Goal: Transaction & Acquisition: Book appointment/travel/reservation

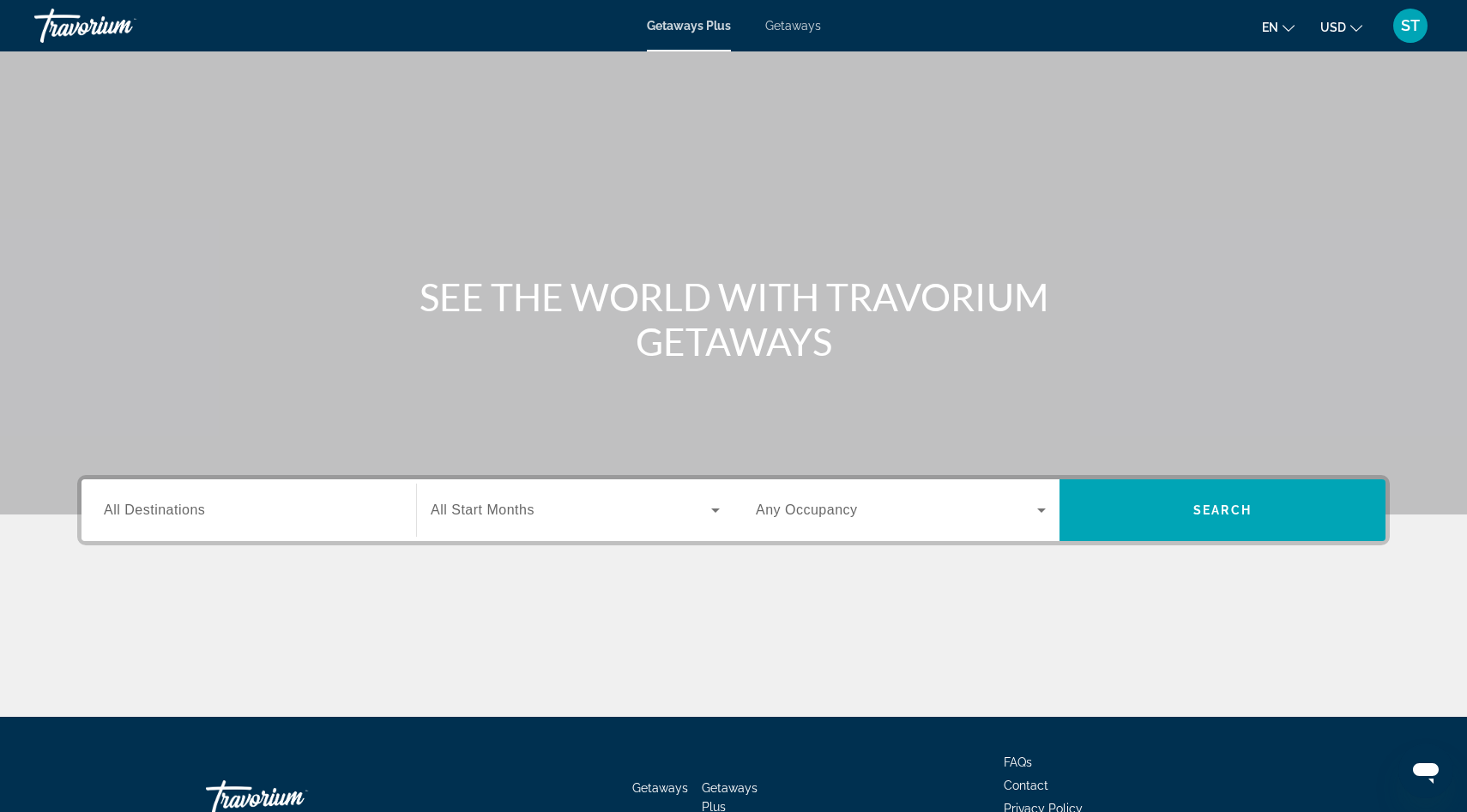
click at [226, 514] on input "Destination All Destinations" at bounding box center [248, 511] width 290 height 20
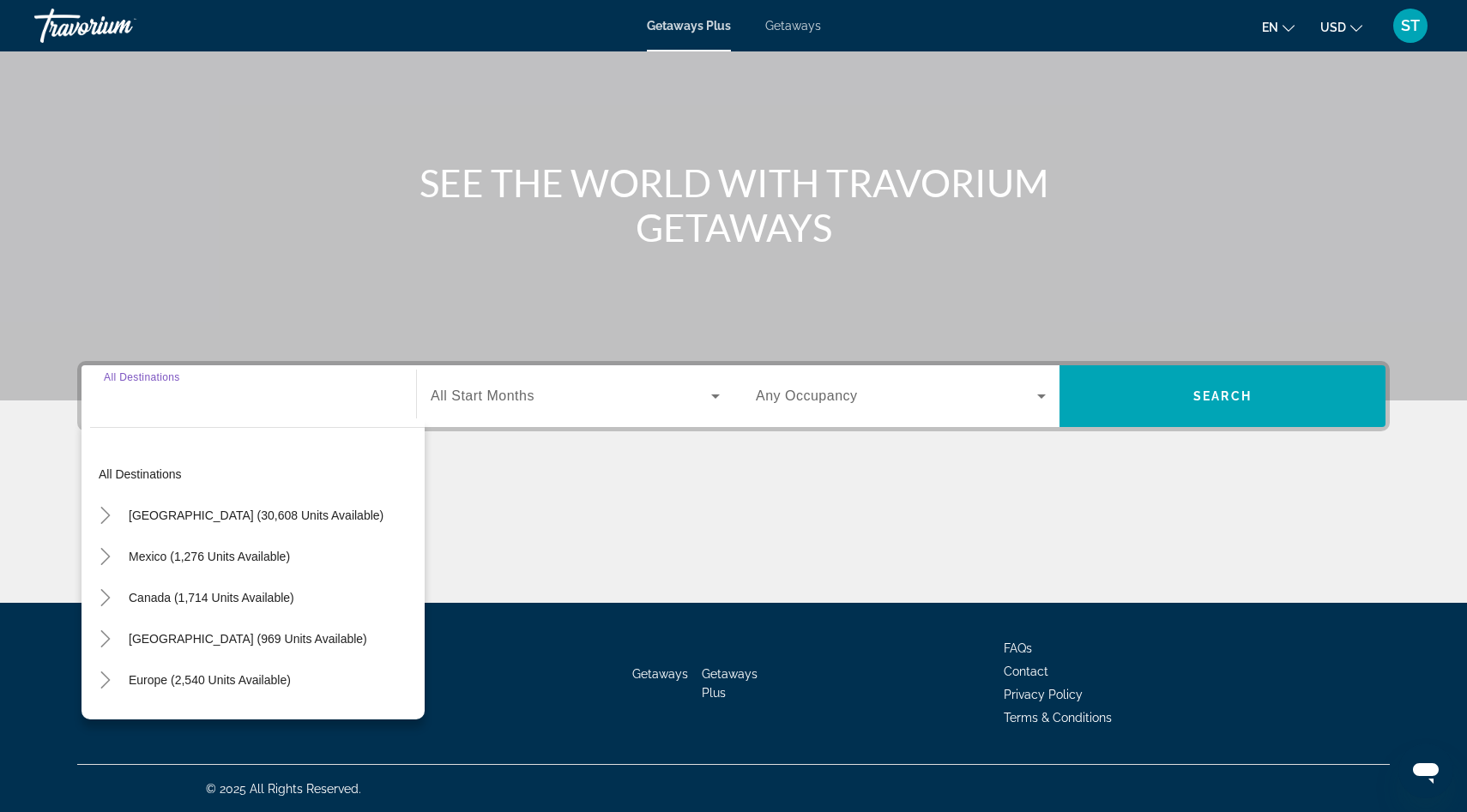
scroll to position [115, 0]
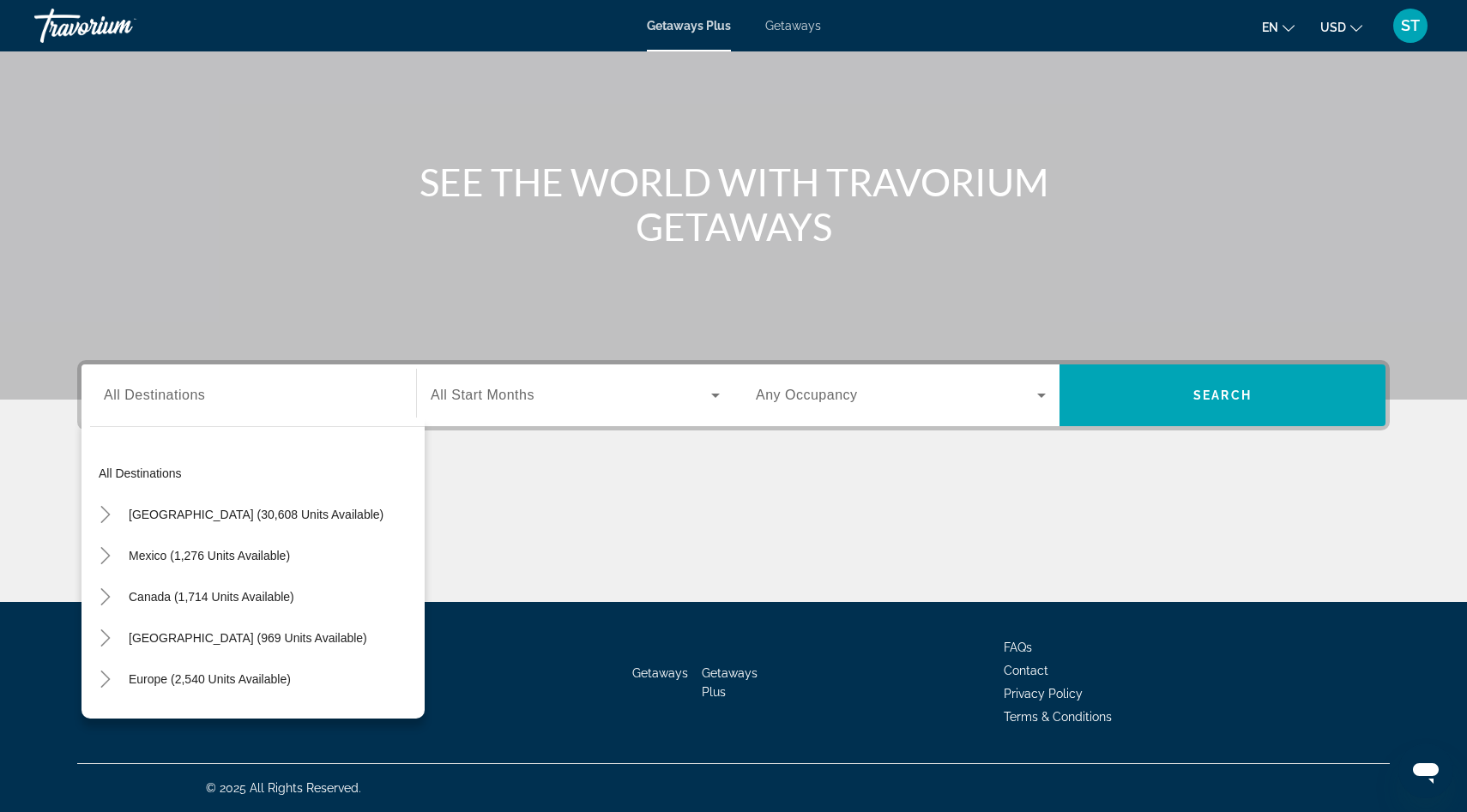
click at [215, 410] on div "Search widget" at bounding box center [248, 395] width 290 height 49
click at [218, 681] on span "Europe (2,540 units available)" at bounding box center [209, 679] width 162 height 14
type input "**********"
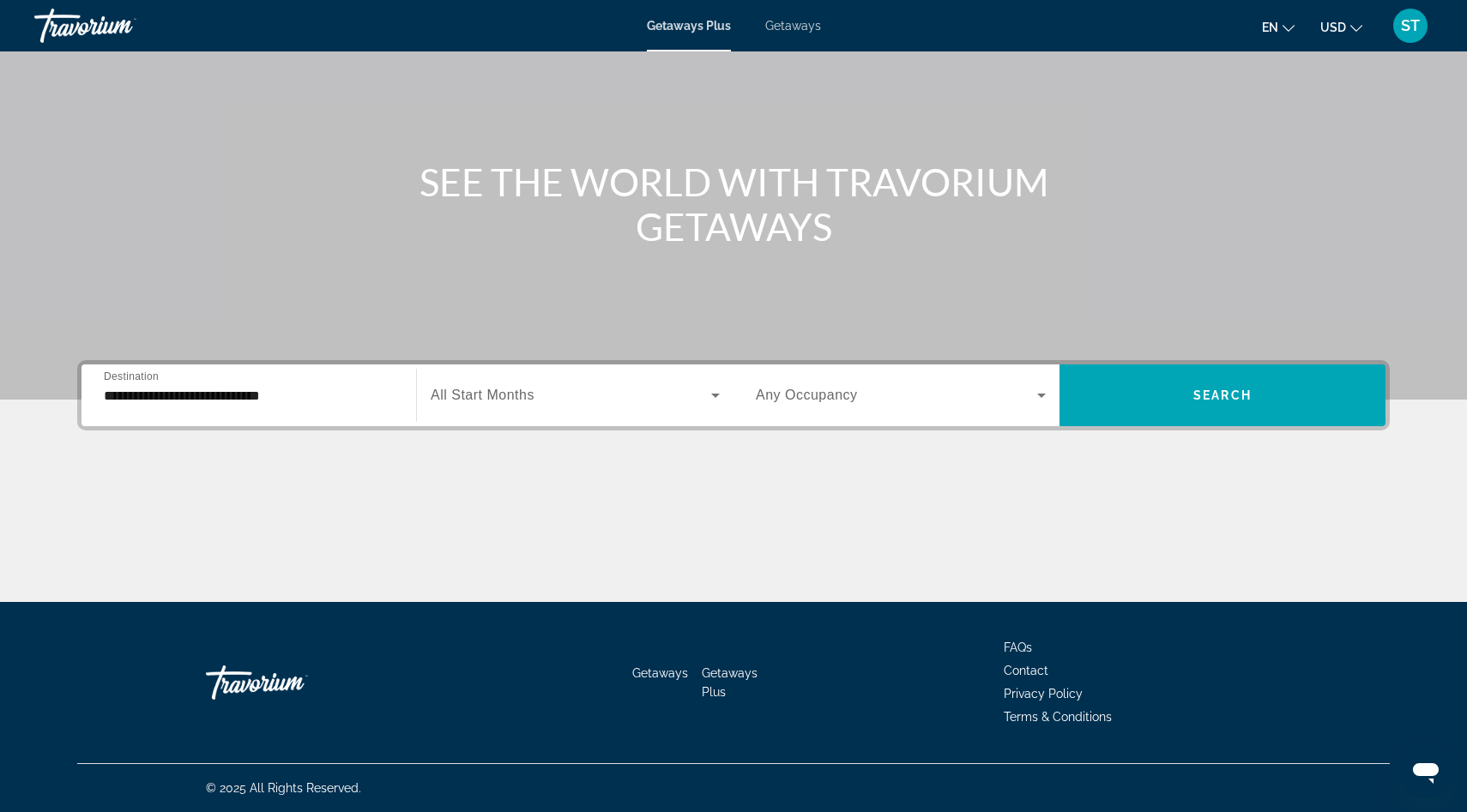
click at [513, 401] on span "All Start Months" at bounding box center [482, 395] width 103 height 14
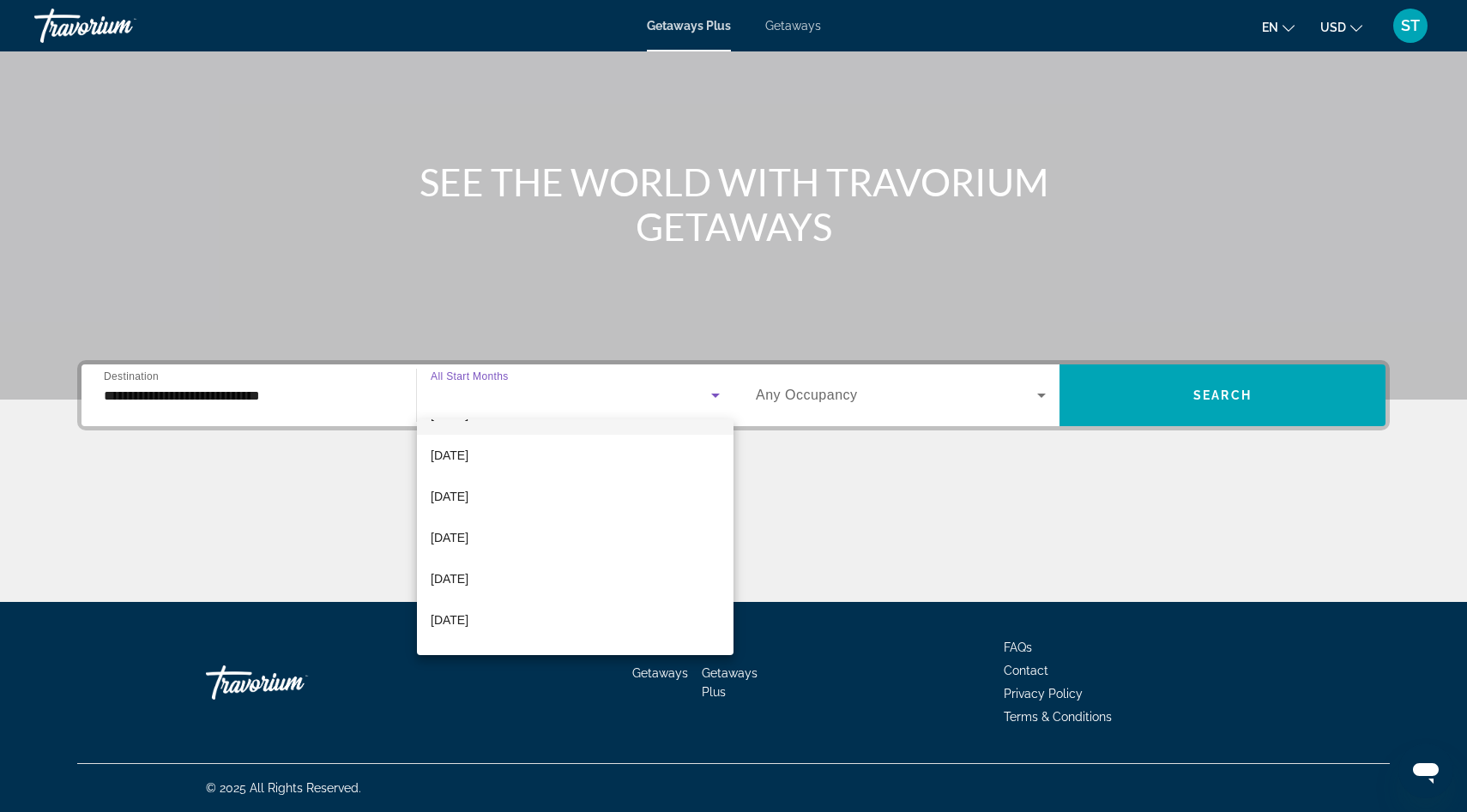
scroll to position [171, 0]
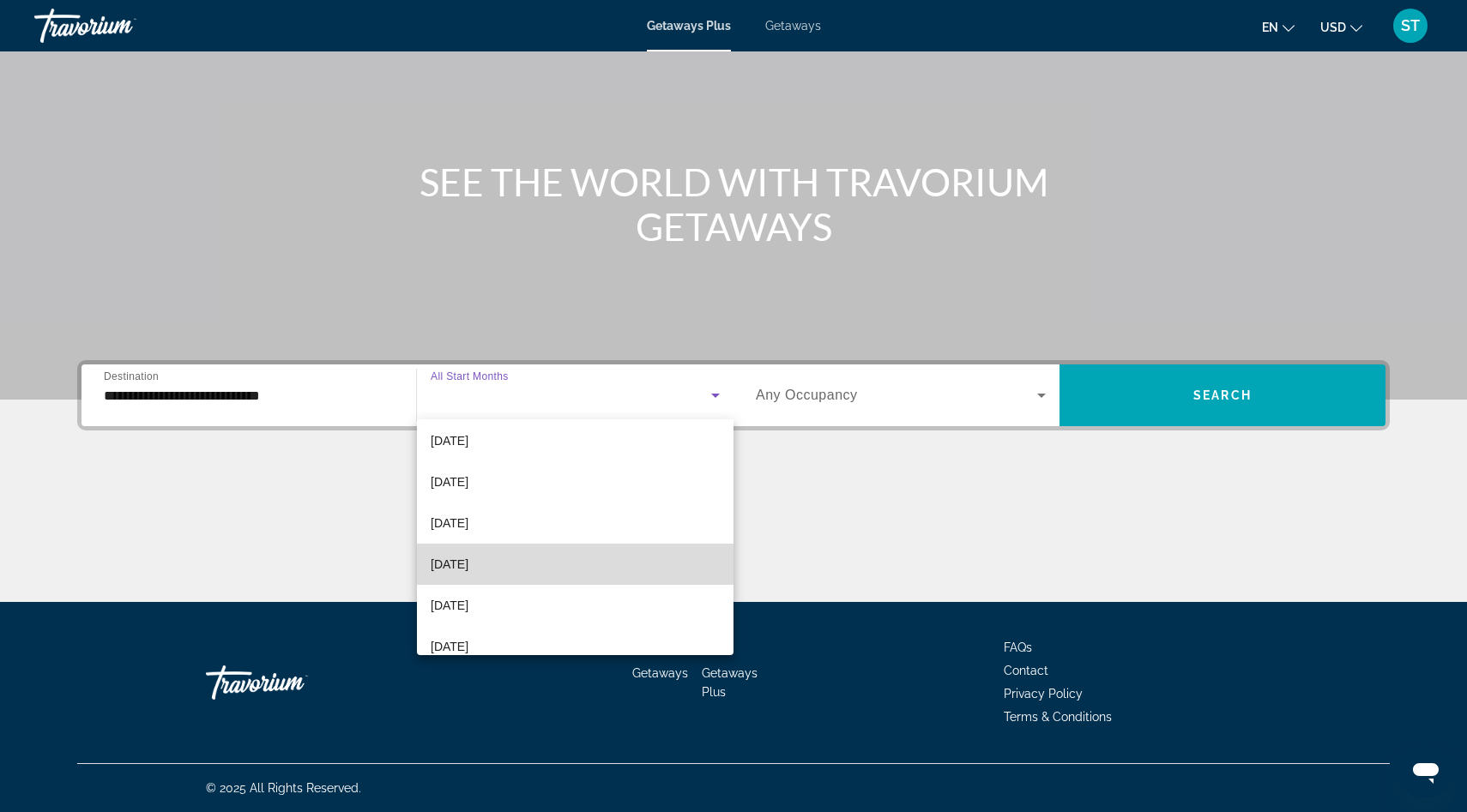
click at [468, 565] on span "March 2026" at bounding box center [449, 564] width 38 height 20
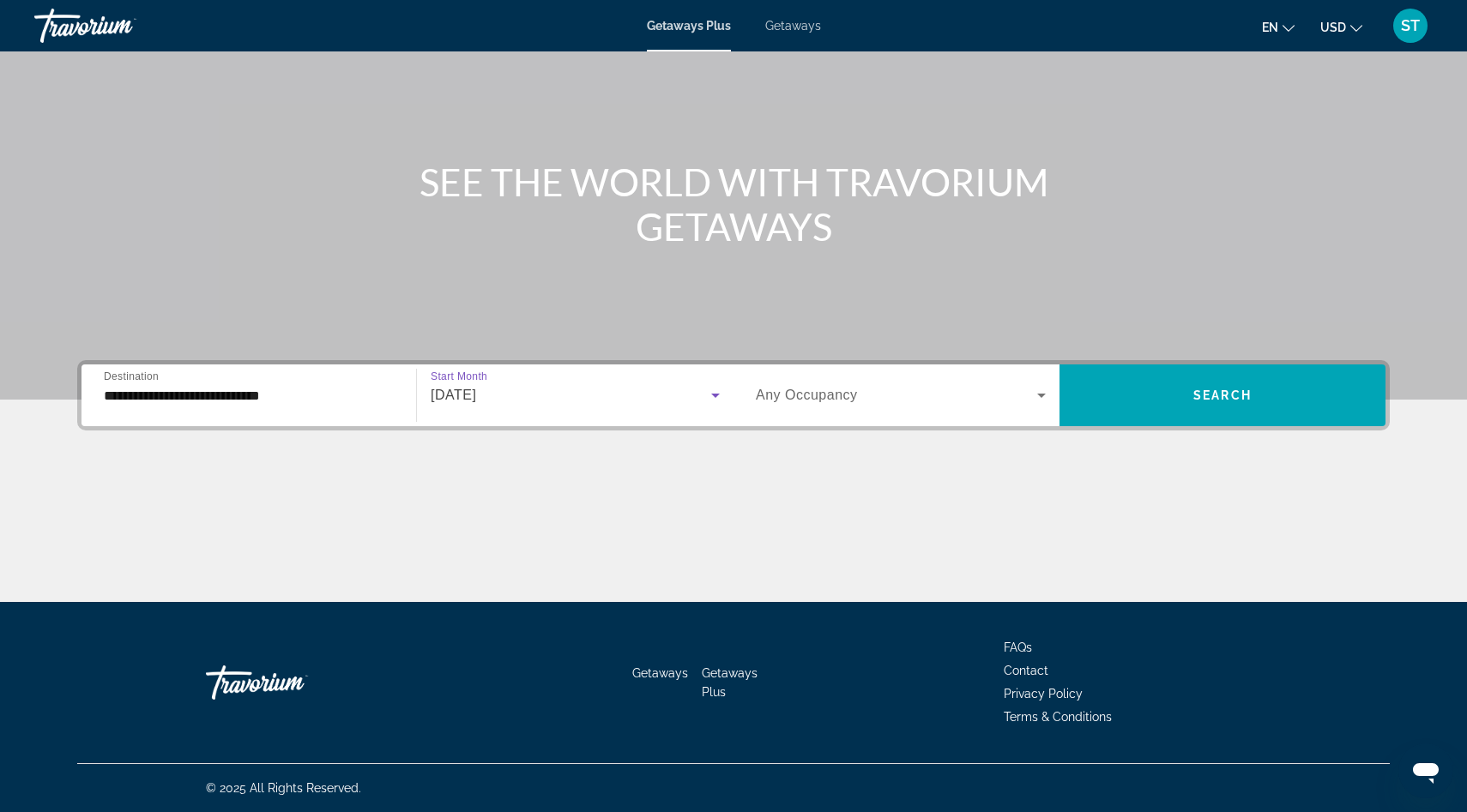
click at [799, 393] on span "Any Occupancy" at bounding box center [806, 395] width 102 height 14
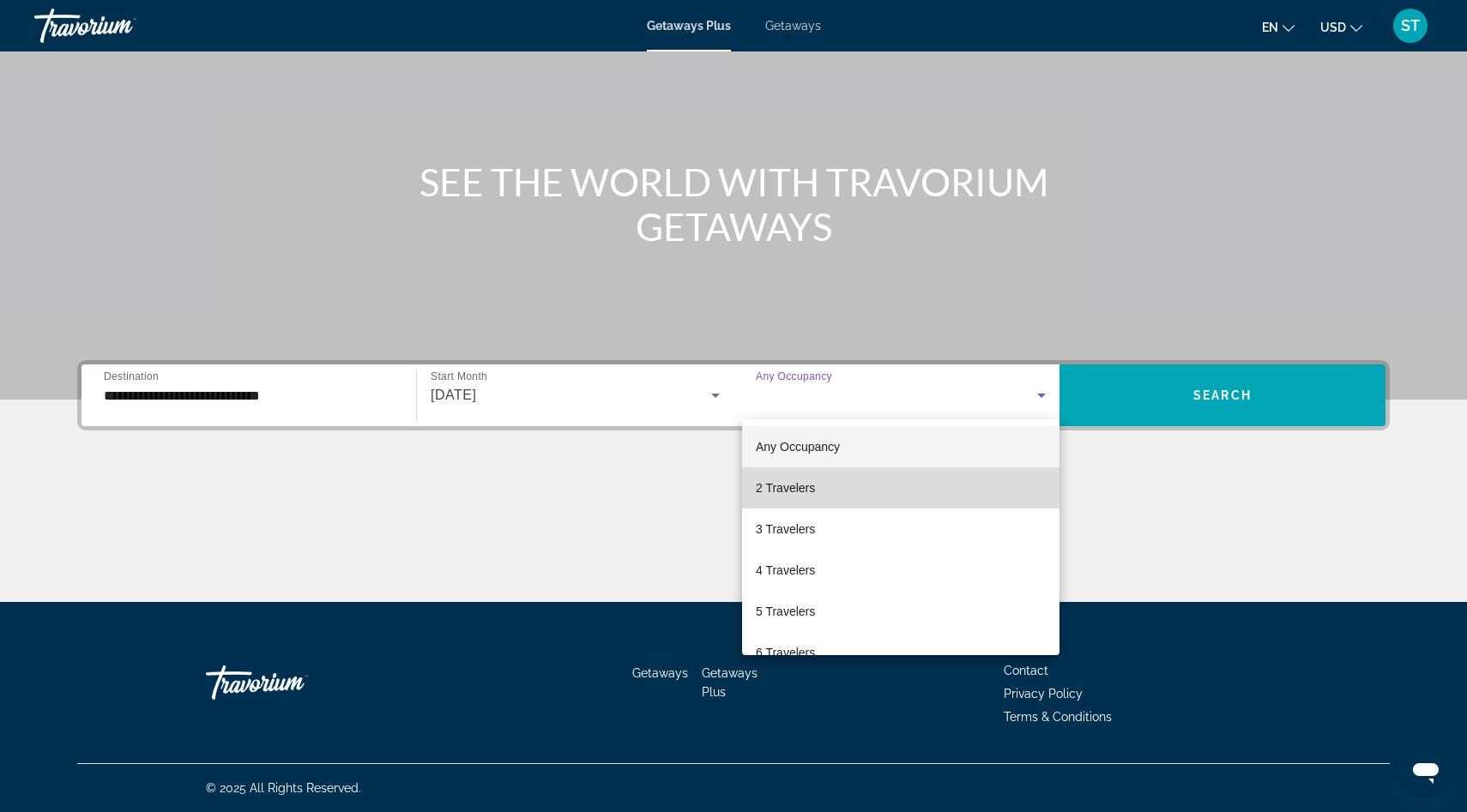
click at [789, 482] on span "2 Travelers" at bounding box center [785, 488] width 59 height 20
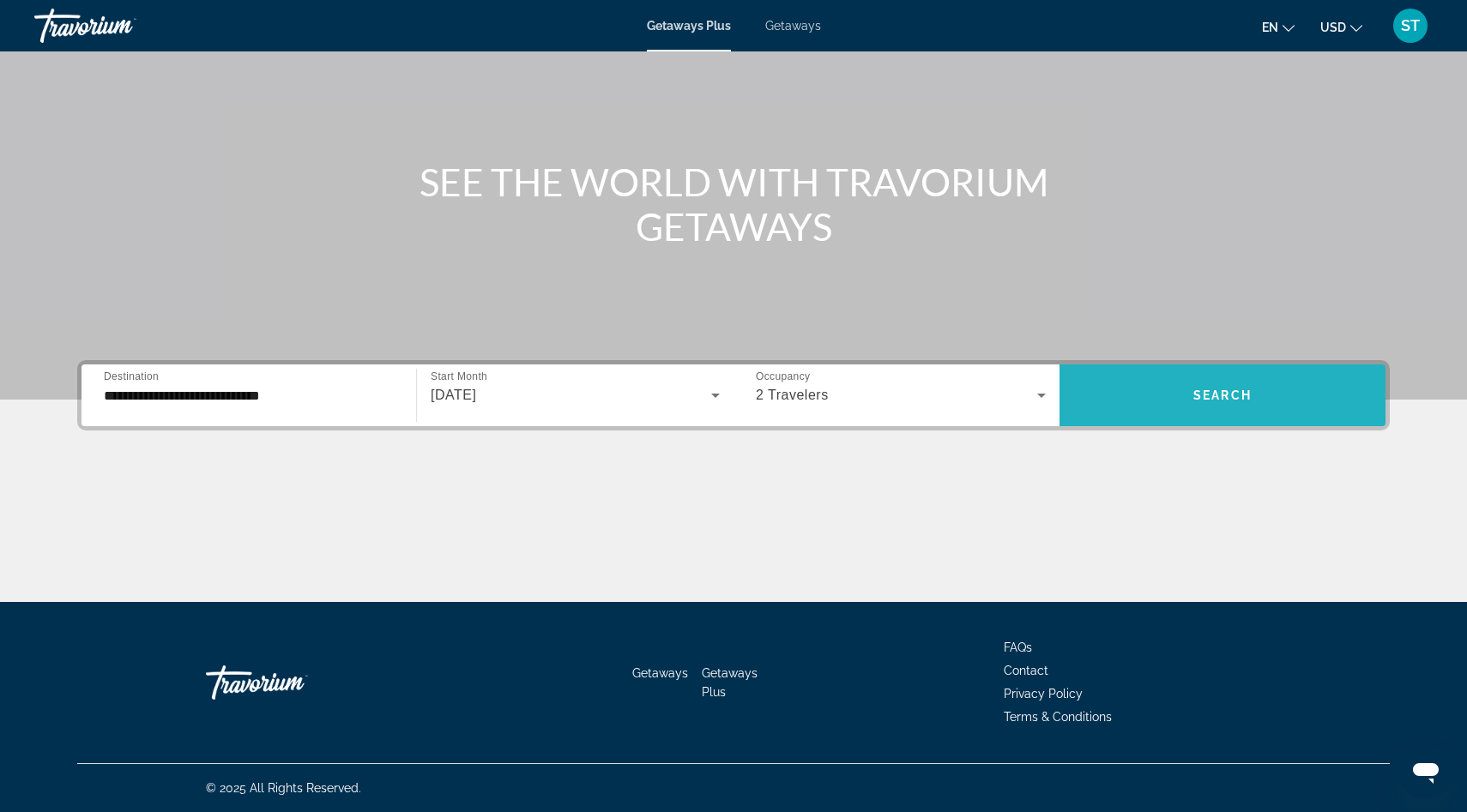
click at [1188, 383] on span "Search widget" at bounding box center [1222, 395] width 326 height 42
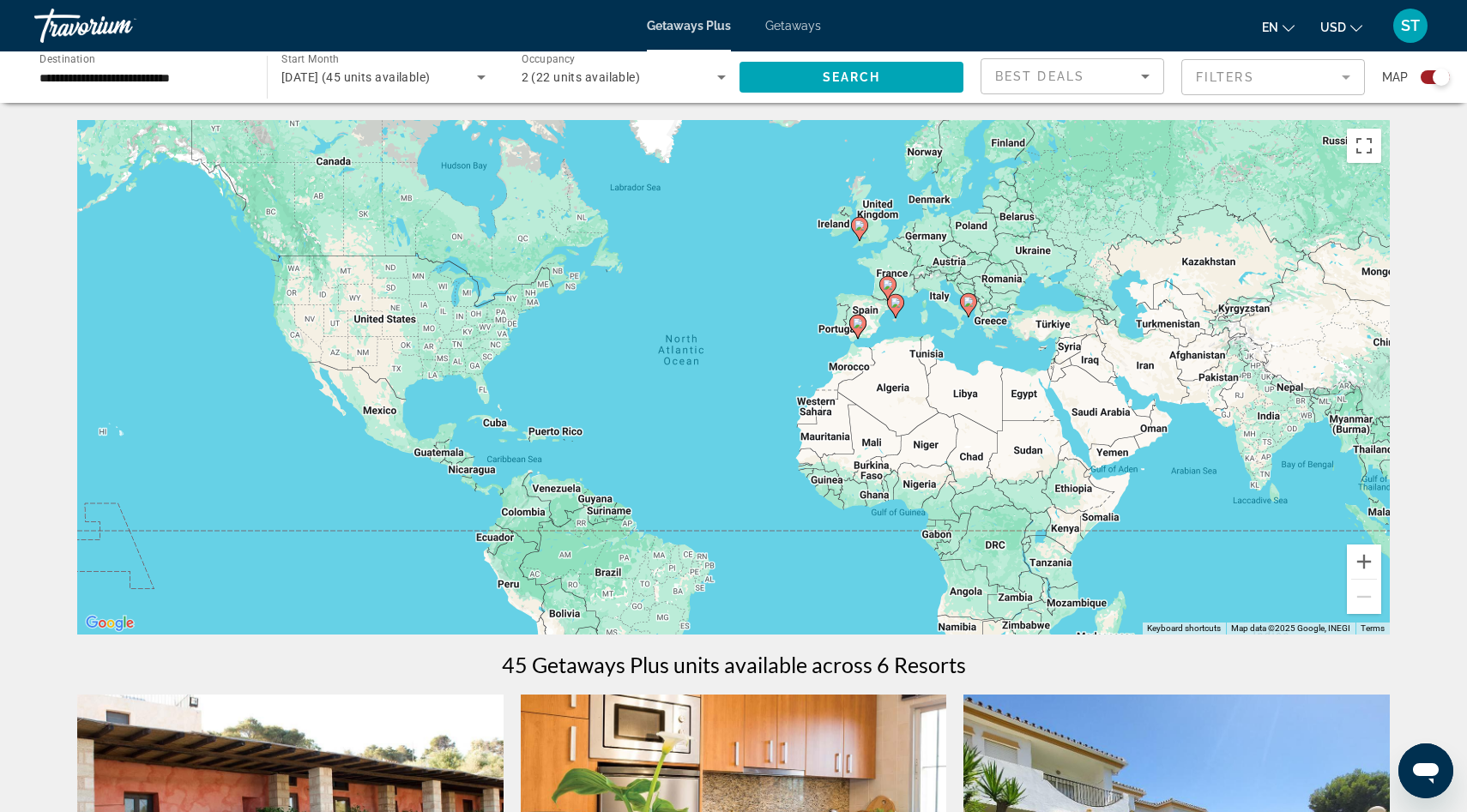
click at [1203, 79] on mat-form-field "Filters" at bounding box center [1273, 77] width 184 height 36
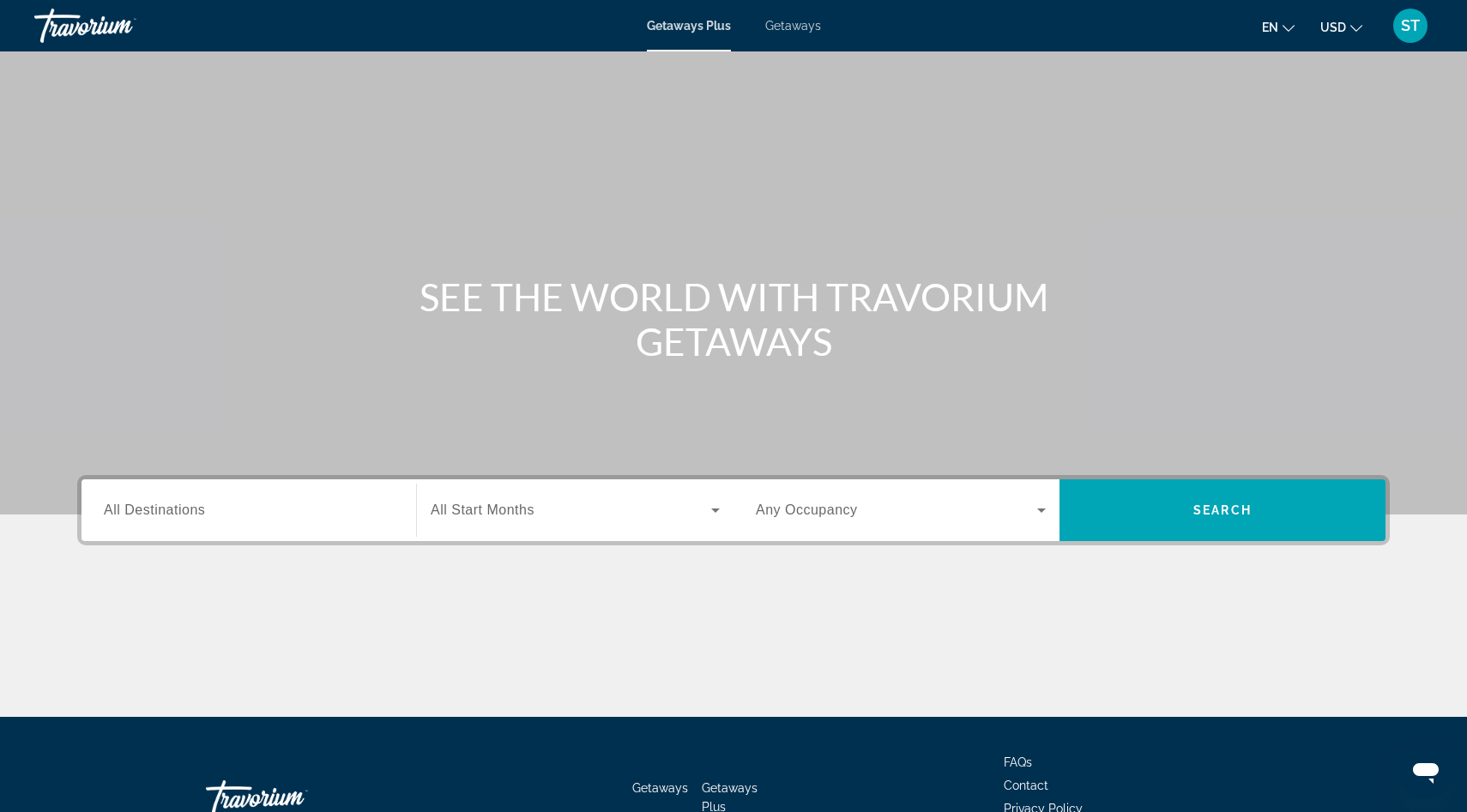
click at [815, 28] on span "Getaways" at bounding box center [793, 26] width 56 height 14
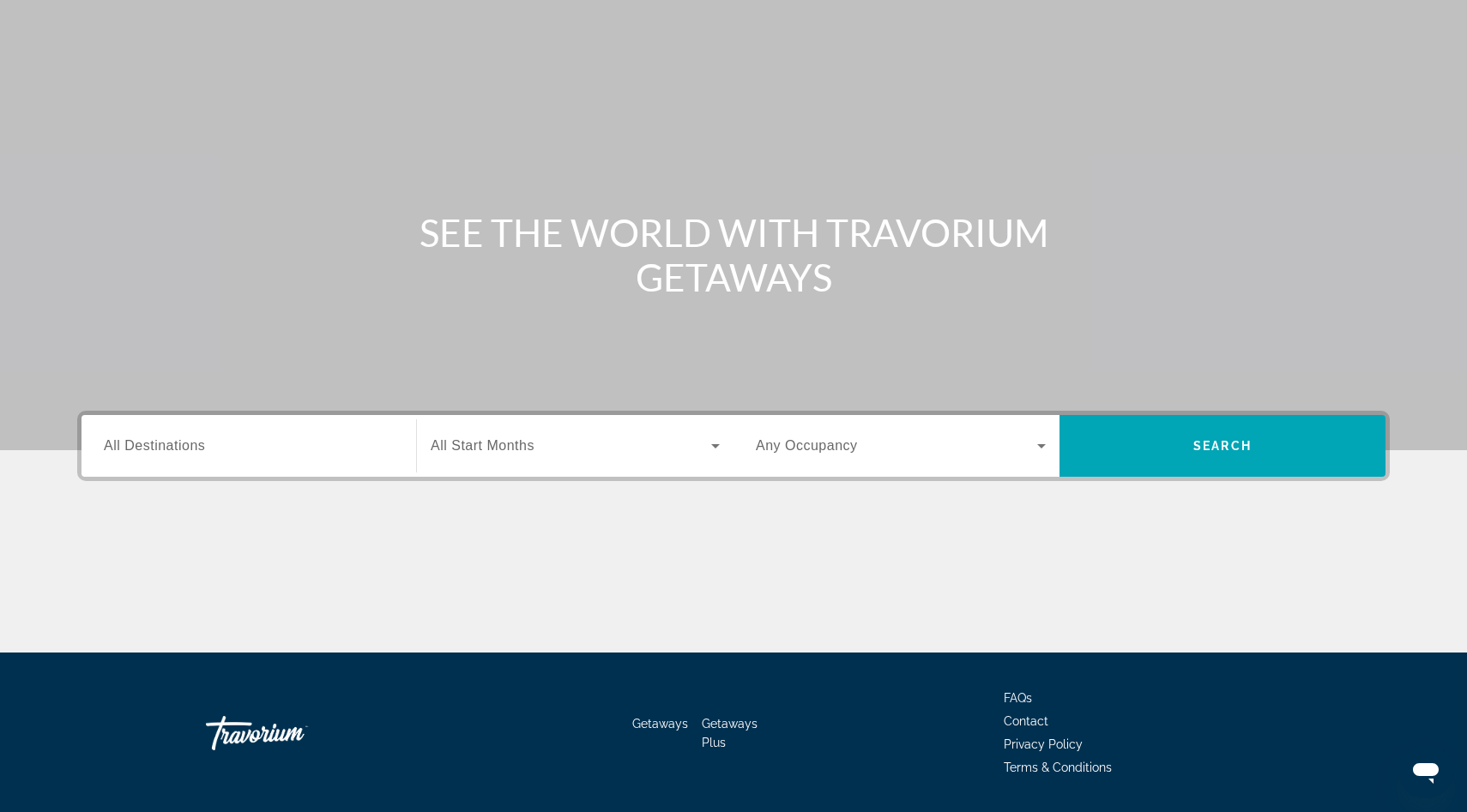
scroll to position [72, 0]
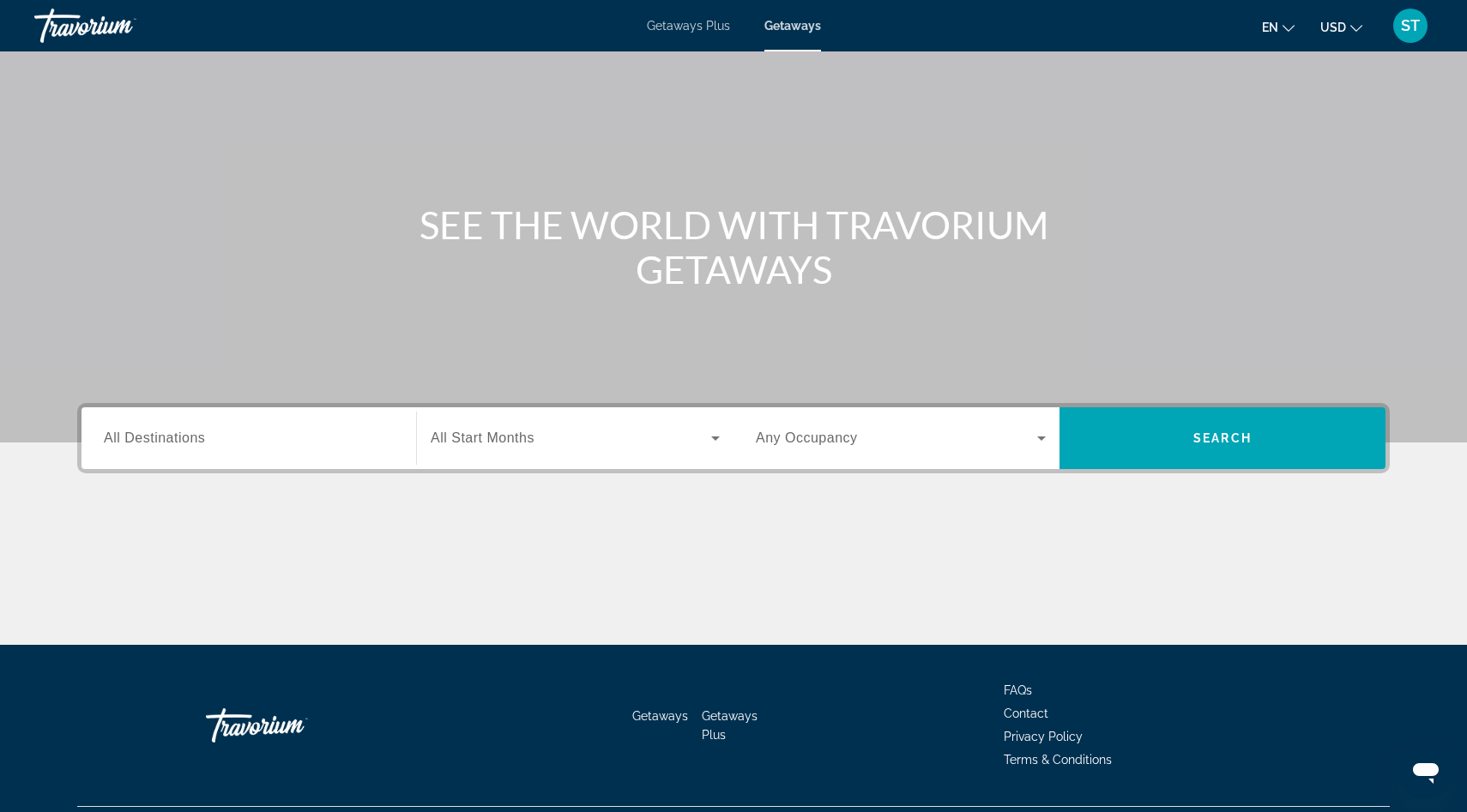
click at [363, 445] on input "Destination All Destinations" at bounding box center [248, 438] width 290 height 20
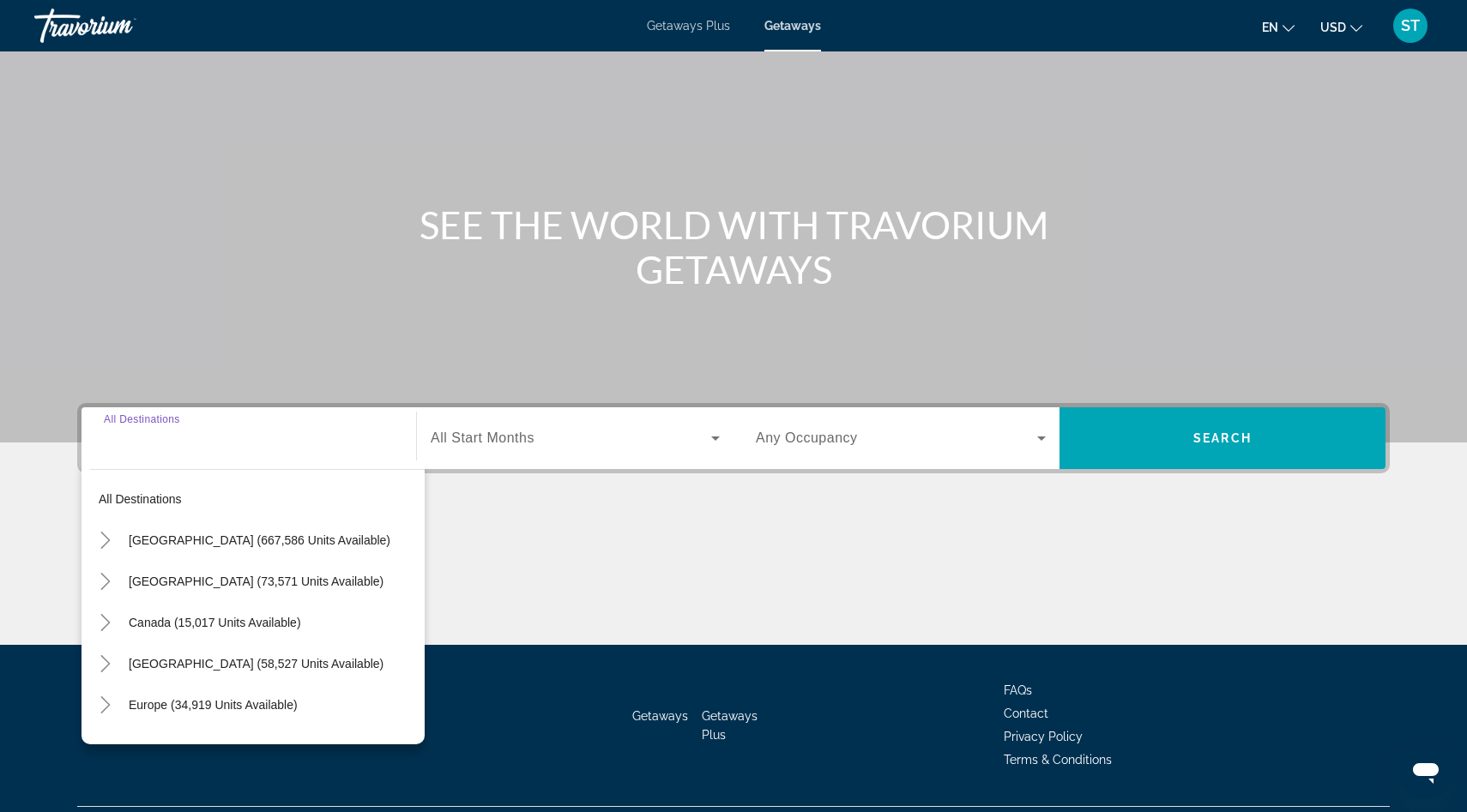
scroll to position [115, 0]
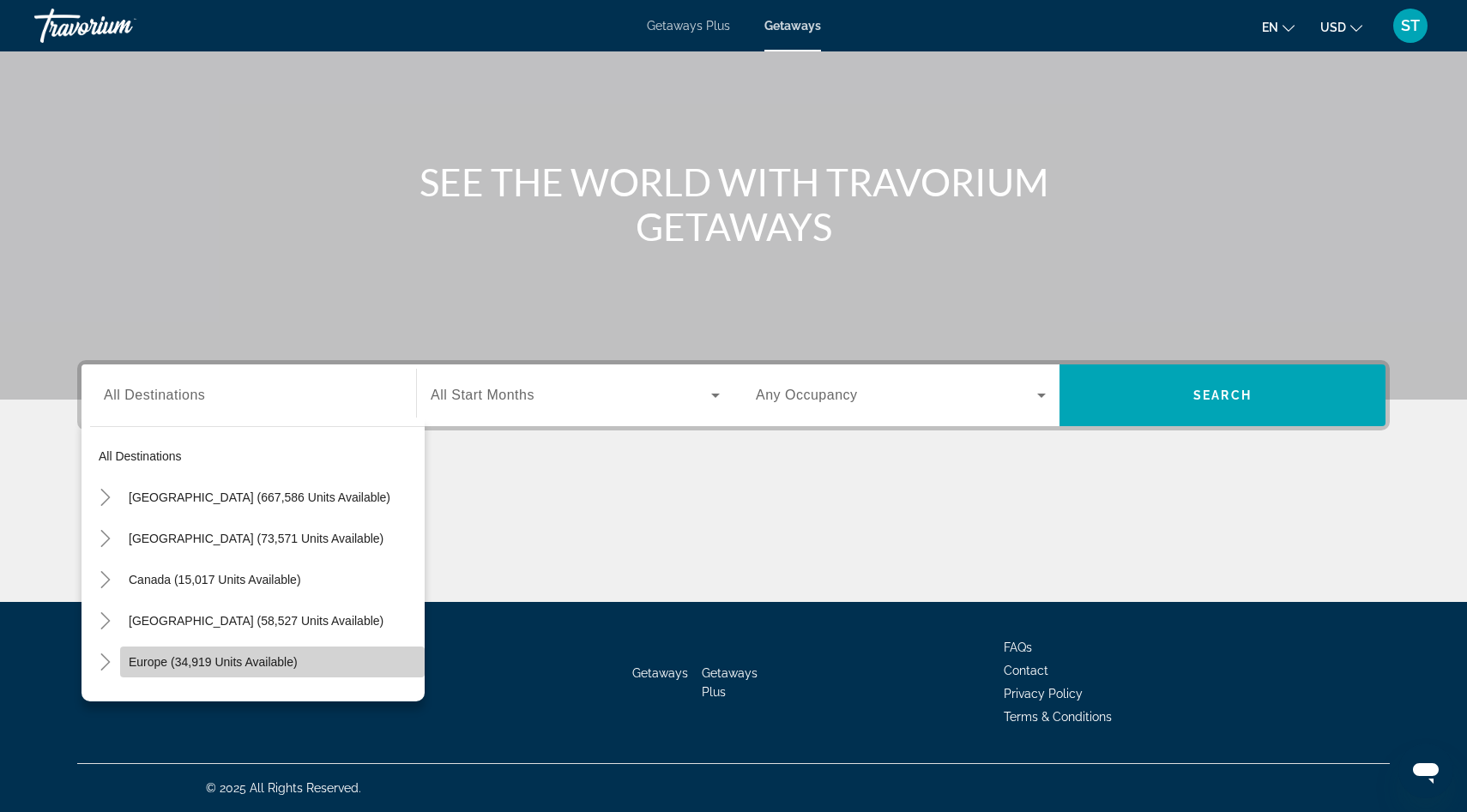
click at [265, 654] on span "Search widget" at bounding box center [272, 662] width 305 height 42
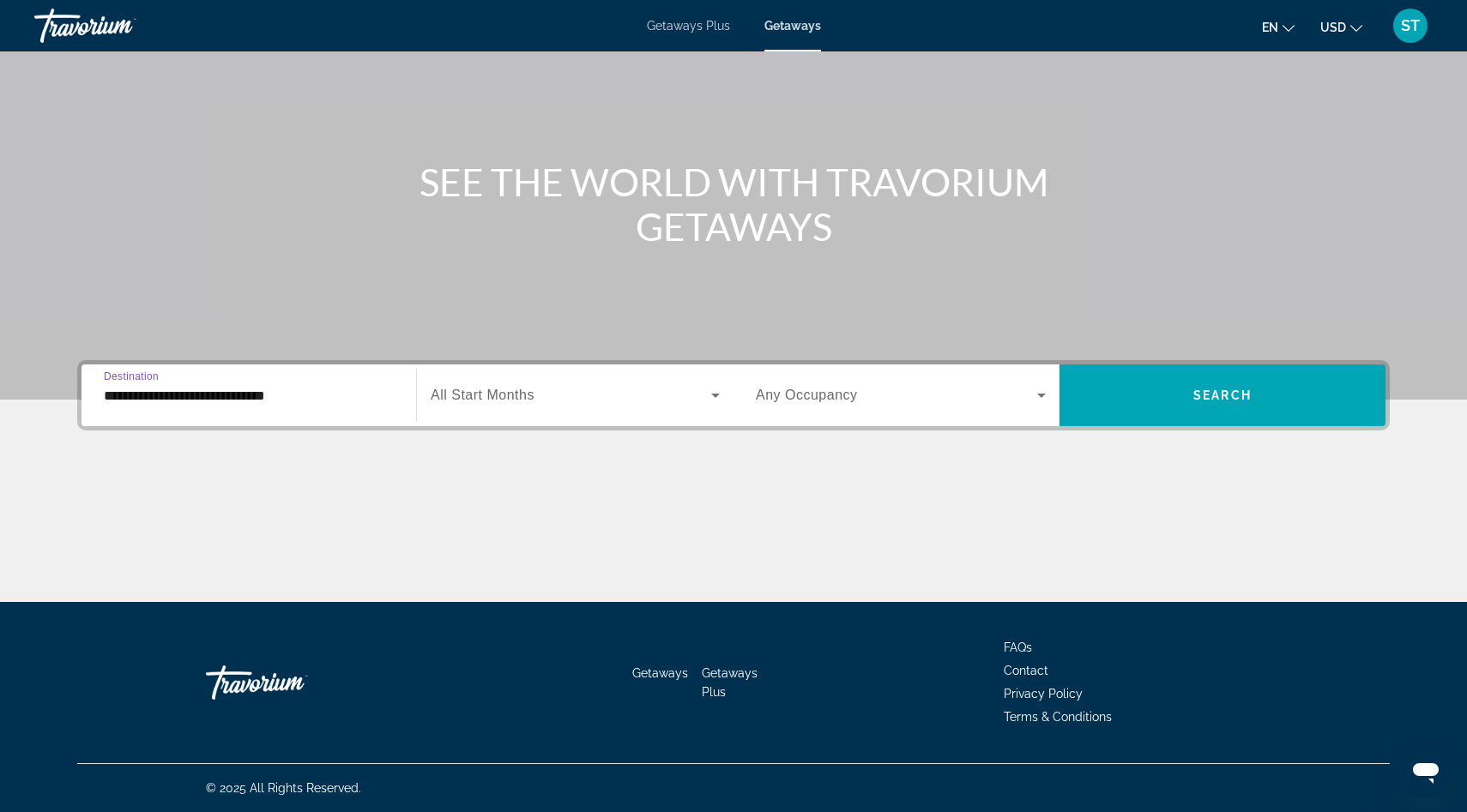
click at [370, 409] on div "**********" at bounding box center [248, 395] width 290 height 49
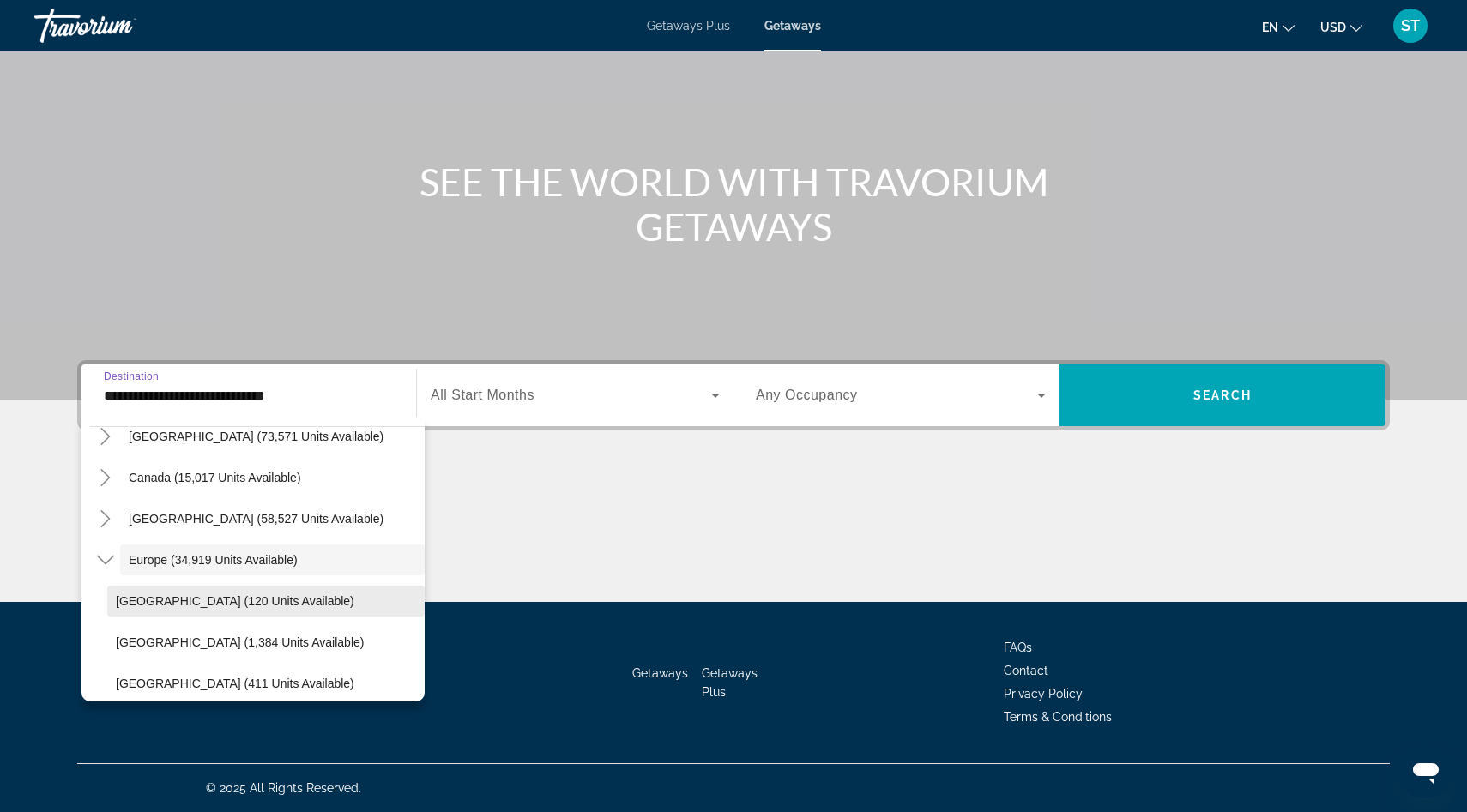
scroll to position [198, 0]
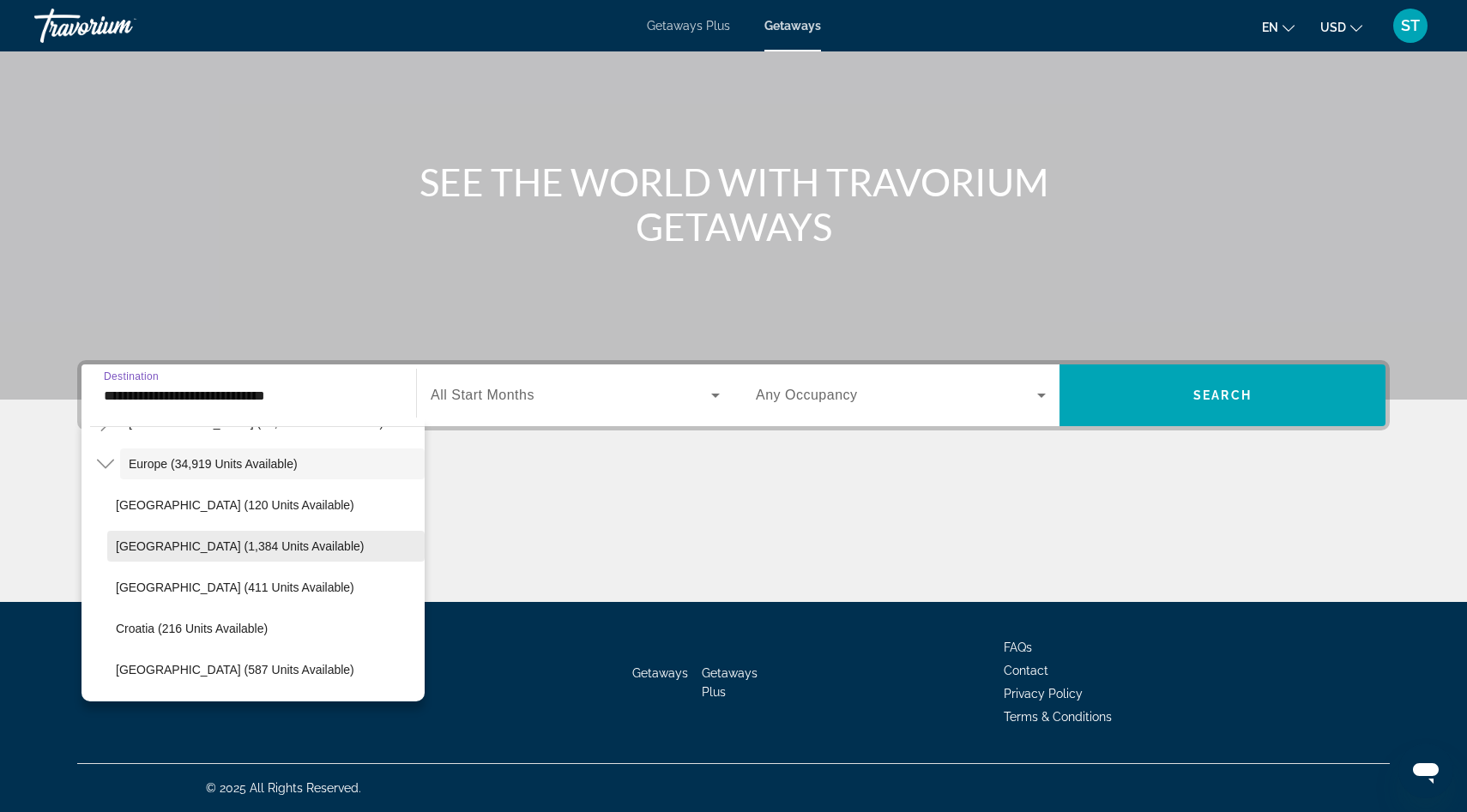
click at [303, 556] on span "Search widget" at bounding box center [265, 546] width 317 height 42
type input "**********"
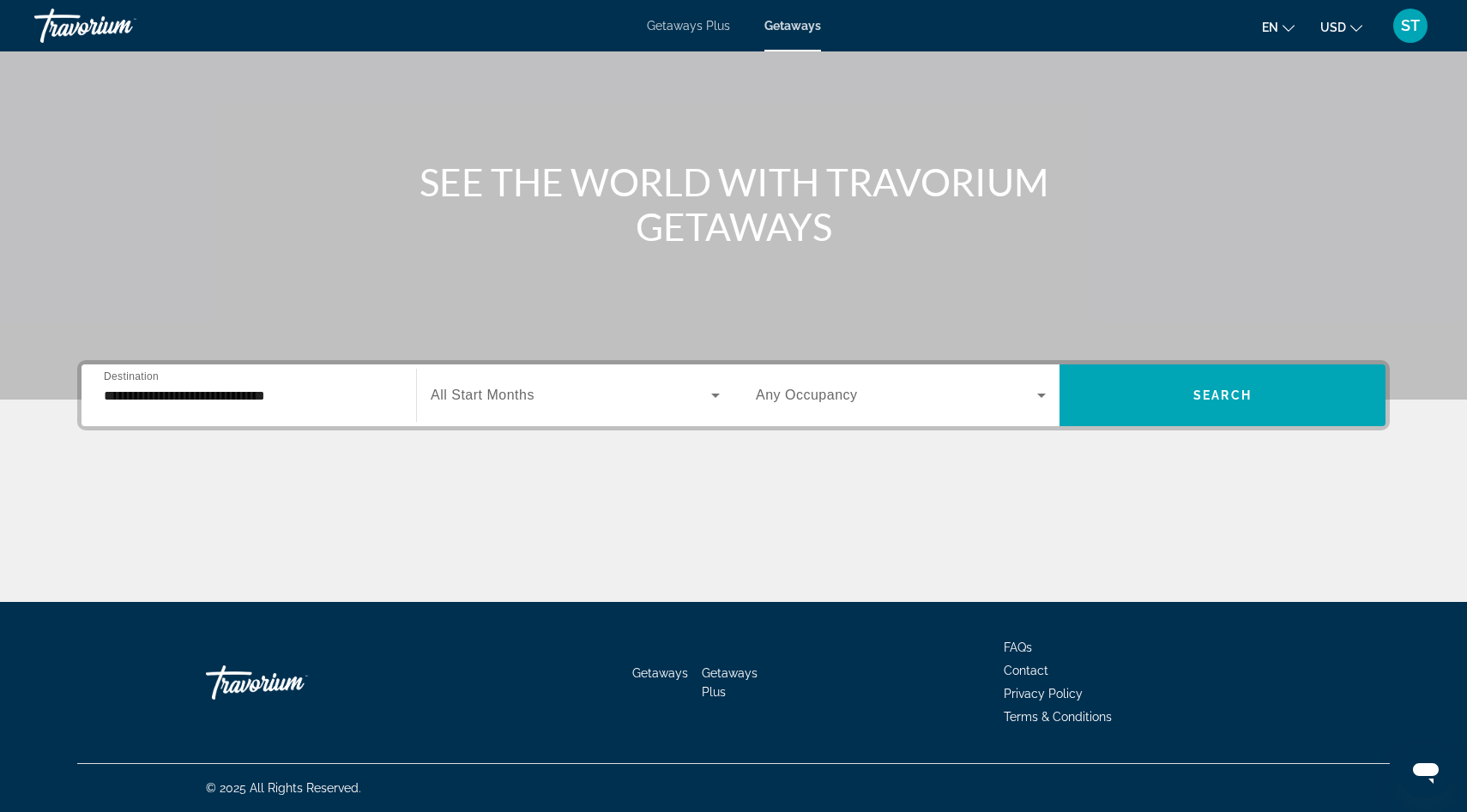
click at [495, 411] on div "Search widget" at bounding box center [574, 395] width 289 height 48
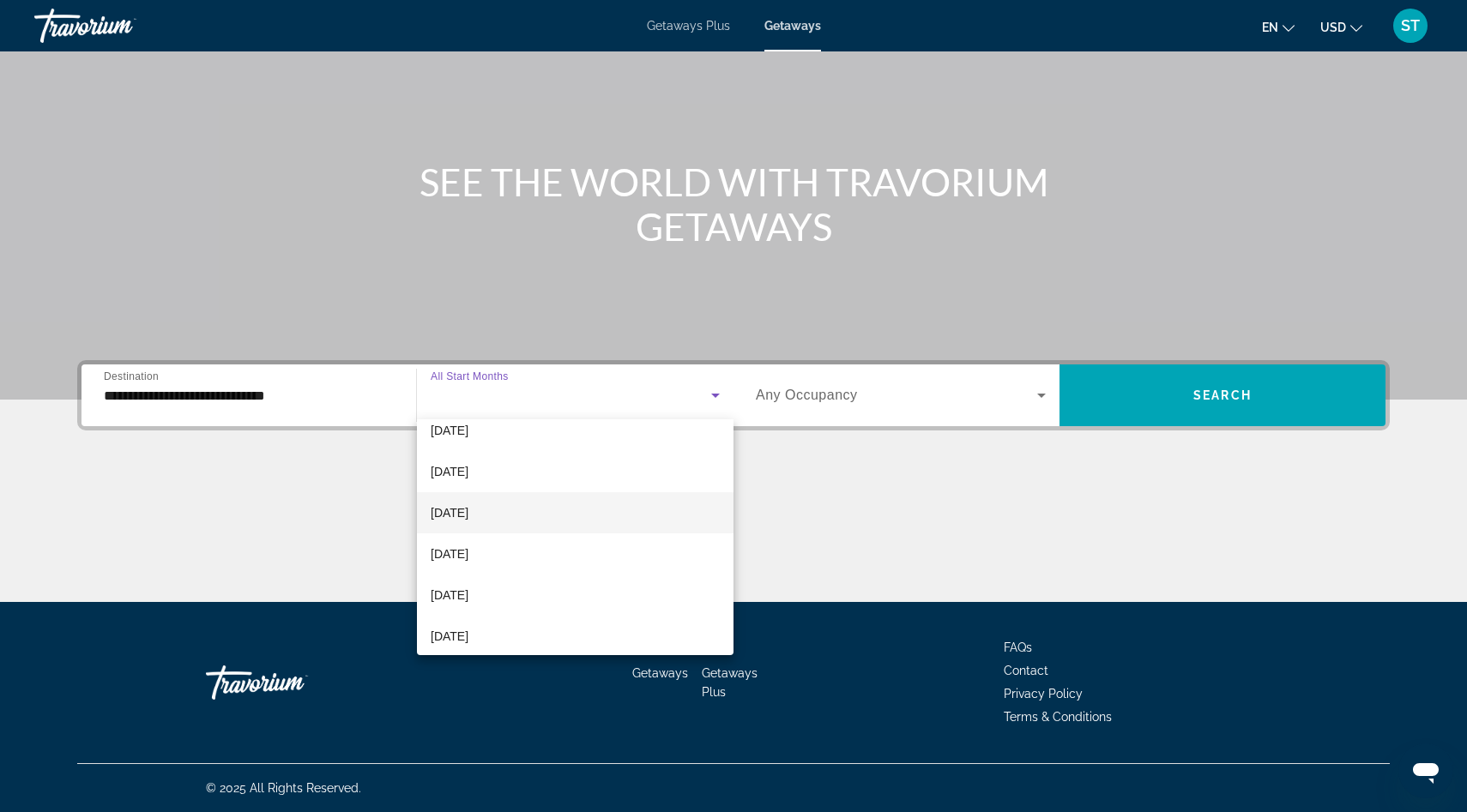
scroll to position [144, 0]
click at [468, 598] on span "[DATE]" at bounding box center [449, 590] width 38 height 20
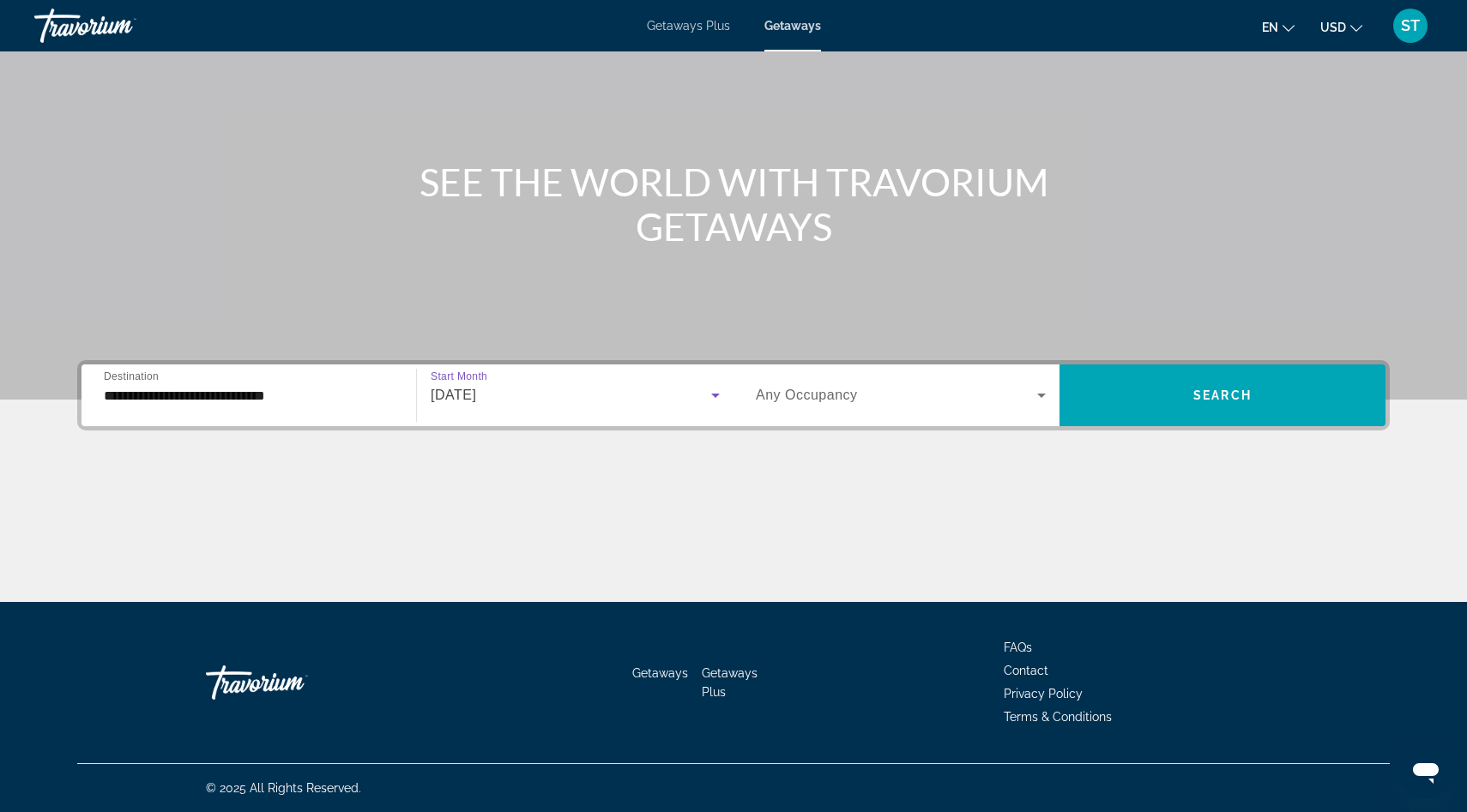
click at [830, 398] on span "Any Occupancy" at bounding box center [806, 395] width 102 height 14
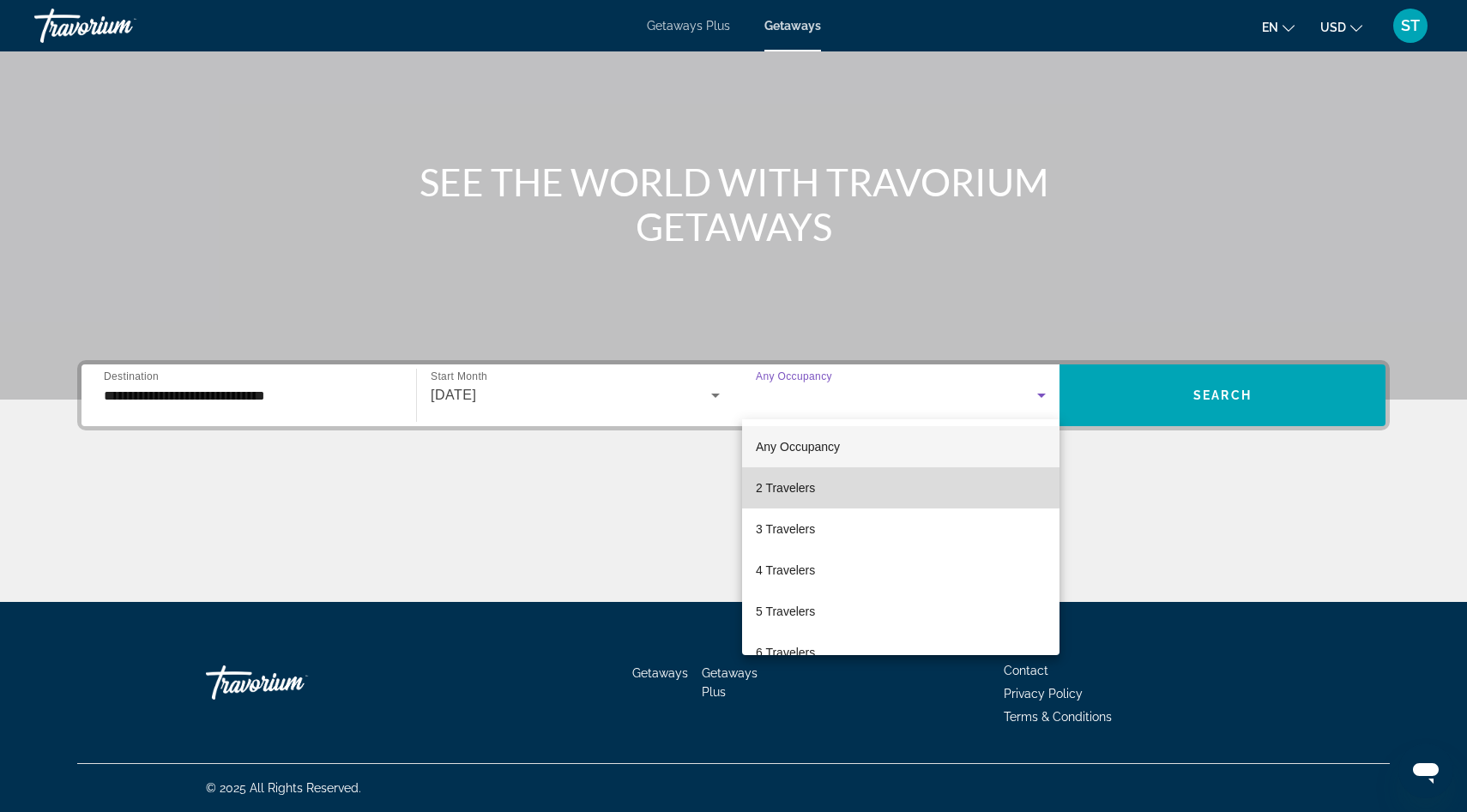
click at [828, 487] on mat-option "2 Travelers" at bounding box center [900, 488] width 317 height 42
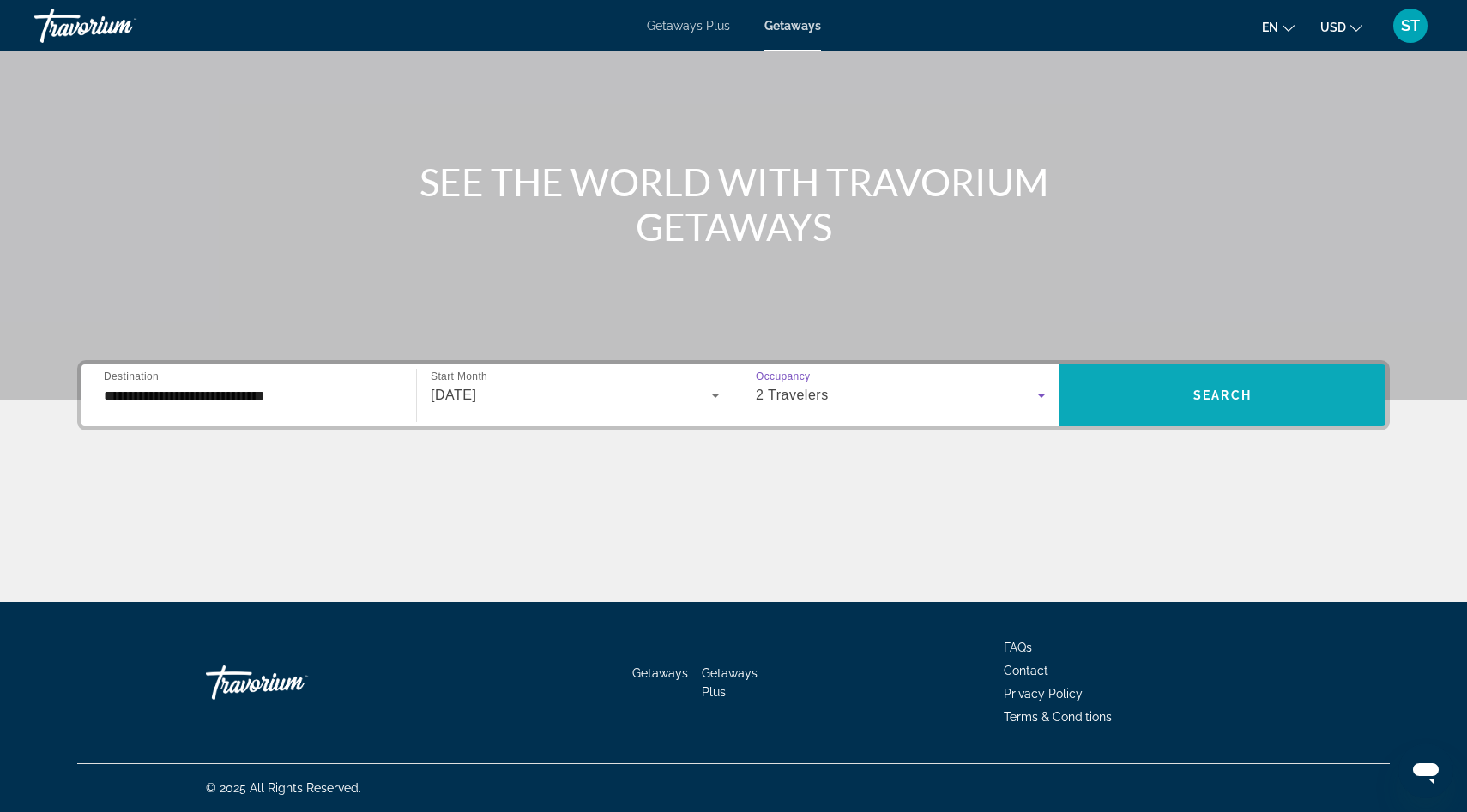
click at [1182, 395] on span "Search widget" at bounding box center [1222, 395] width 326 height 42
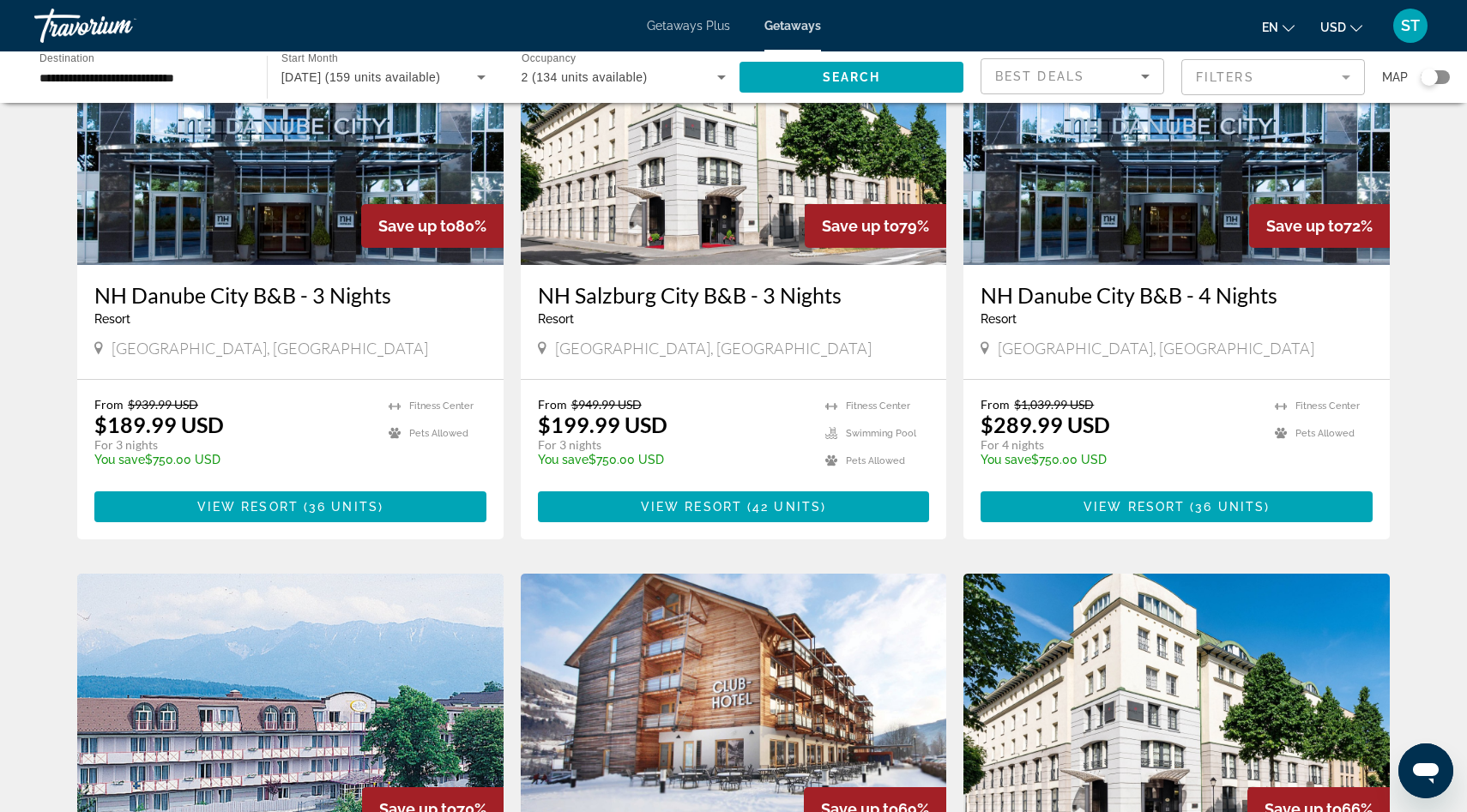
scroll to position [42, 0]
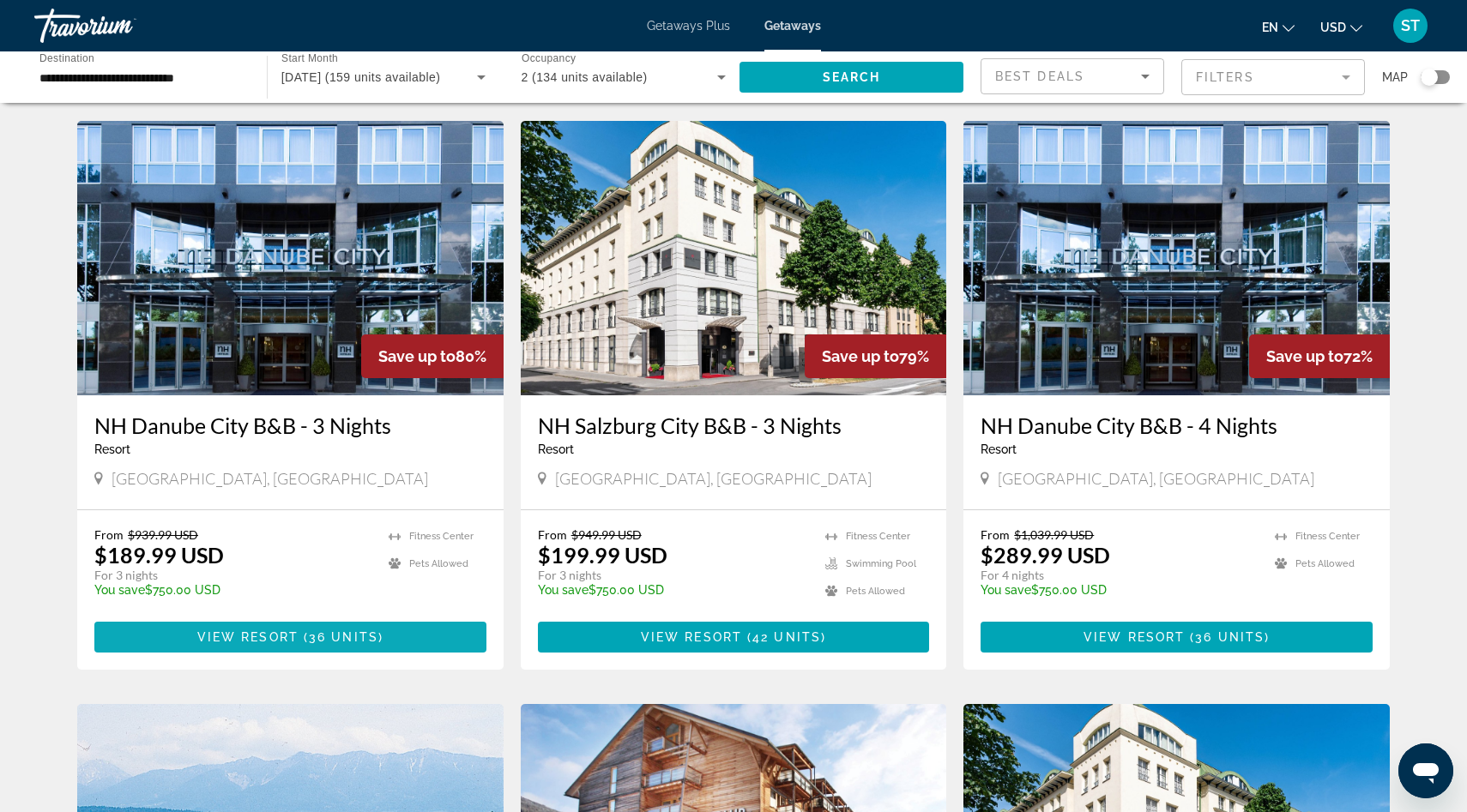
click at [291, 636] on span "View Resort" at bounding box center [247, 637] width 102 height 14
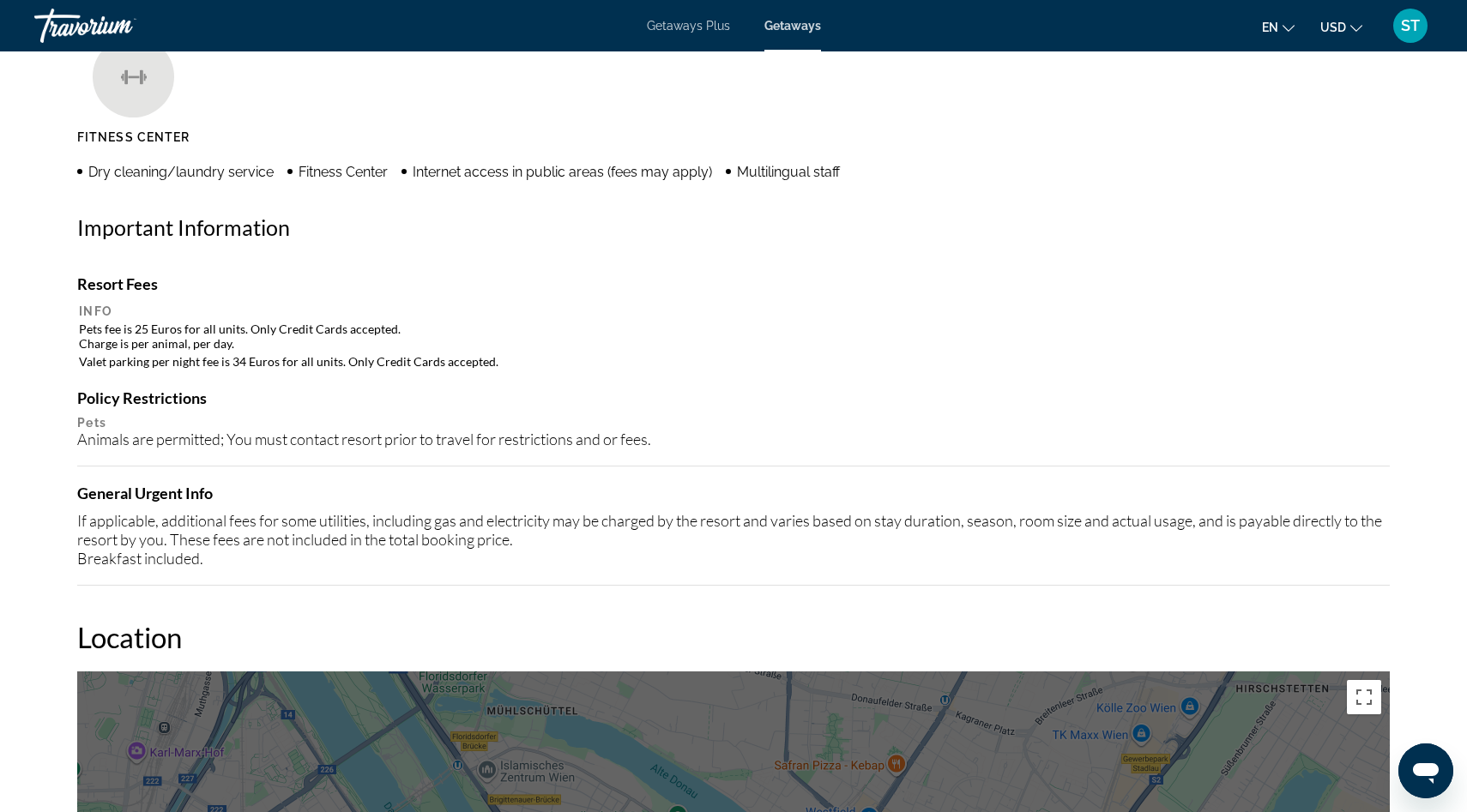
scroll to position [1369, 0]
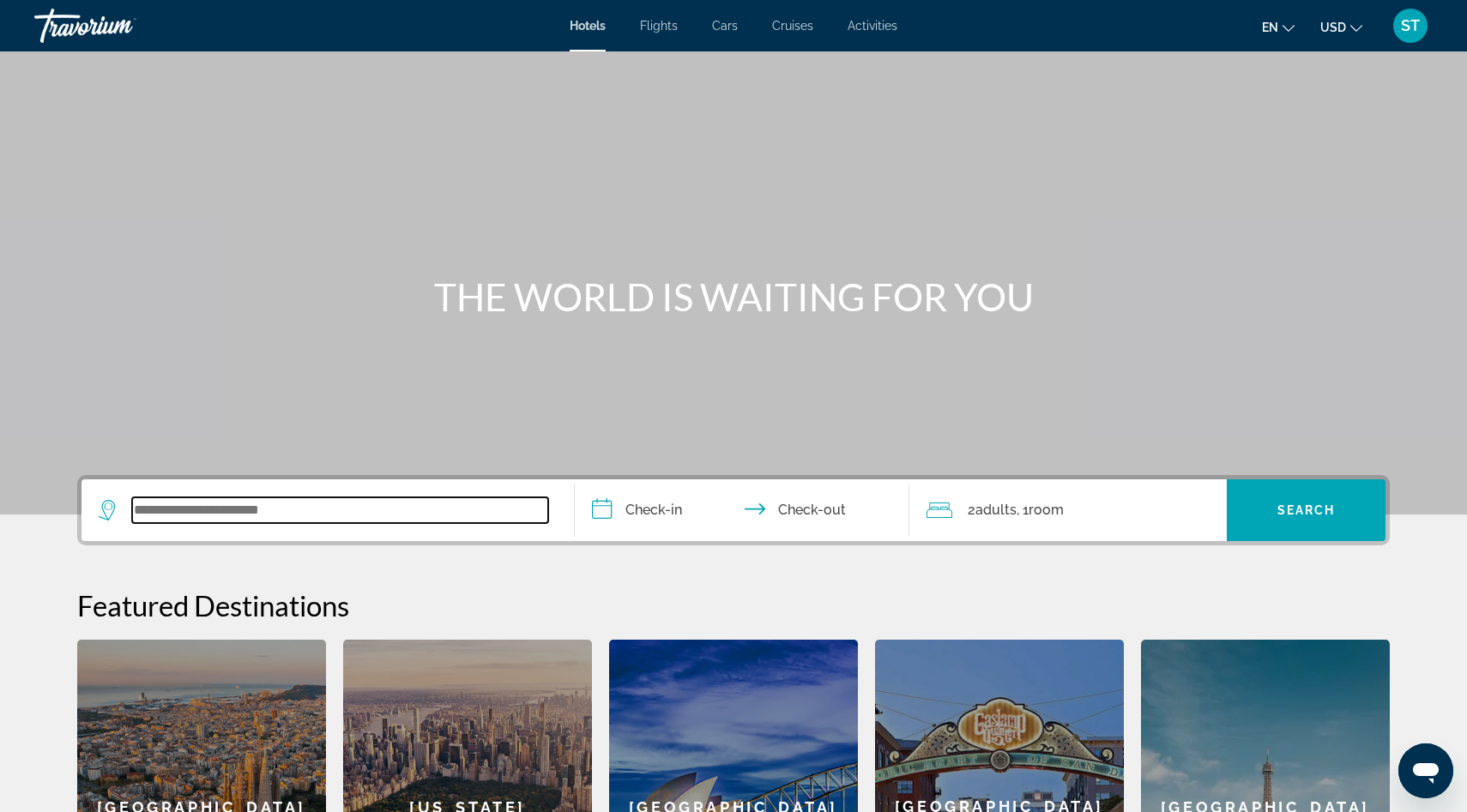
click at [402, 504] on input "Search widget" at bounding box center [339, 510] width 416 height 26
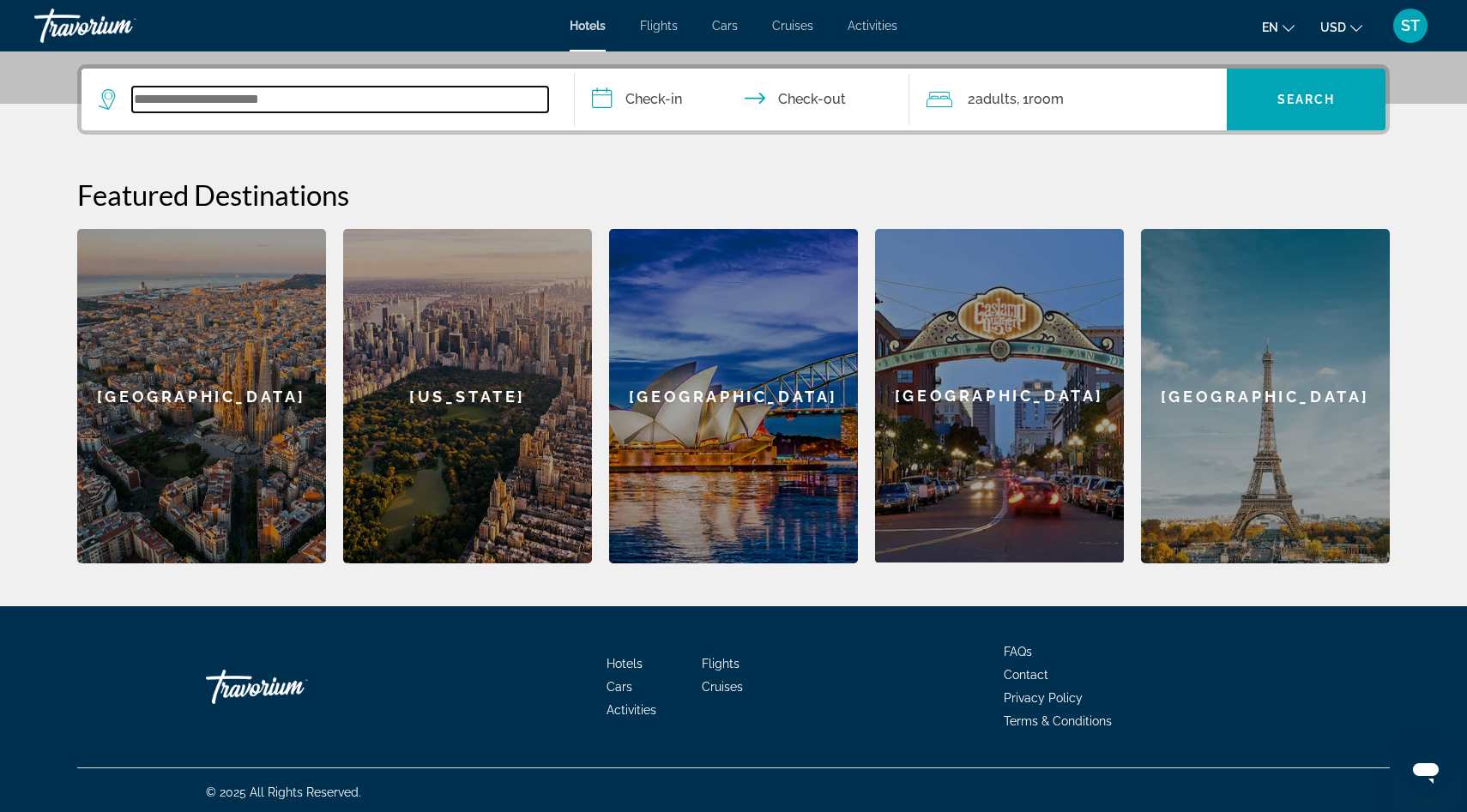
scroll to position [415, 0]
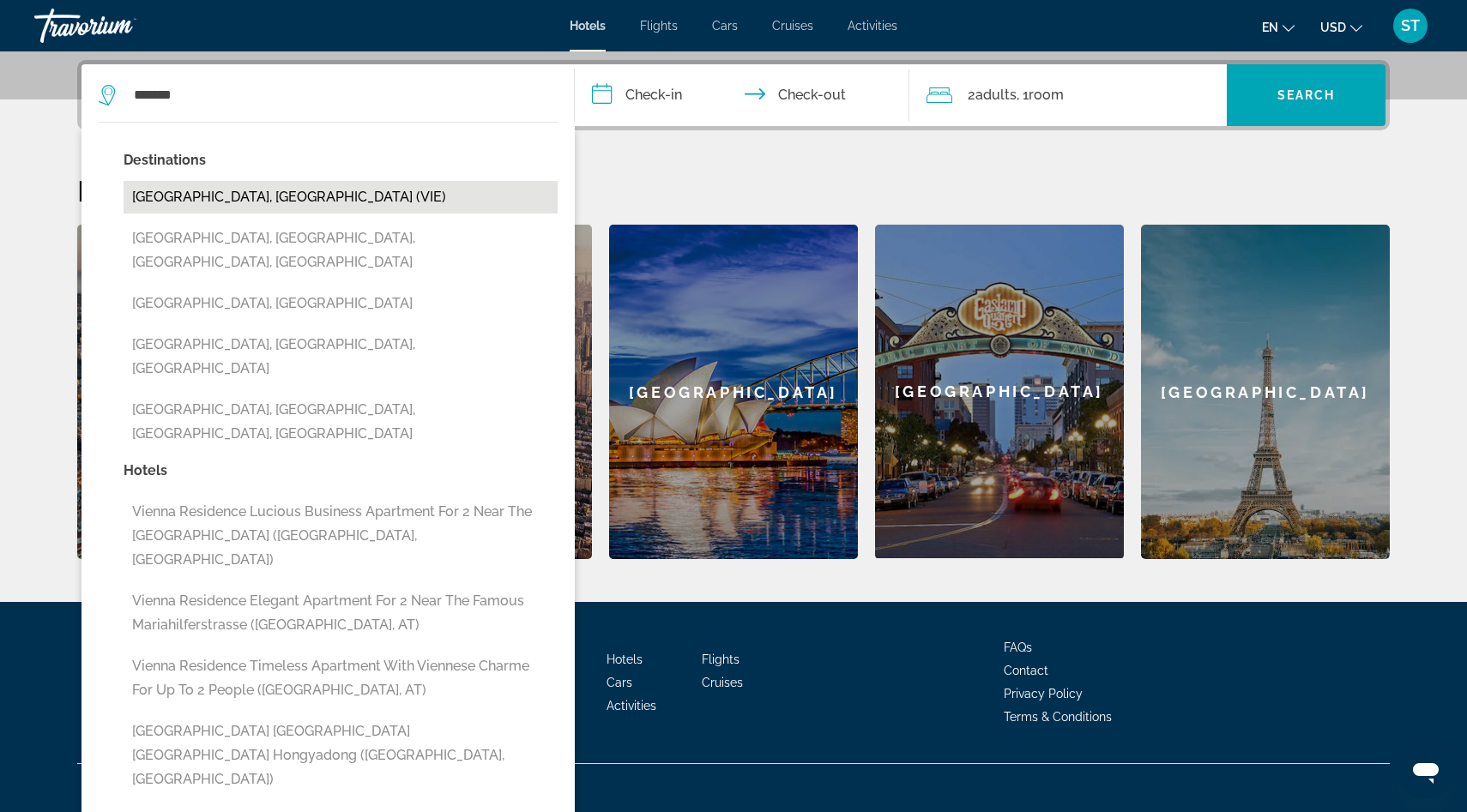
click at [275, 201] on button "Vienna, Austria (VIE)" at bounding box center [340, 197] width 434 height 33
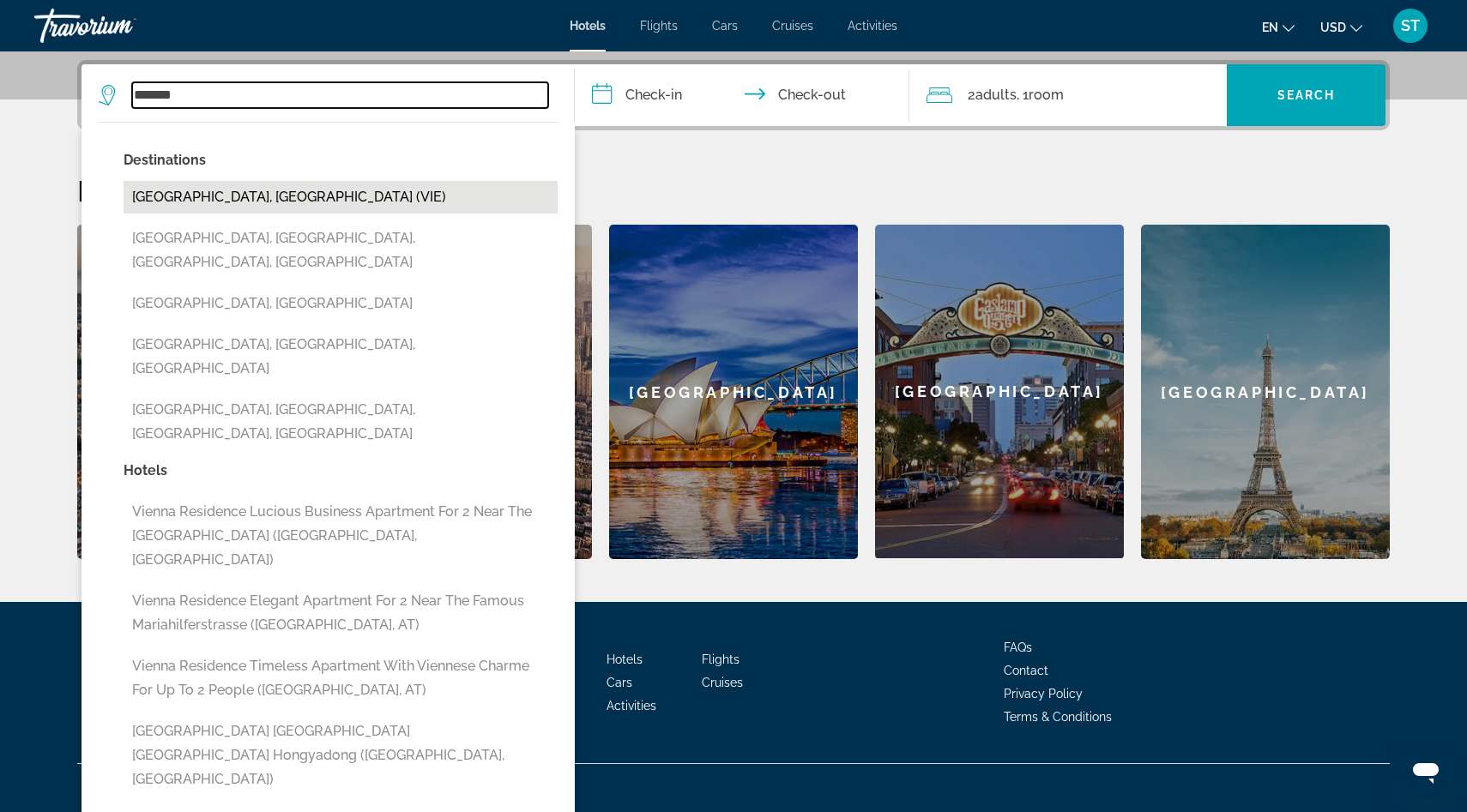
type input "**********"
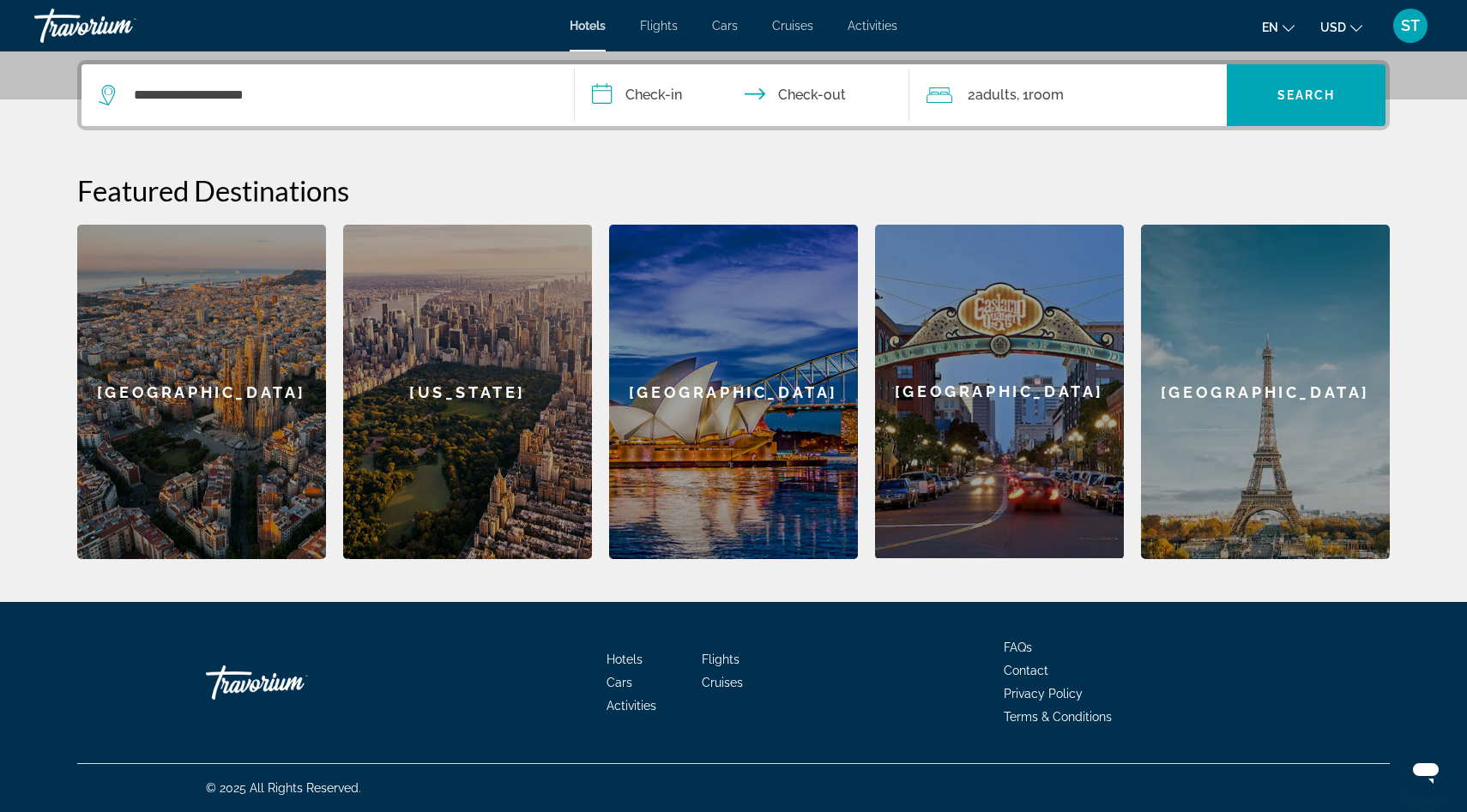
click at [648, 110] on input "**********" at bounding box center [745, 98] width 341 height 67
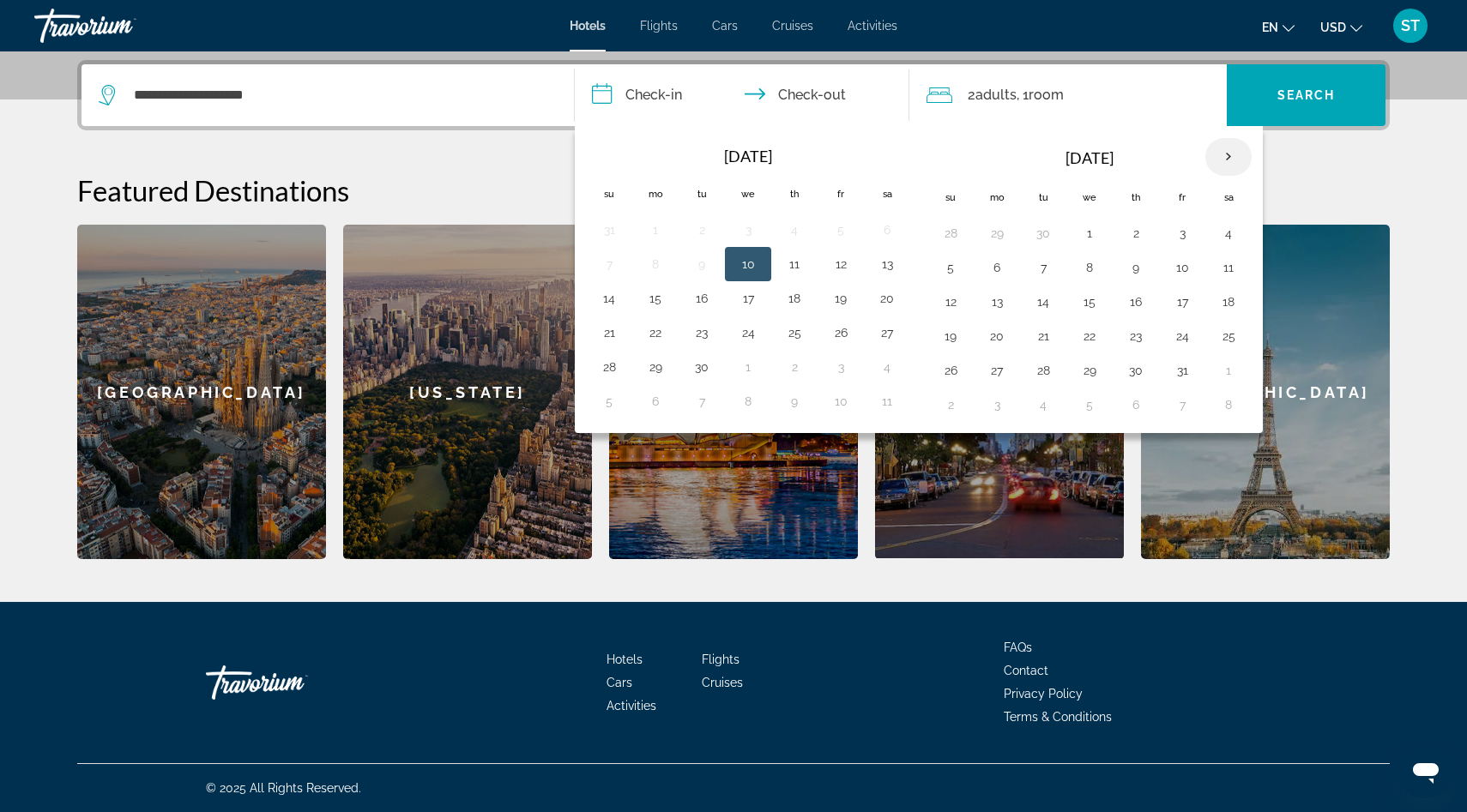
click at [1231, 159] on th "Next month" at bounding box center [1228, 156] width 46 height 38
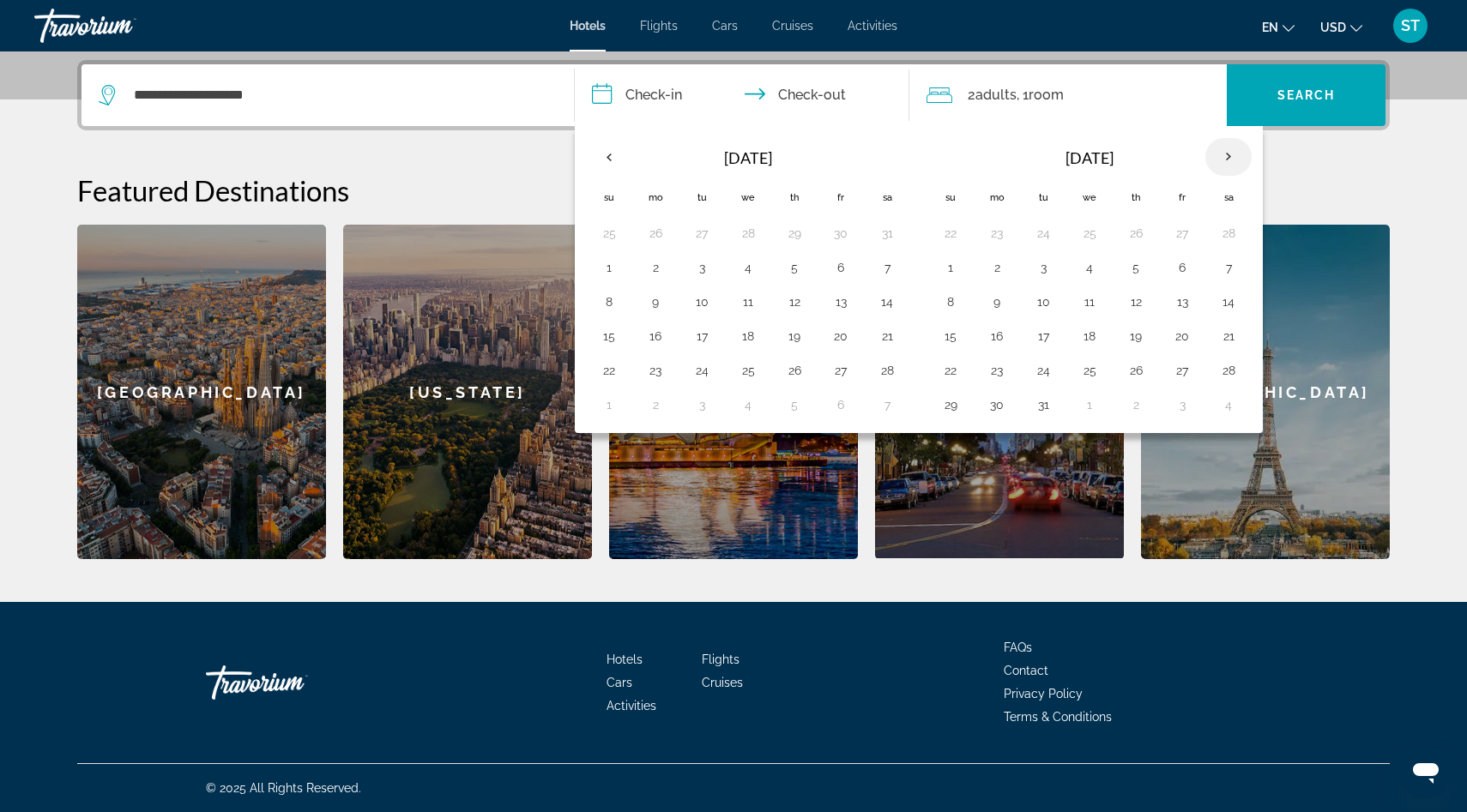
click at [1231, 159] on th "Next month" at bounding box center [1228, 156] width 46 height 38
click at [609, 154] on th "Previous month" at bounding box center [609, 156] width 46 height 38
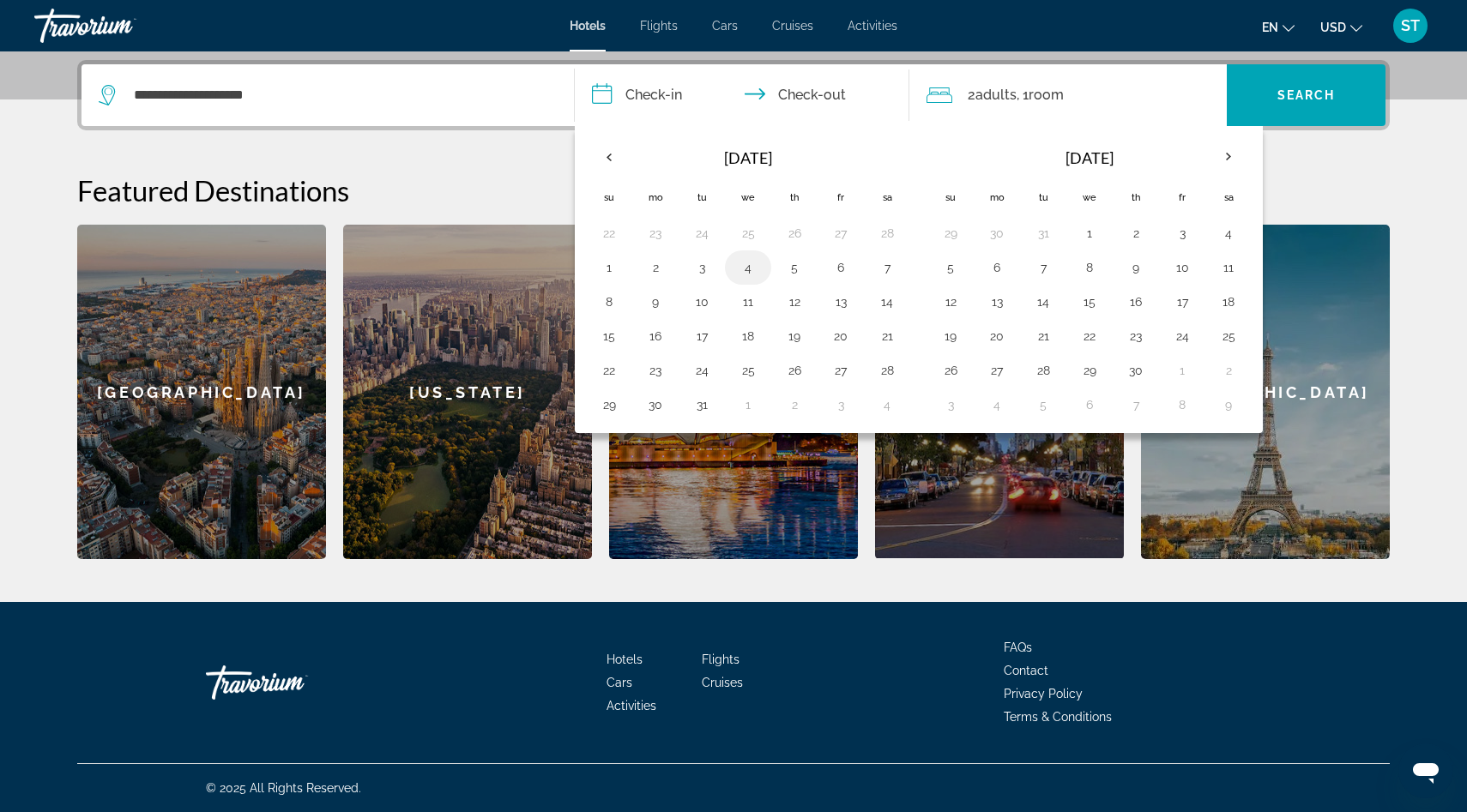
click at [754, 274] on button "4" at bounding box center [748, 267] width 27 height 24
click at [650, 302] on button "9" at bounding box center [655, 301] width 27 height 24
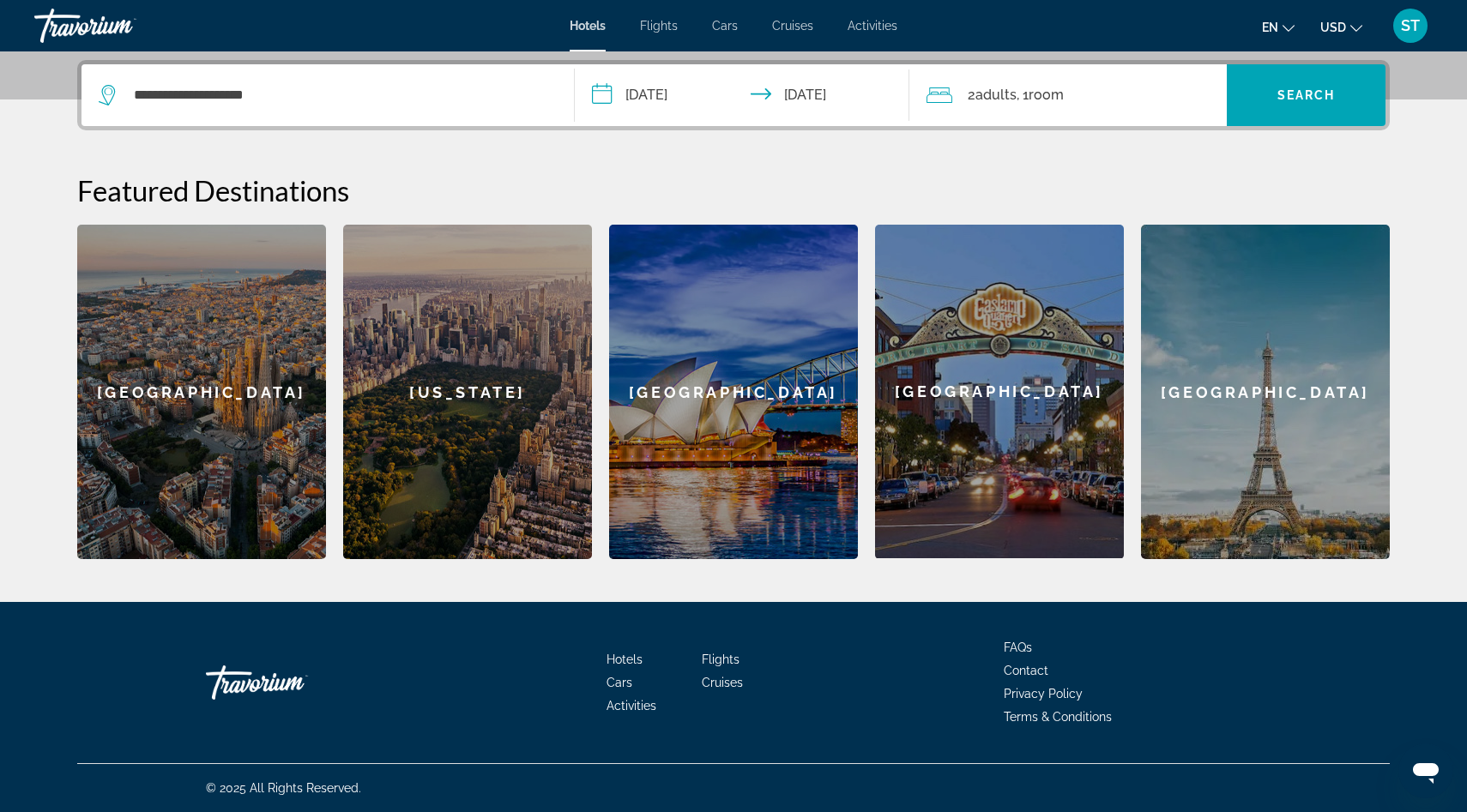
click at [791, 104] on input "**********" at bounding box center [745, 98] width 341 height 67
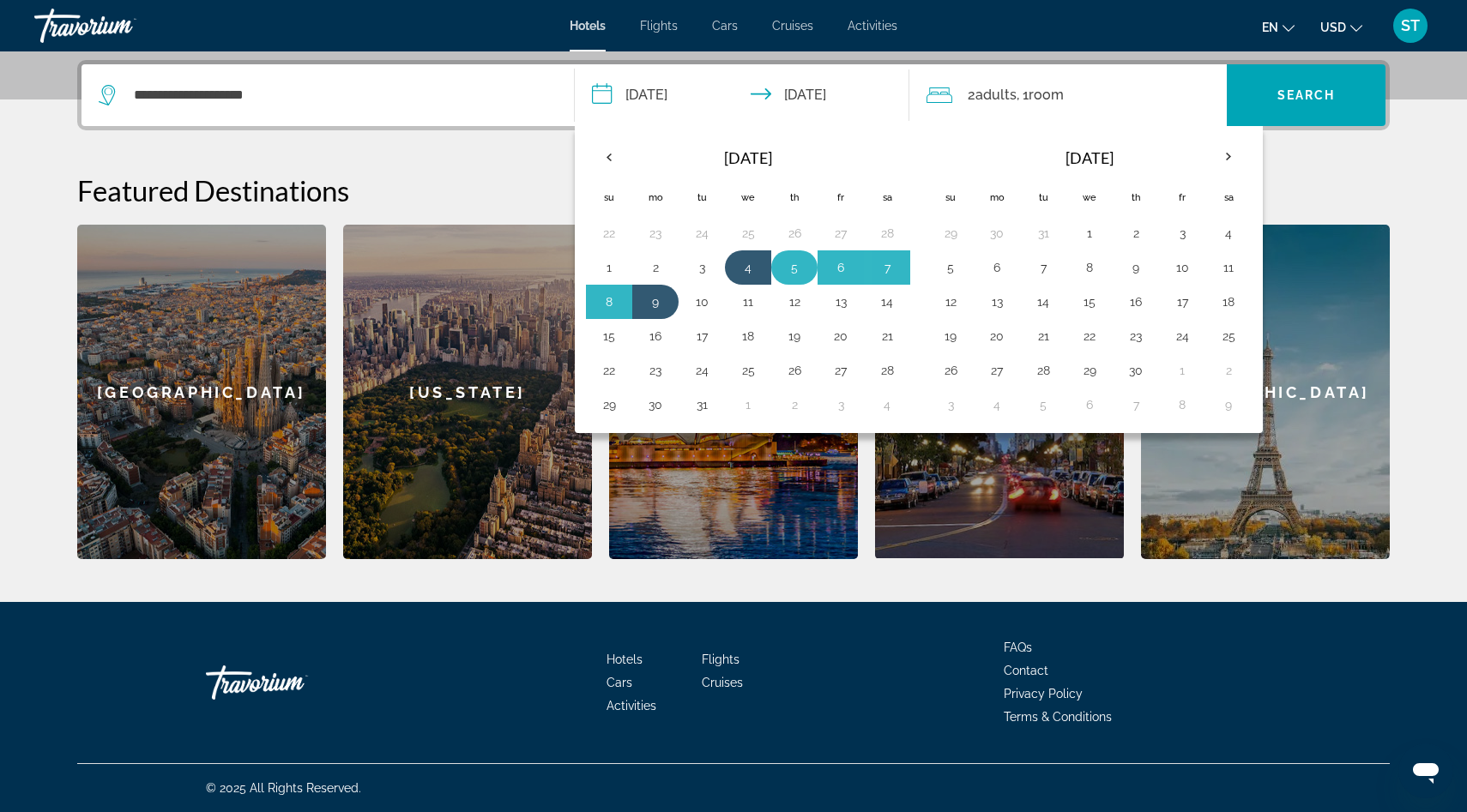
click at [791, 267] on button "5" at bounding box center [794, 267] width 27 height 24
click at [609, 307] on button "8" at bounding box center [609, 301] width 27 height 24
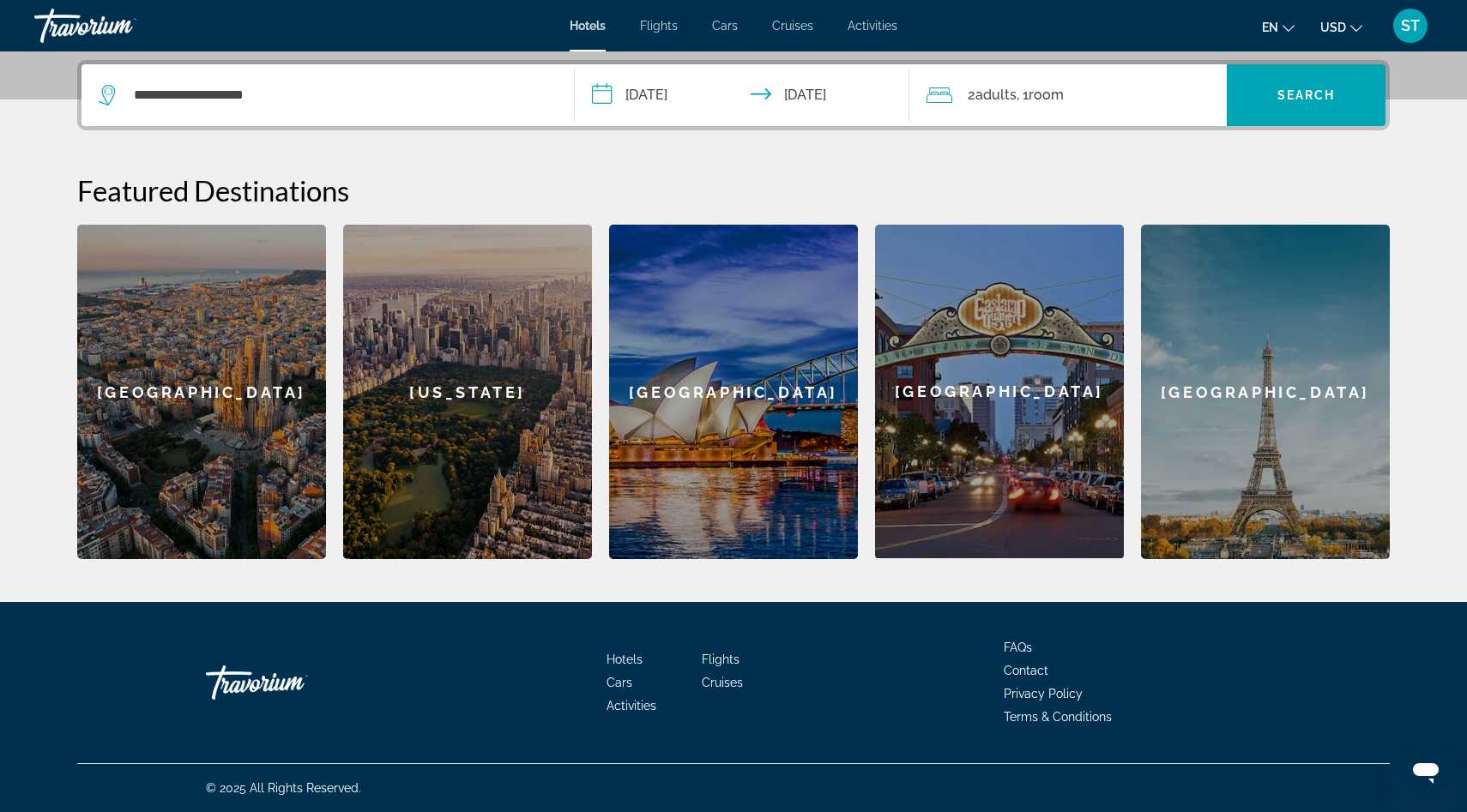
click at [671, 99] on input "**********" at bounding box center [745, 98] width 341 height 67
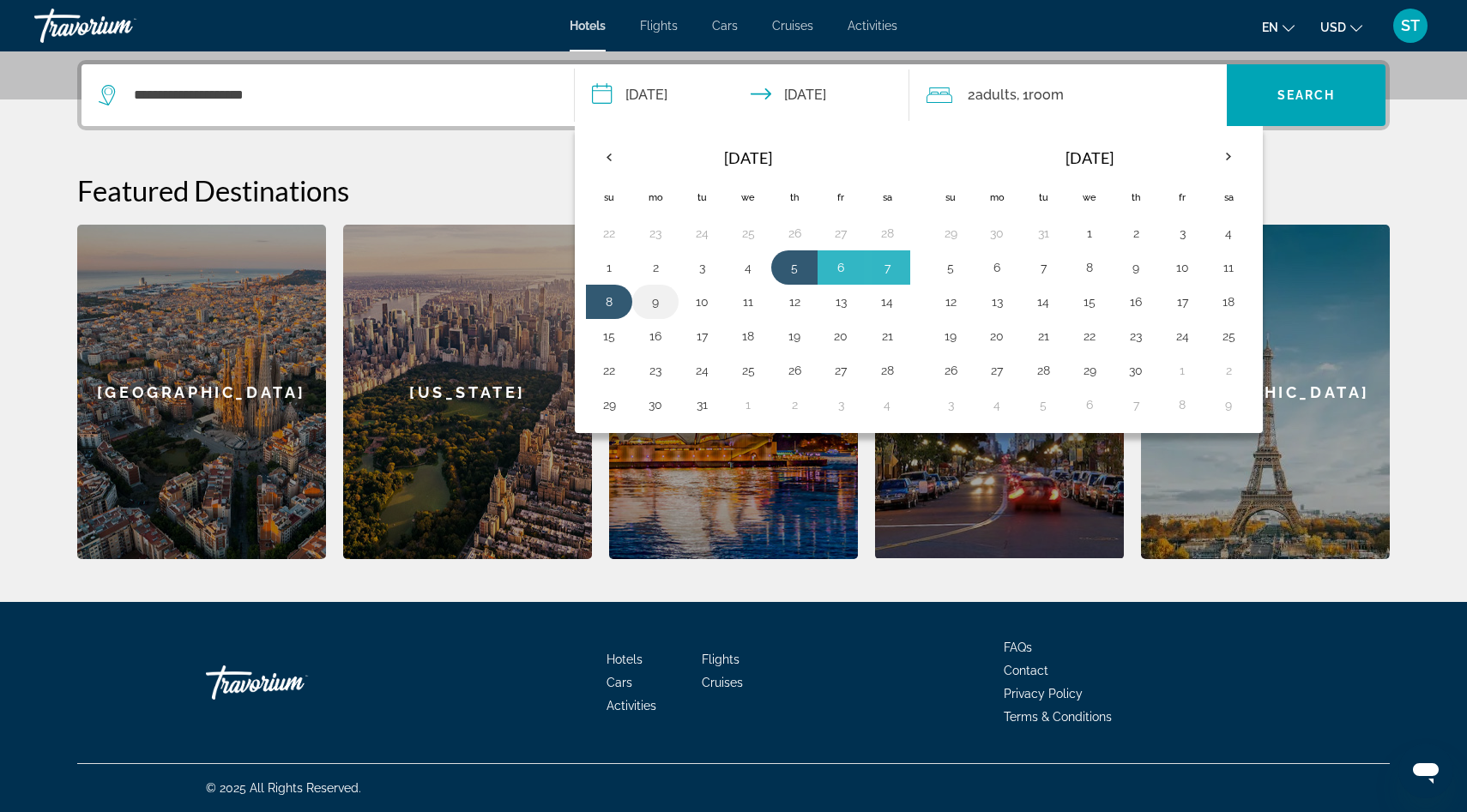
click at [648, 306] on button "9" at bounding box center [655, 301] width 27 height 24
click at [800, 269] on button "5" at bounding box center [794, 267] width 27 height 24
type input "**********"
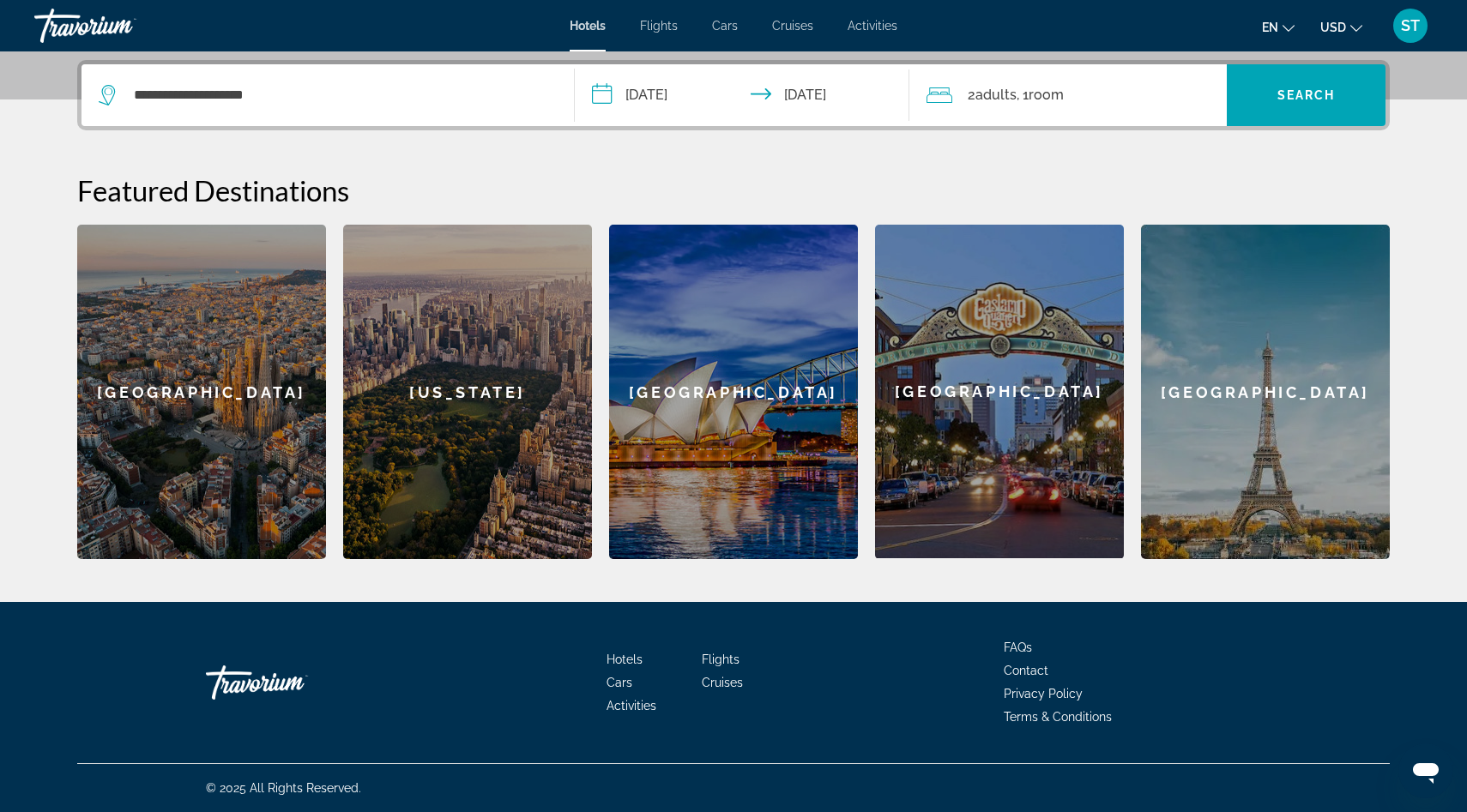
click at [654, 95] on input "**********" at bounding box center [745, 98] width 341 height 67
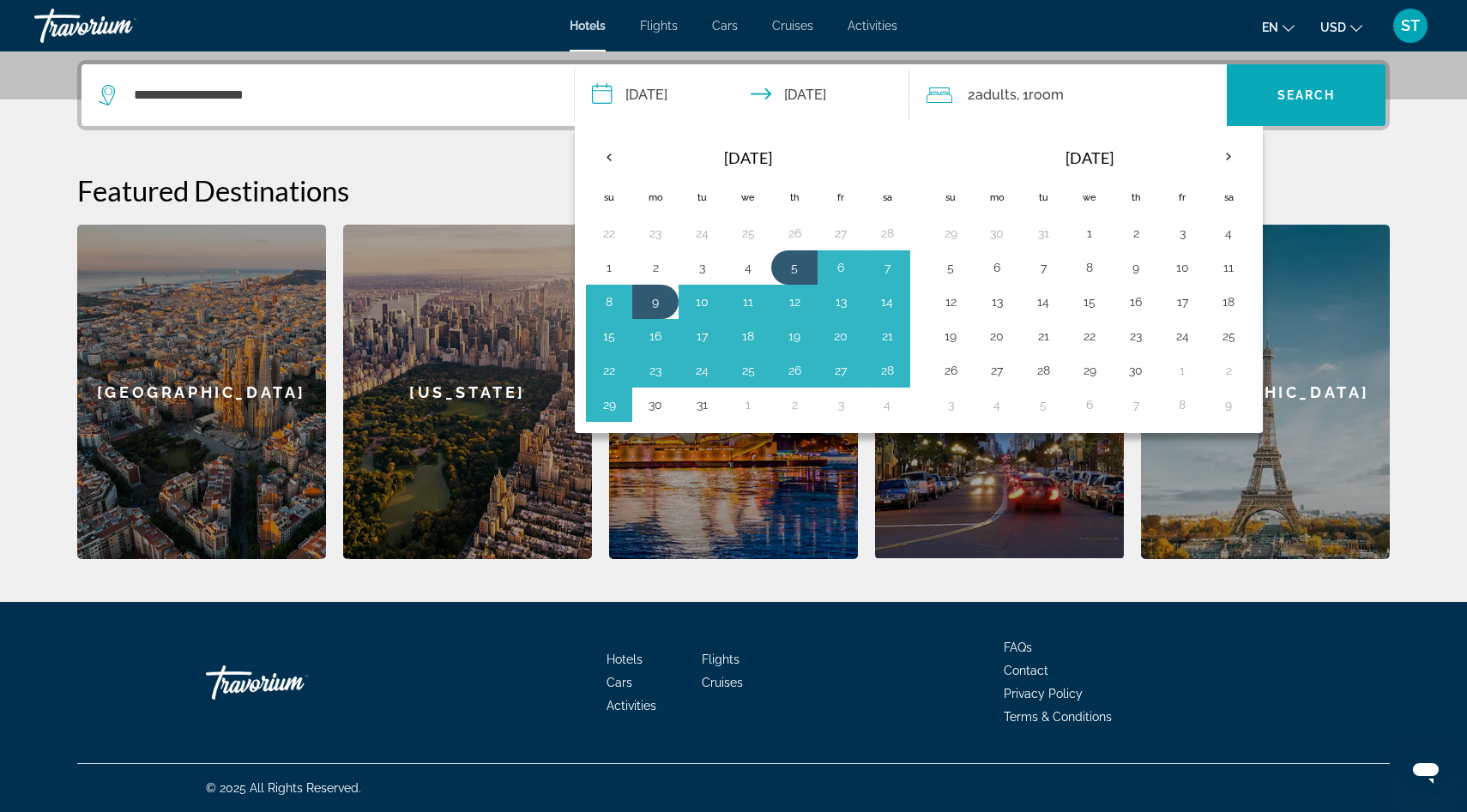
click at [1273, 96] on span "Search widget" at bounding box center [1306, 95] width 159 height 42
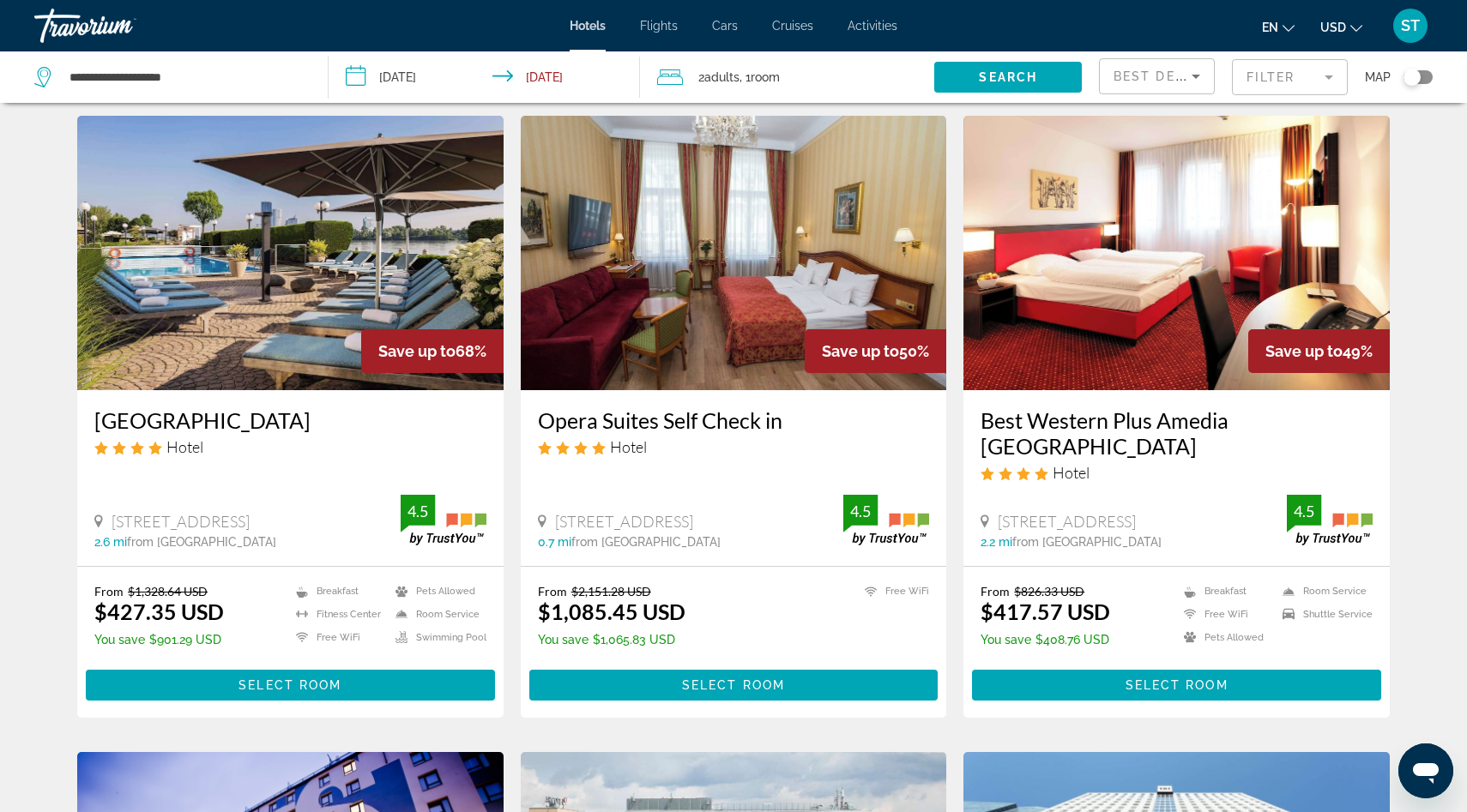
scroll to position [48, 0]
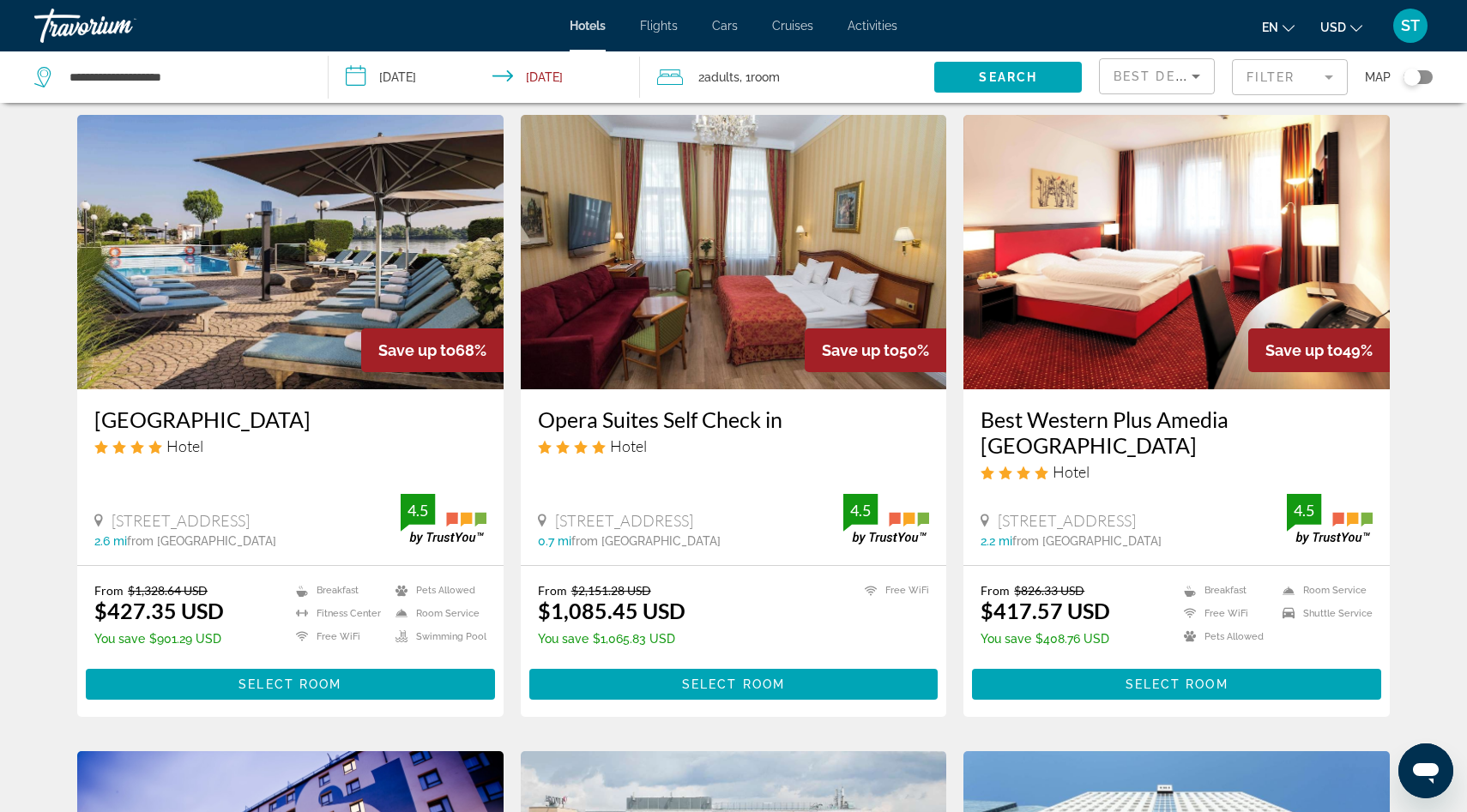
click at [1420, 76] on div "Toggle map" at bounding box center [1418, 78] width 29 height 14
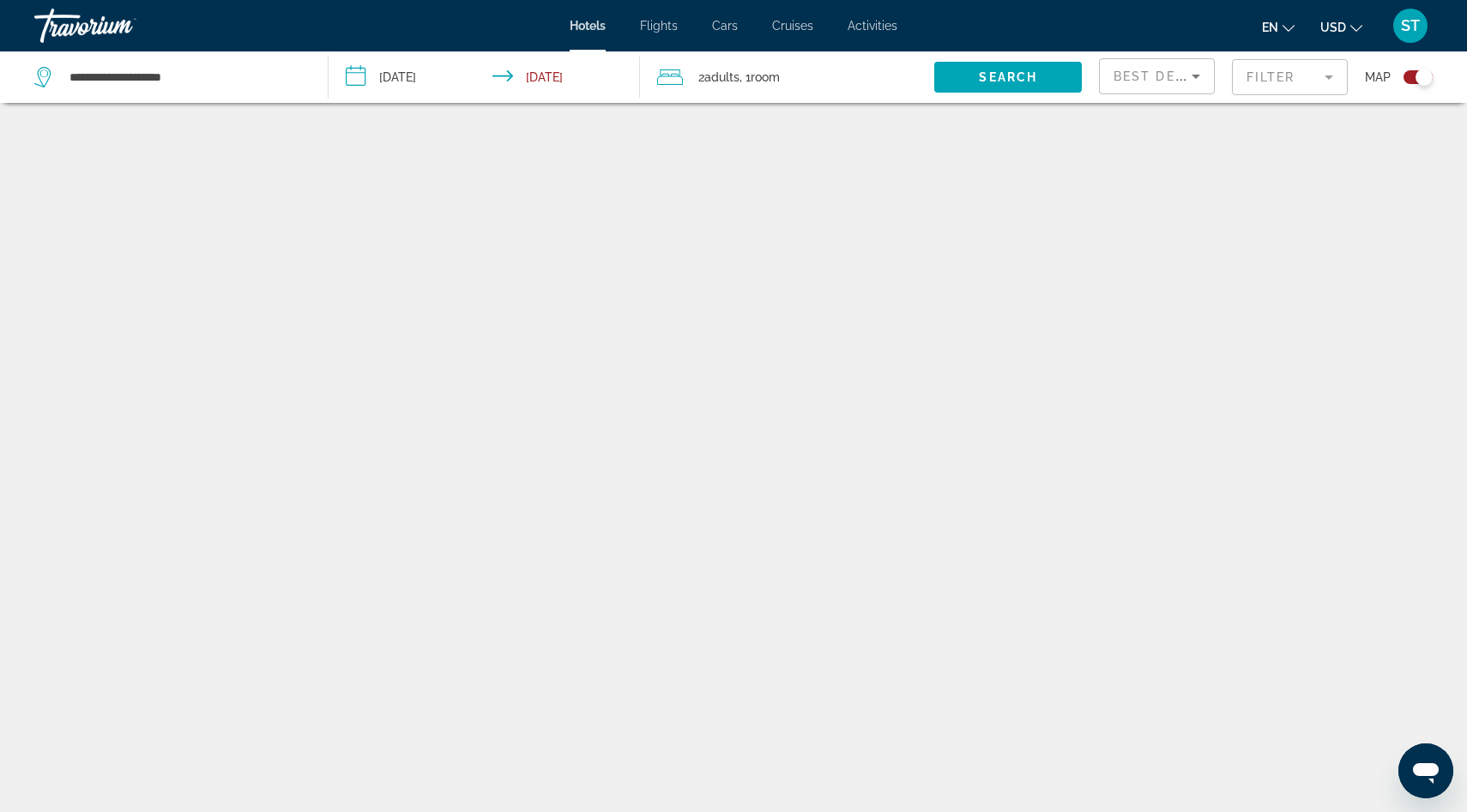
scroll to position [102, 0]
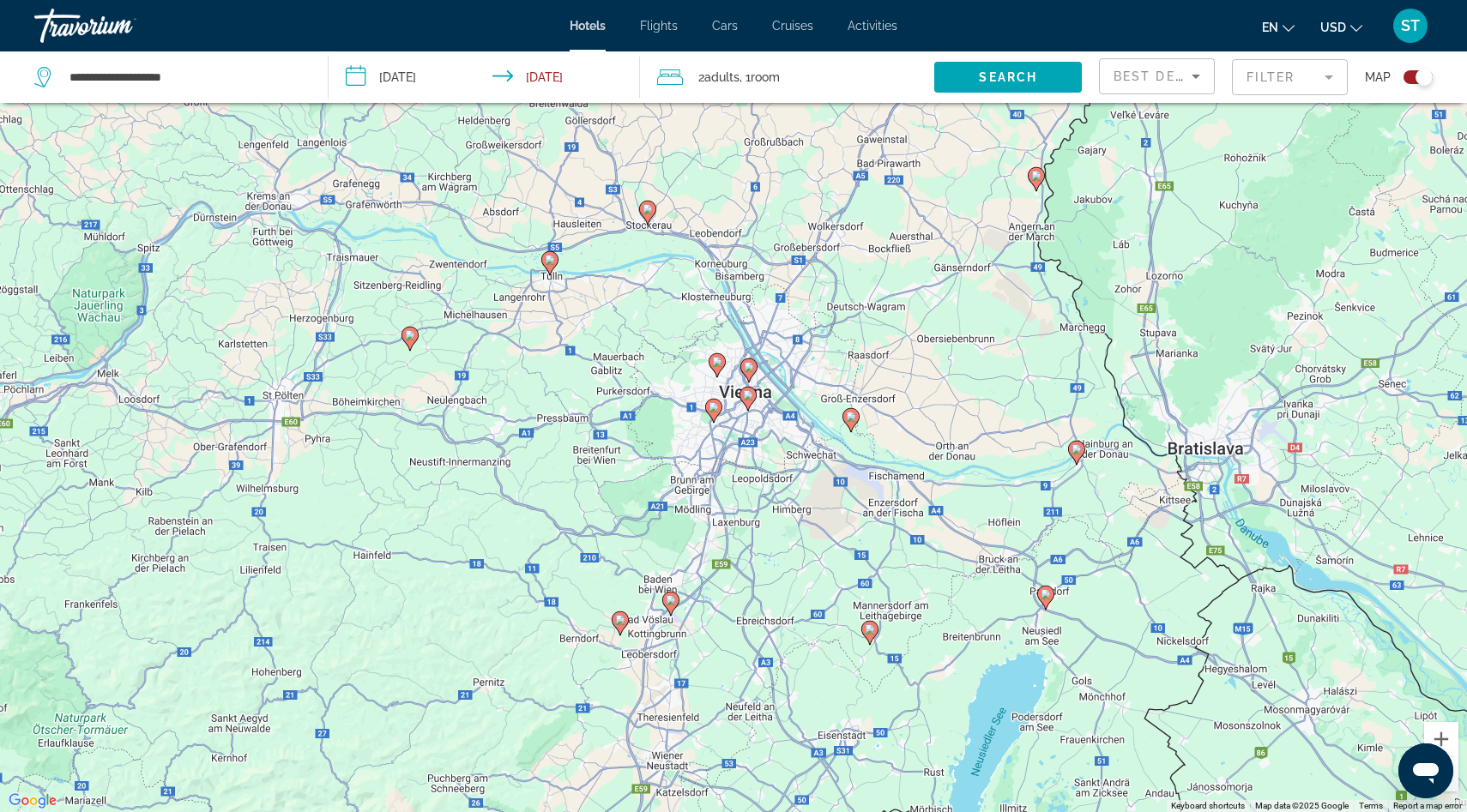
click at [752, 400] on icon "Main content" at bounding box center [748, 398] width 15 height 22
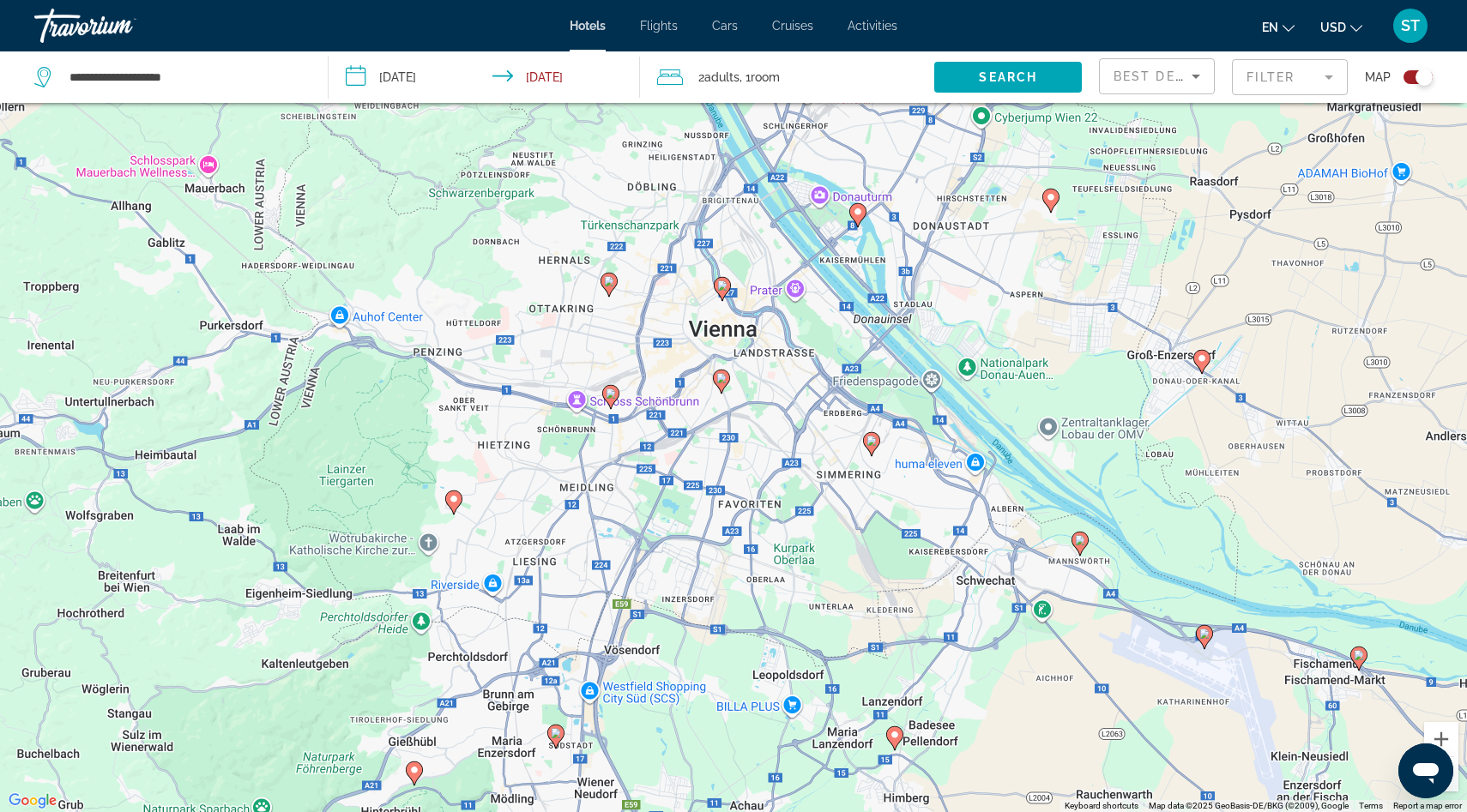
click at [726, 288] on image "Main content" at bounding box center [722, 285] width 11 height 11
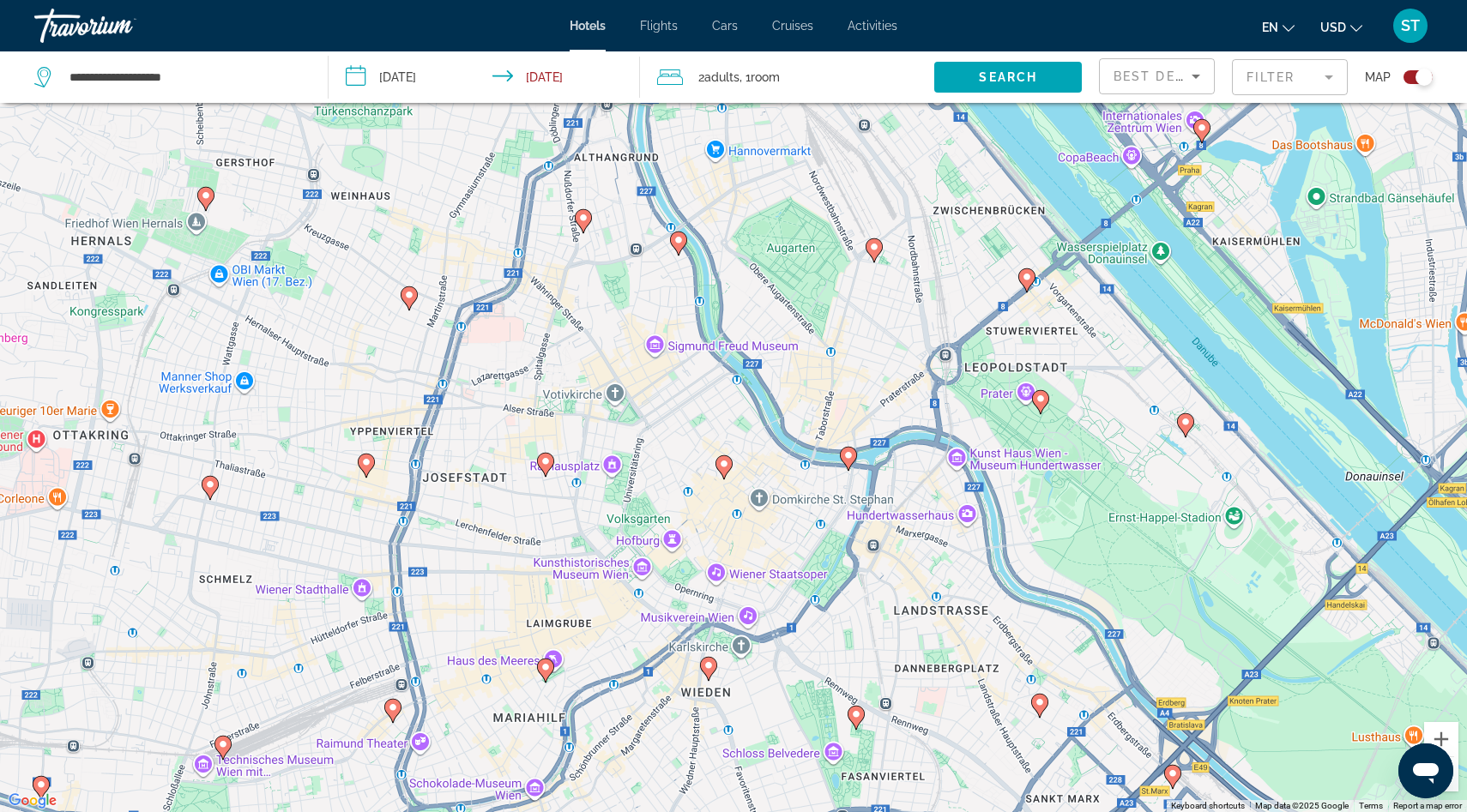
click at [847, 465] on icon "Main content" at bounding box center [848, 458] width 15 height 22
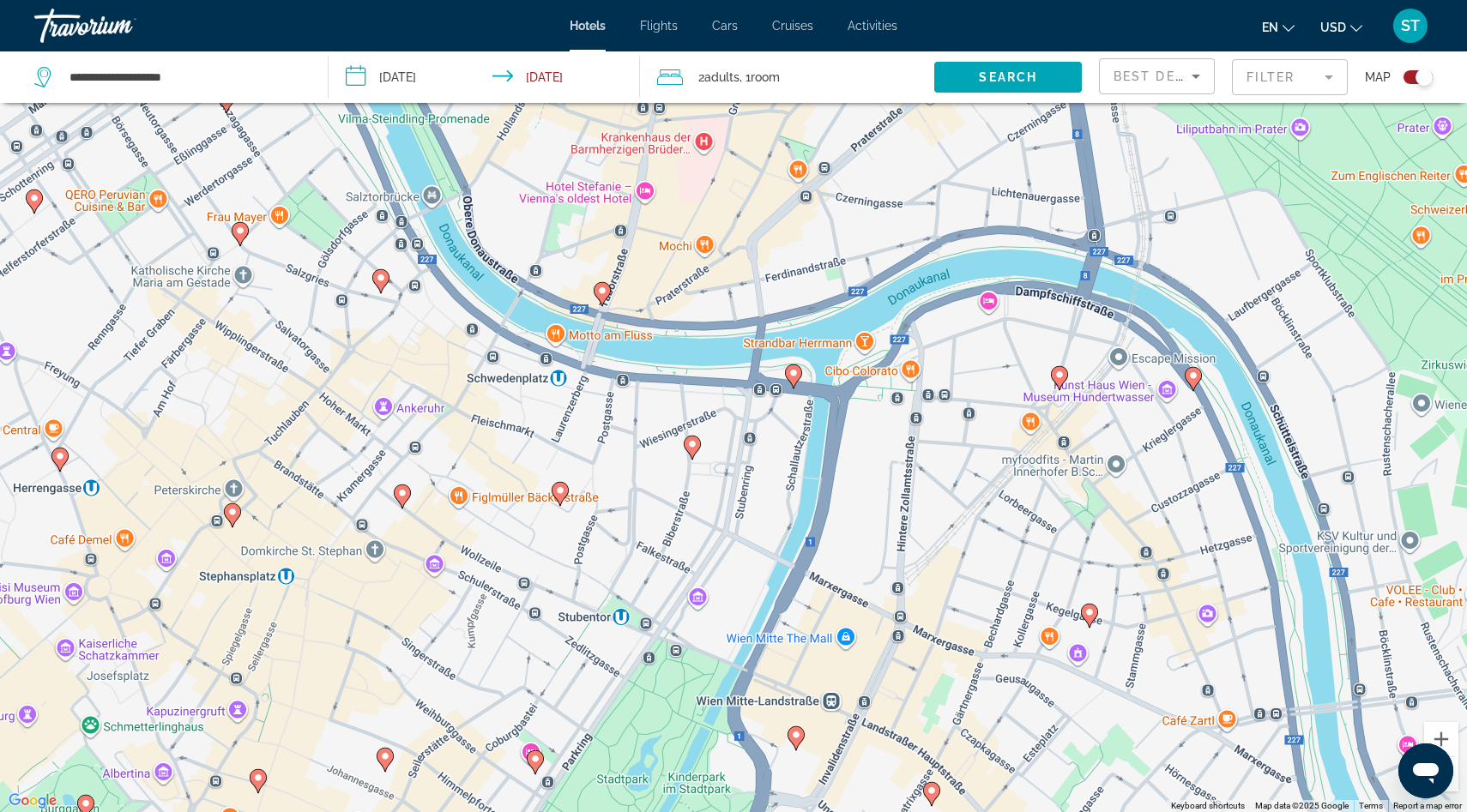
click at [1405, 76] on div "Toggle map" at bounding box center [1418, 78] width 29 height 14
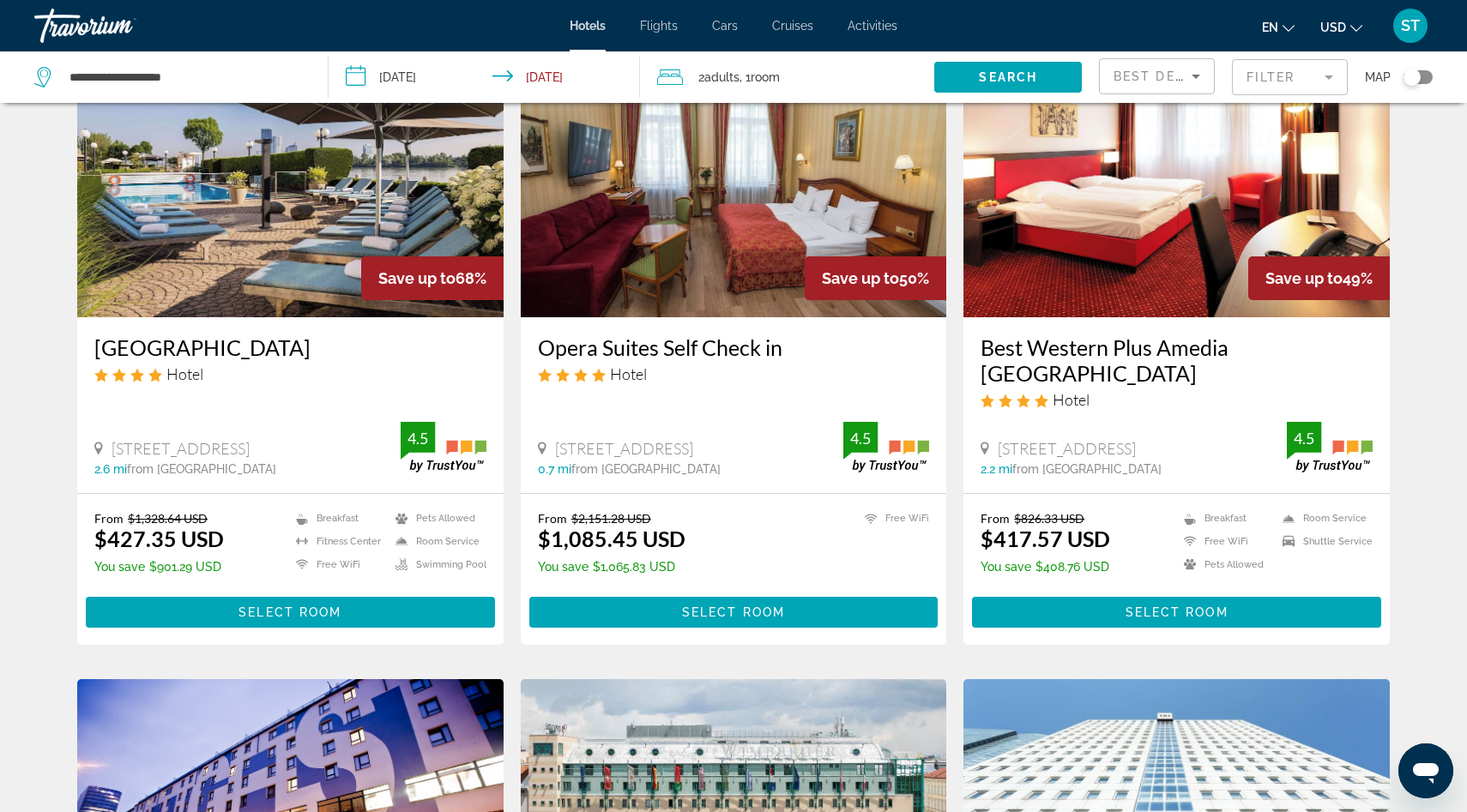
click at [334, 247] on img "Main content" at bounding box center [290, 180] width 426 height 275
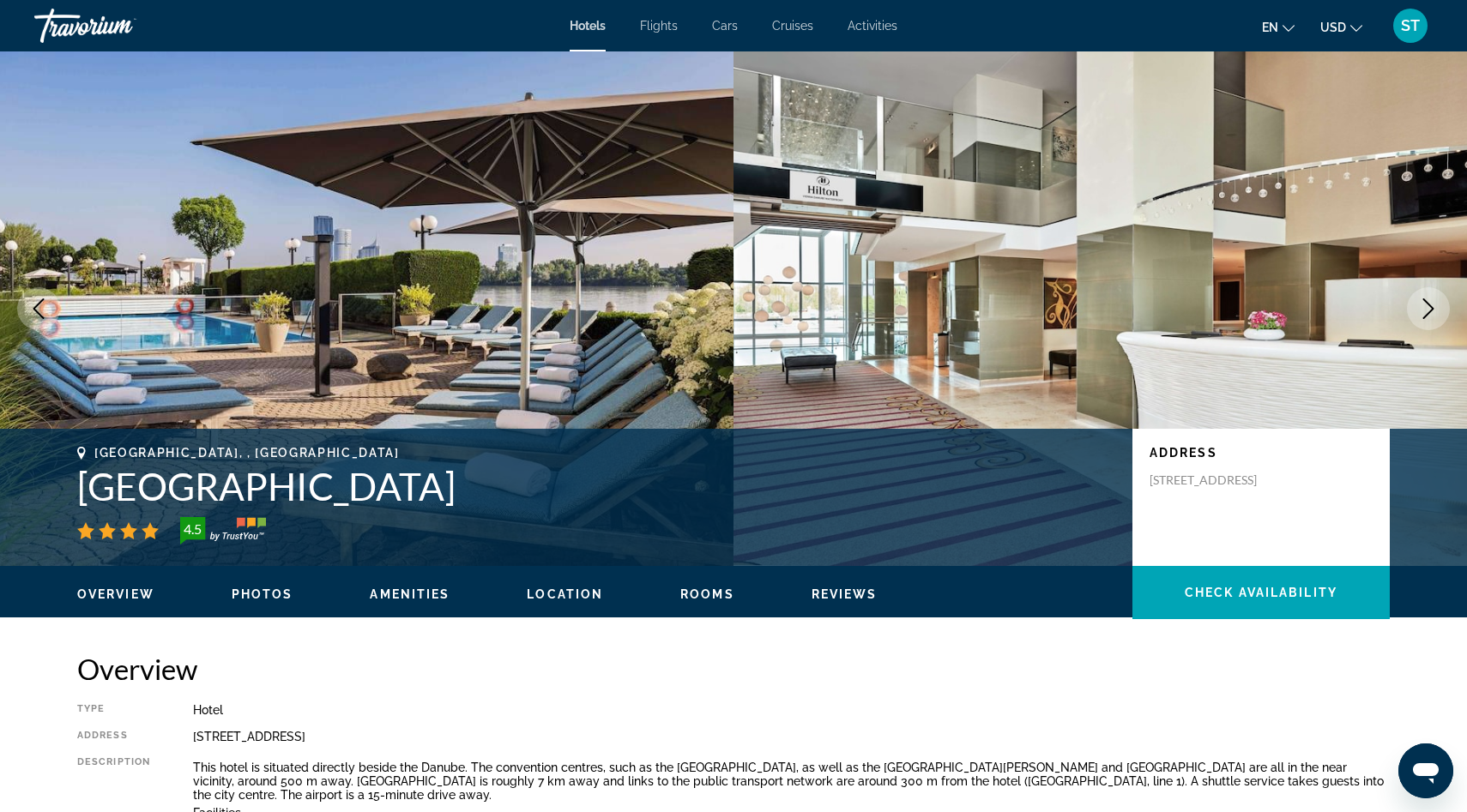
click at [1415, 315] on button "Next image" at bounding box center [1428, 308] width 43 height 43
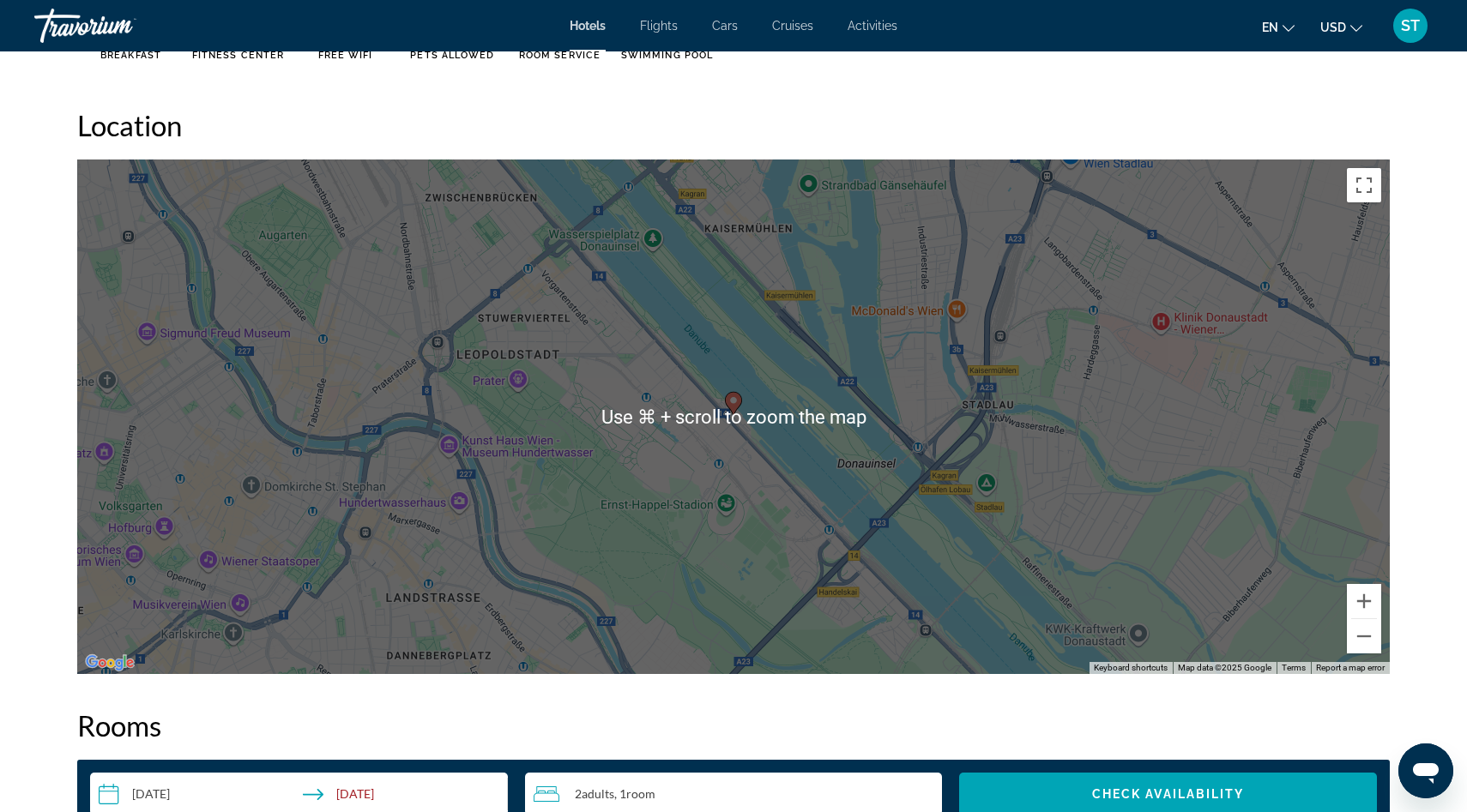
scroll to position [1569, 0]
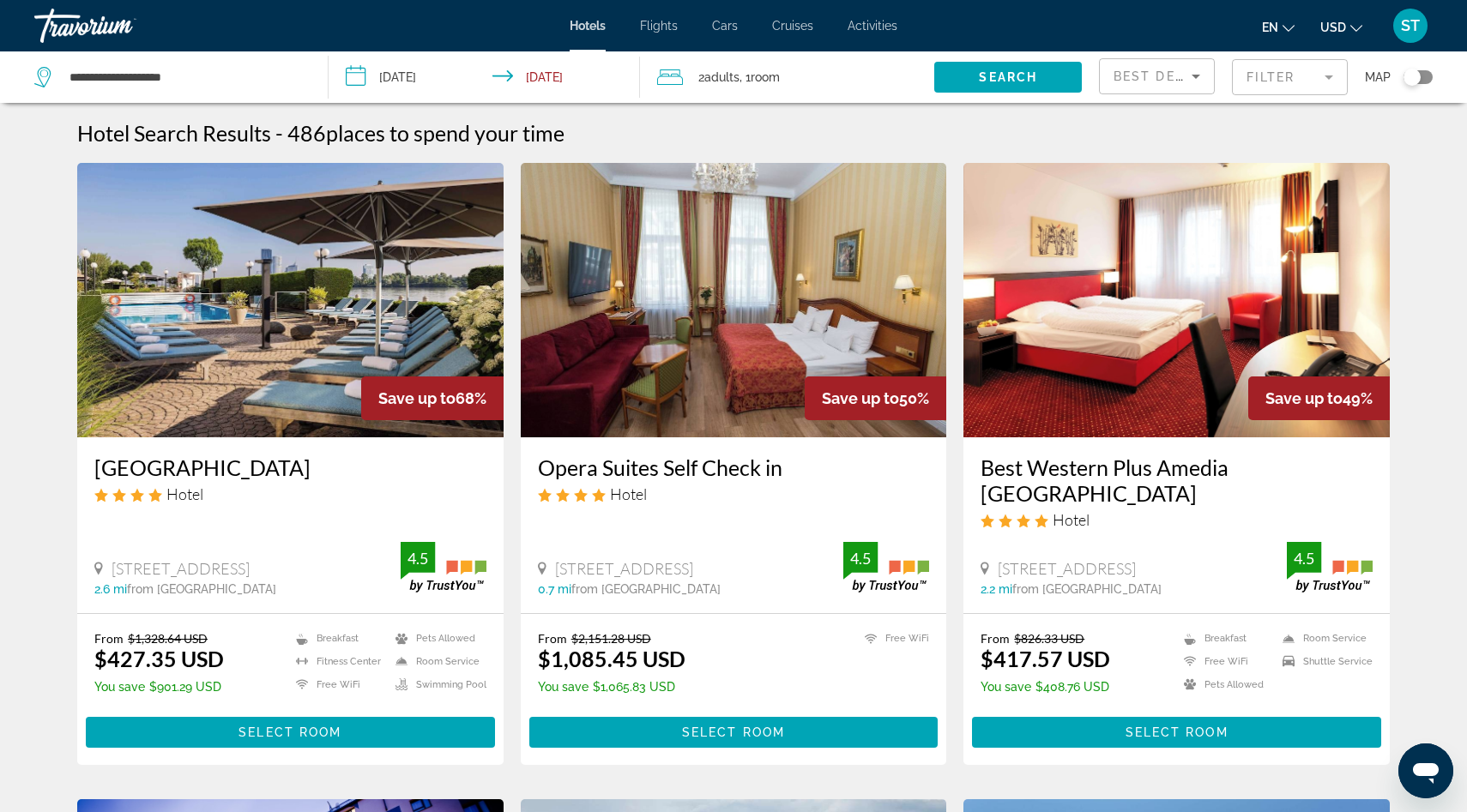
click at [253, 378] on img "Main content" at bounding box center [290, 300] width 426 height 275
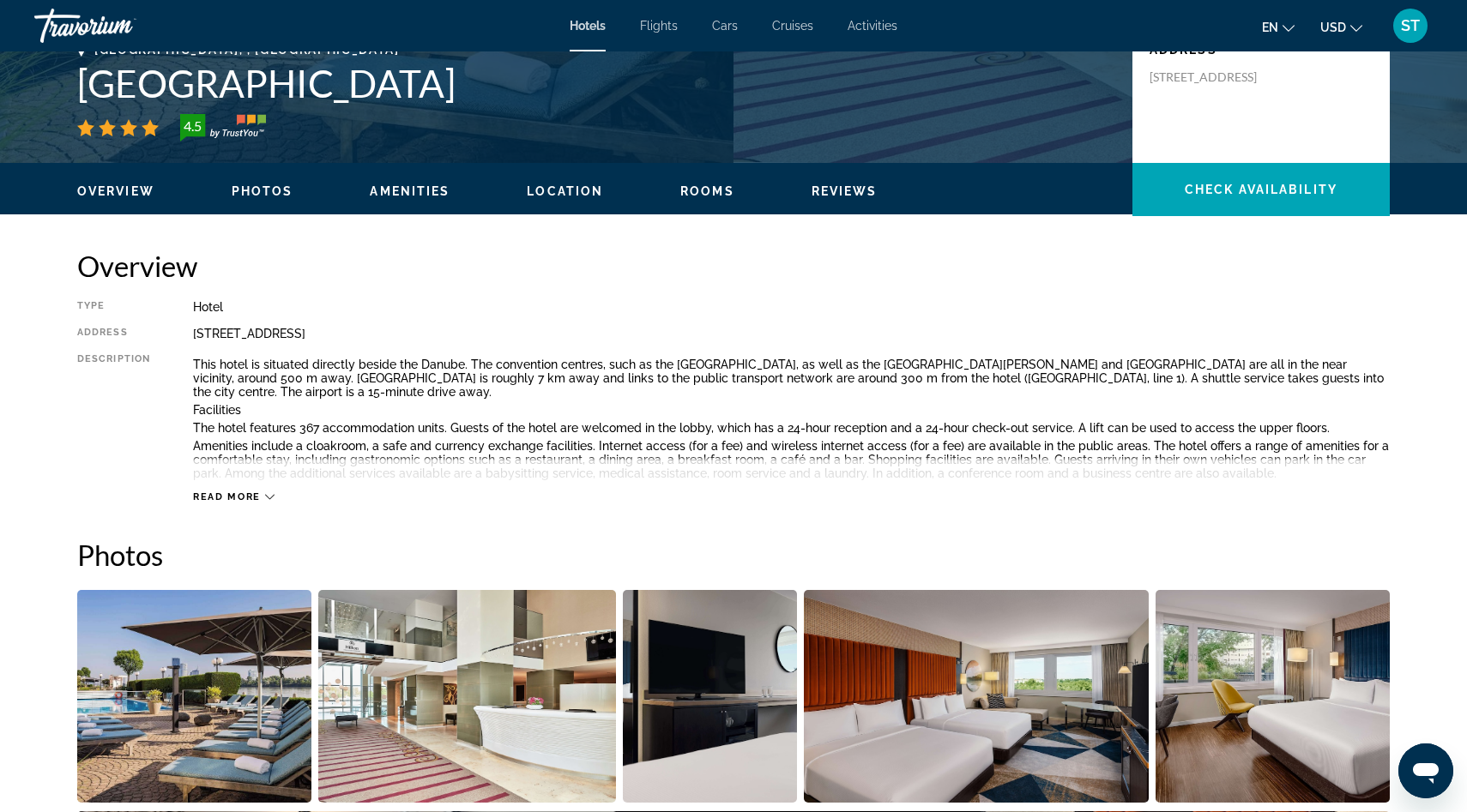
scroll to position [411, 0]
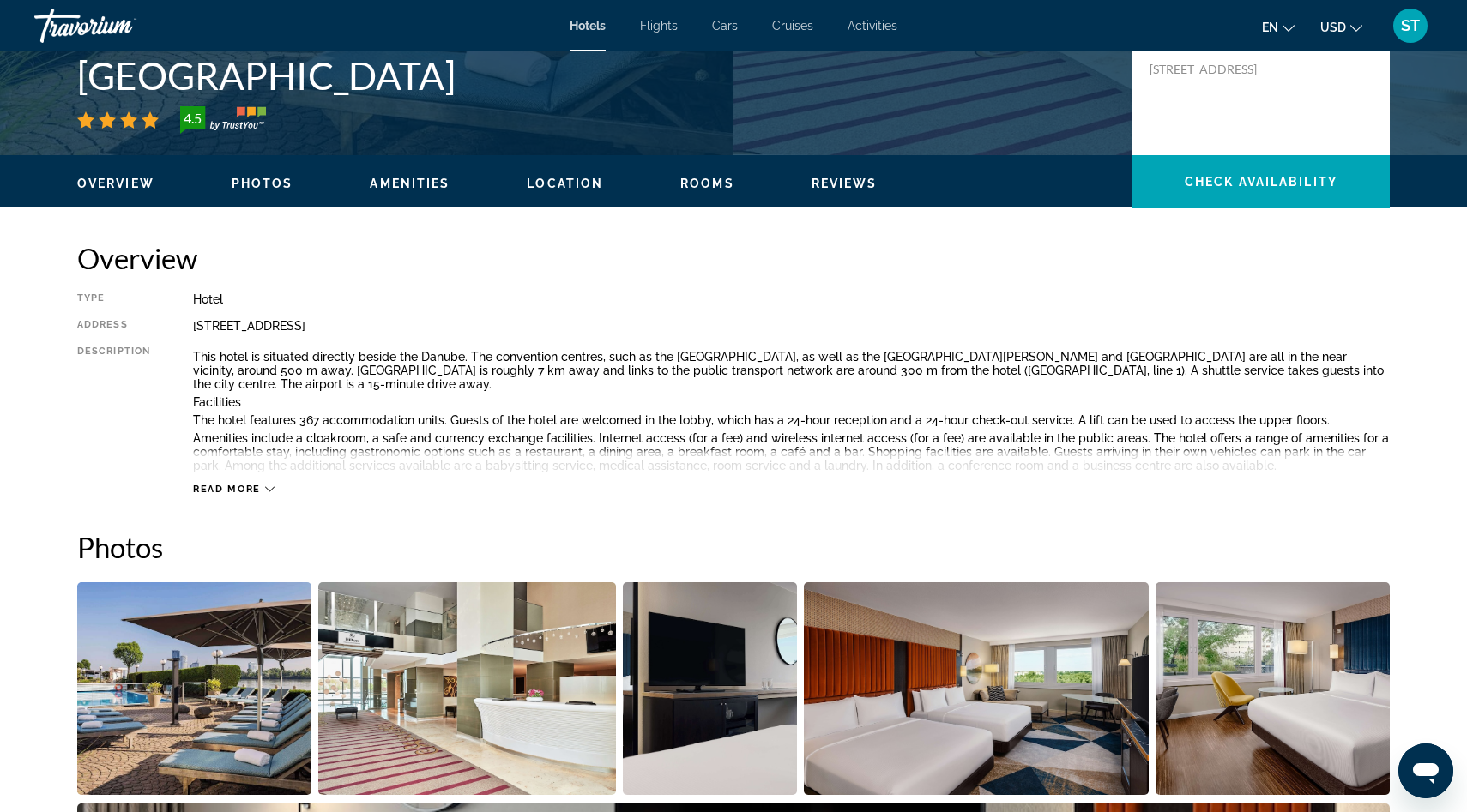
click at [251, 482] on button "Read more" at bounding box center [233, 489] width 81 height 13
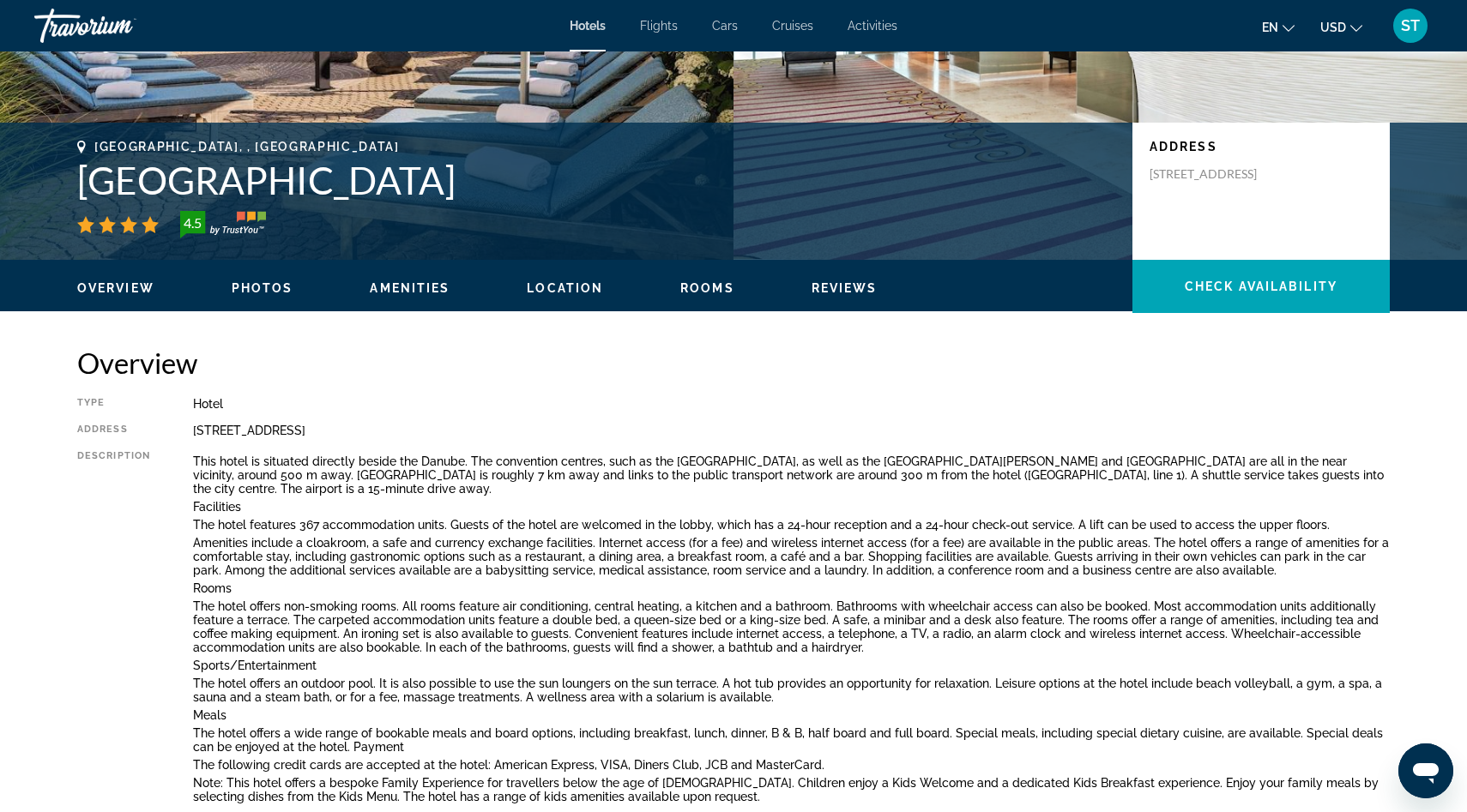
scroll to position [0, 0]
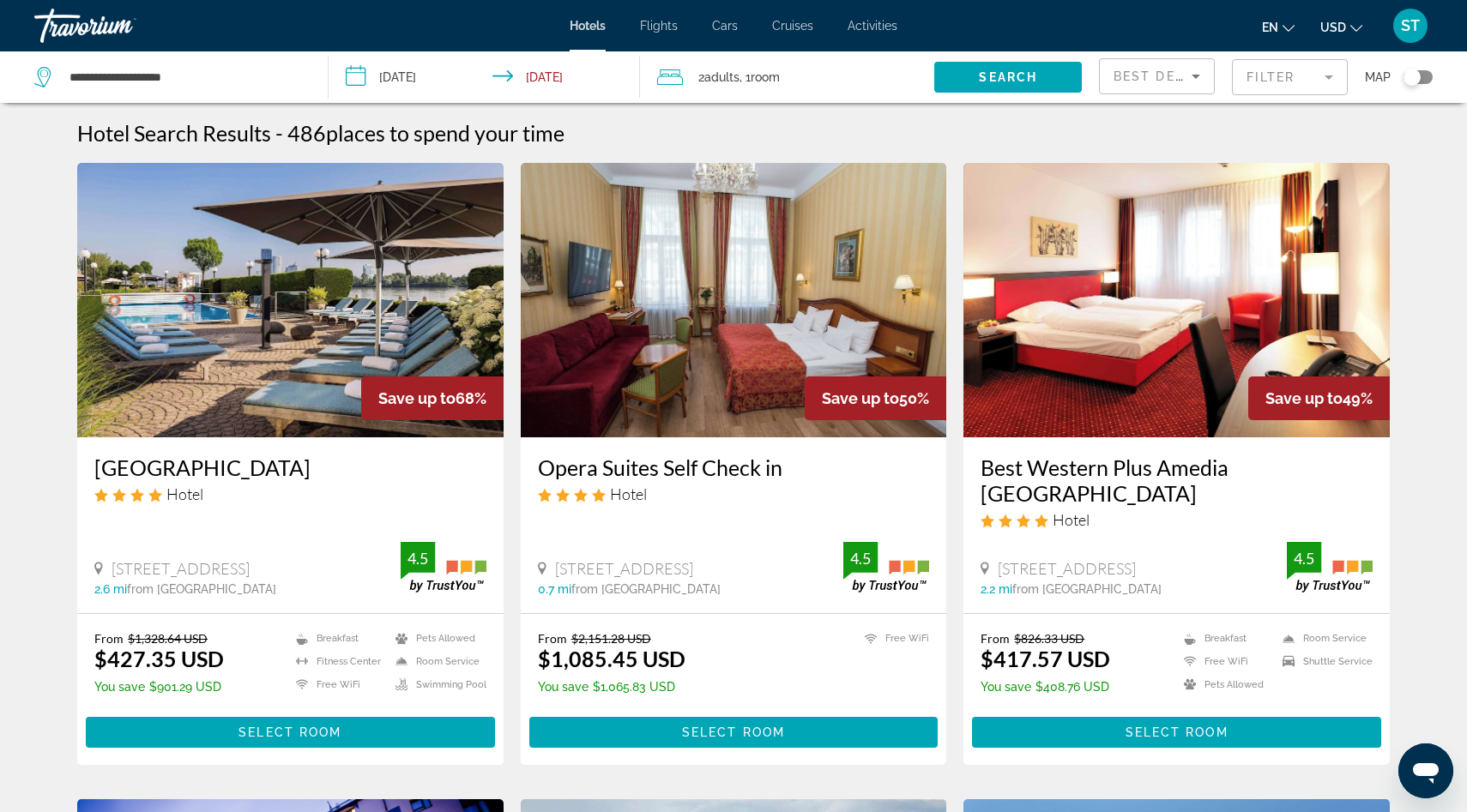
click at [1264, 76] on mat-form-field "Filter" at bounding box center [1289, 77] width 116 height 36
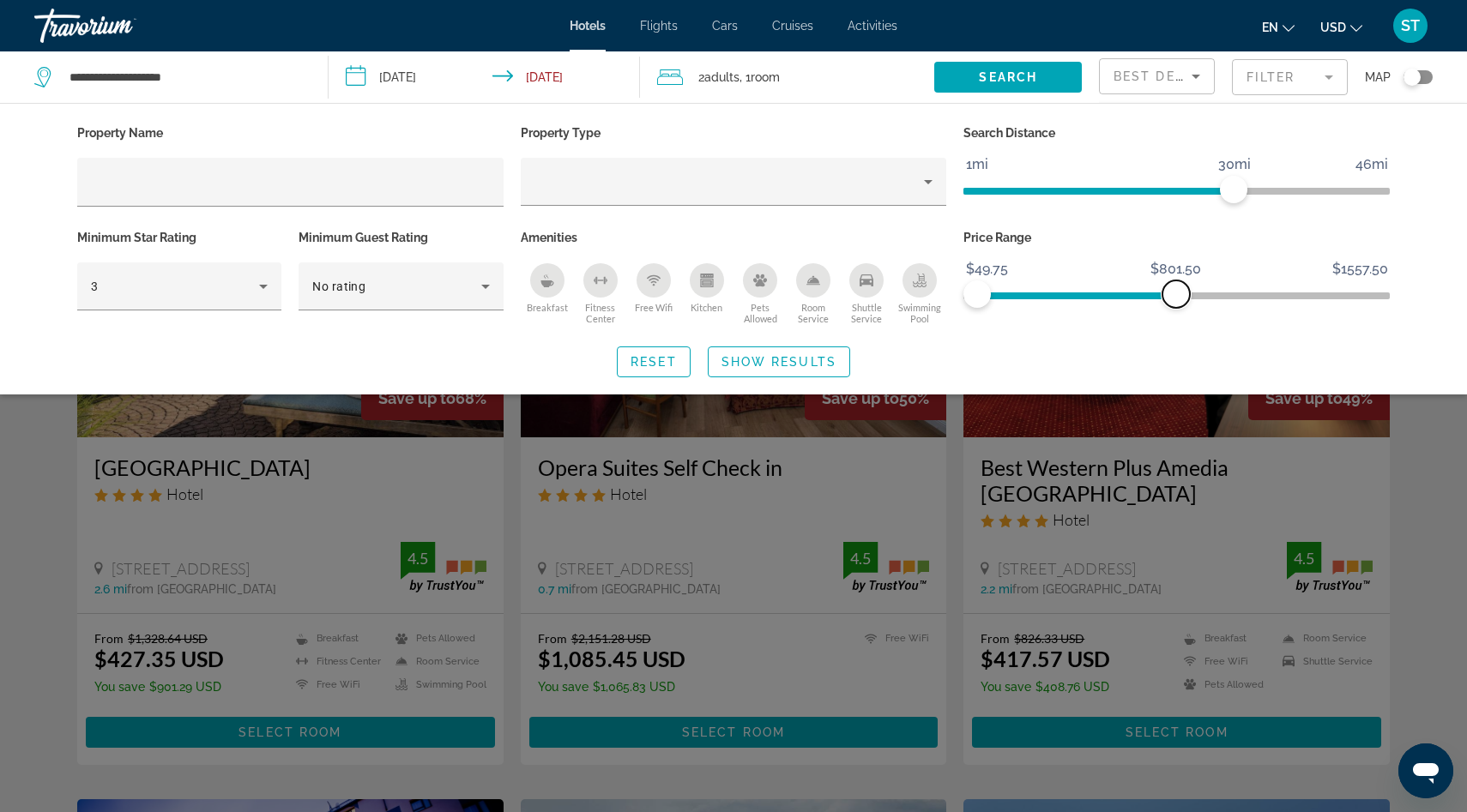
drag, startPoint x: 1382, startPoint y: 296, endPoint x: 1175, endPoint y: 309, distance: 207.4
click at [1175, 309] on div "Price Range $49.75 $1557.50 $49.75 $801.50" at bounding box center [1176, 277] width 444 height 103
drag, startPoint x: 1236, startPoint y: 186, endPoint x: 1104, endPoint y: 186, distance: 132.0
click at [1104, 186] on span "ngx-slider" at bounding box center [1101, 189] width 27 height 27
drag, startPoint x: 1104, startPoint y: 186, endPoint x: 1061, endPoint y: 190, distance: 43.2
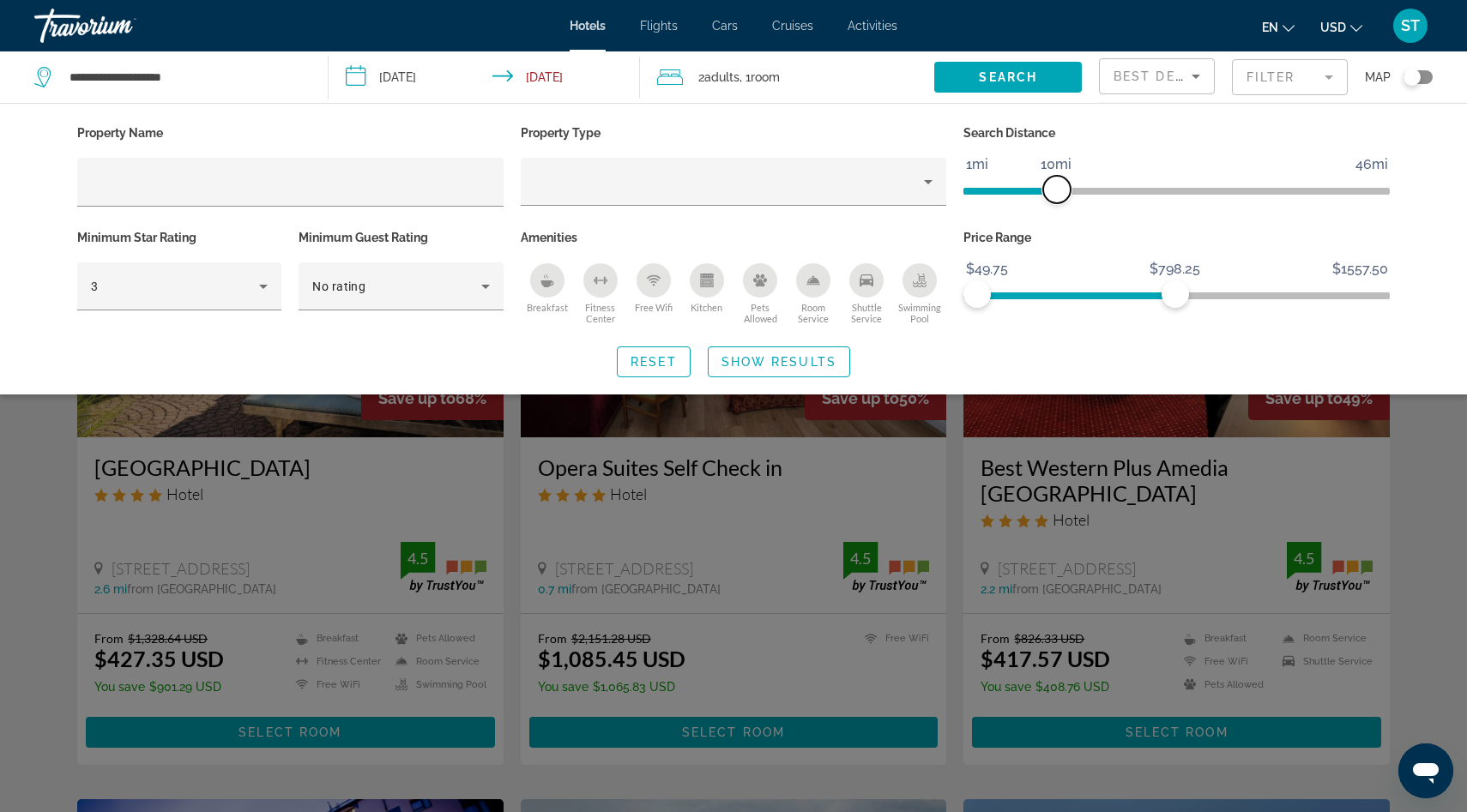
click at [1061, 190] on span "ngx-slider" at bounding box center [1056, 189] width 27 height 27
click at [486, 285] on icon "Hotel Filters" at bounding box center [485, 286] width 9 height 4
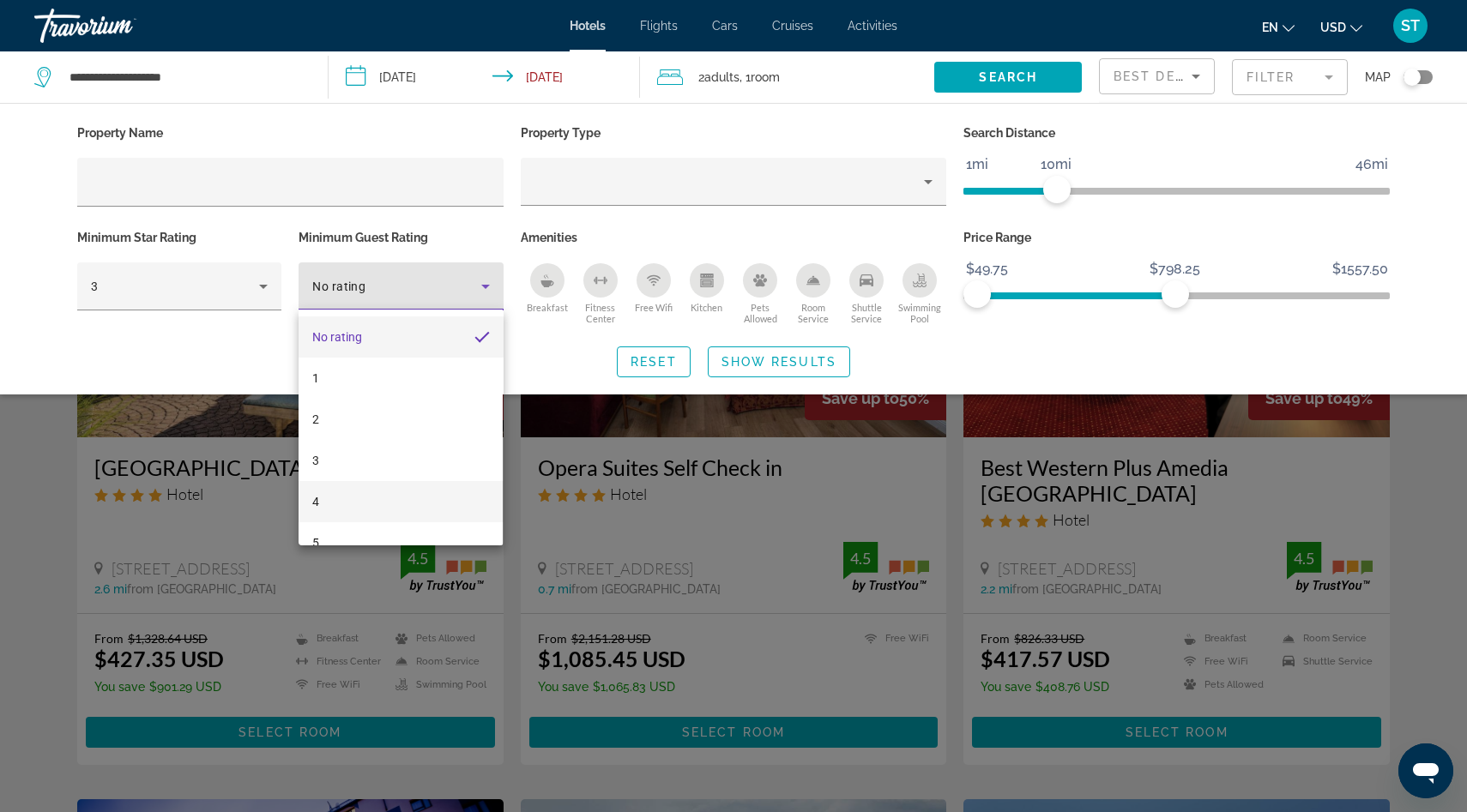
click at [380, 506] on mat-option "4" at bounding box center [400, 501] width 204 height 42
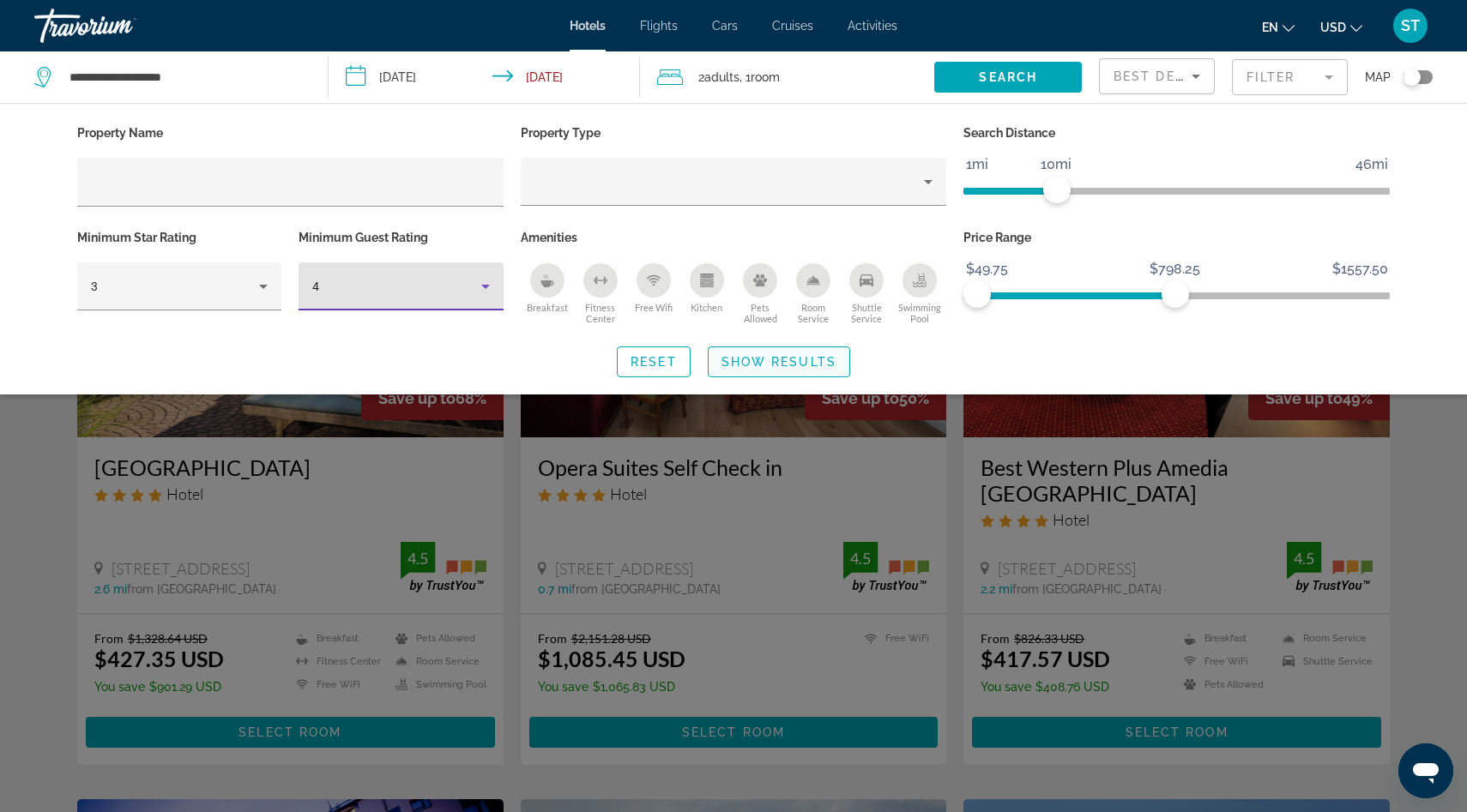
click at [799, 360] on span "Show Results" at bounding box center [779, 362] width 115 height 14
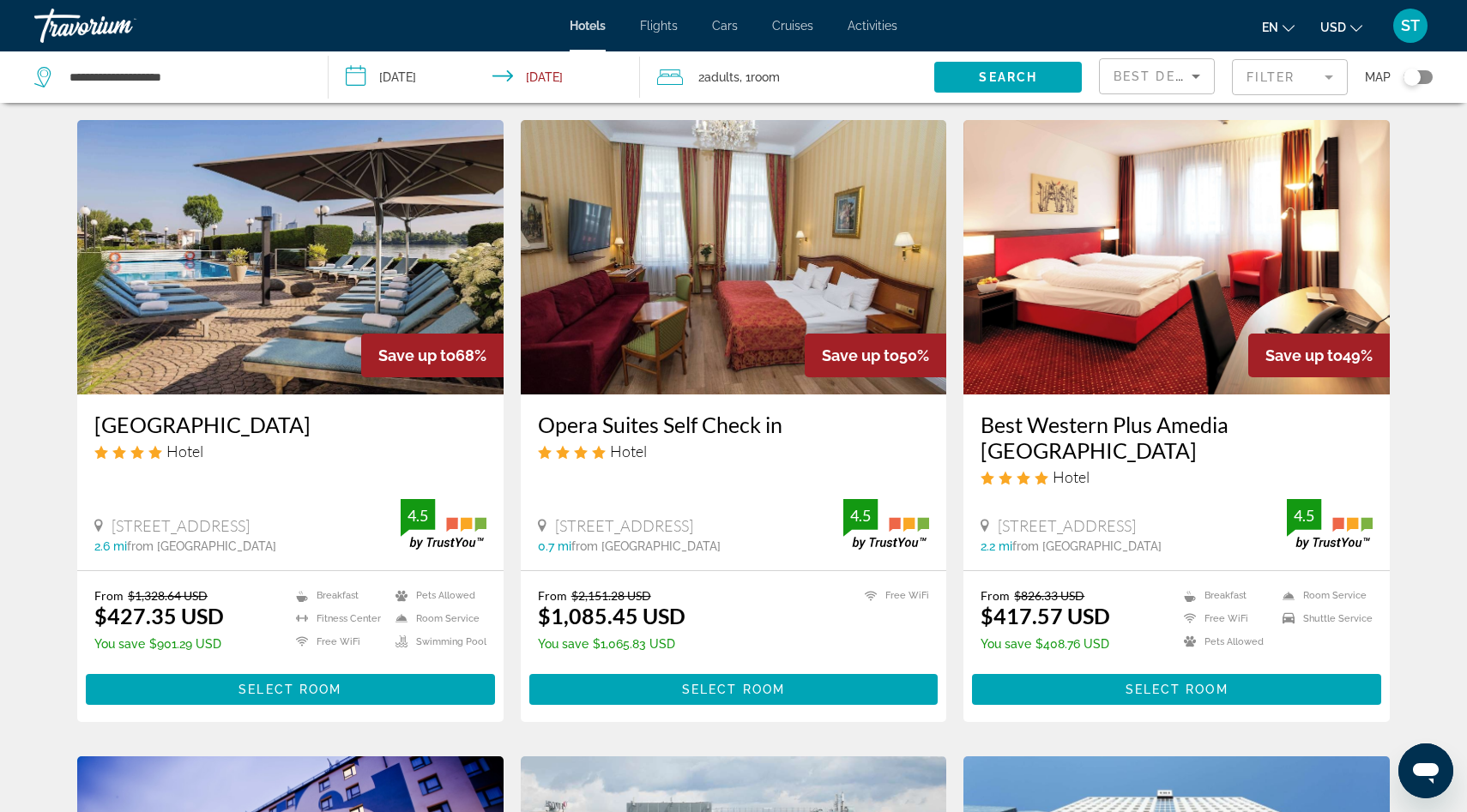
scroll to position [49, 0]
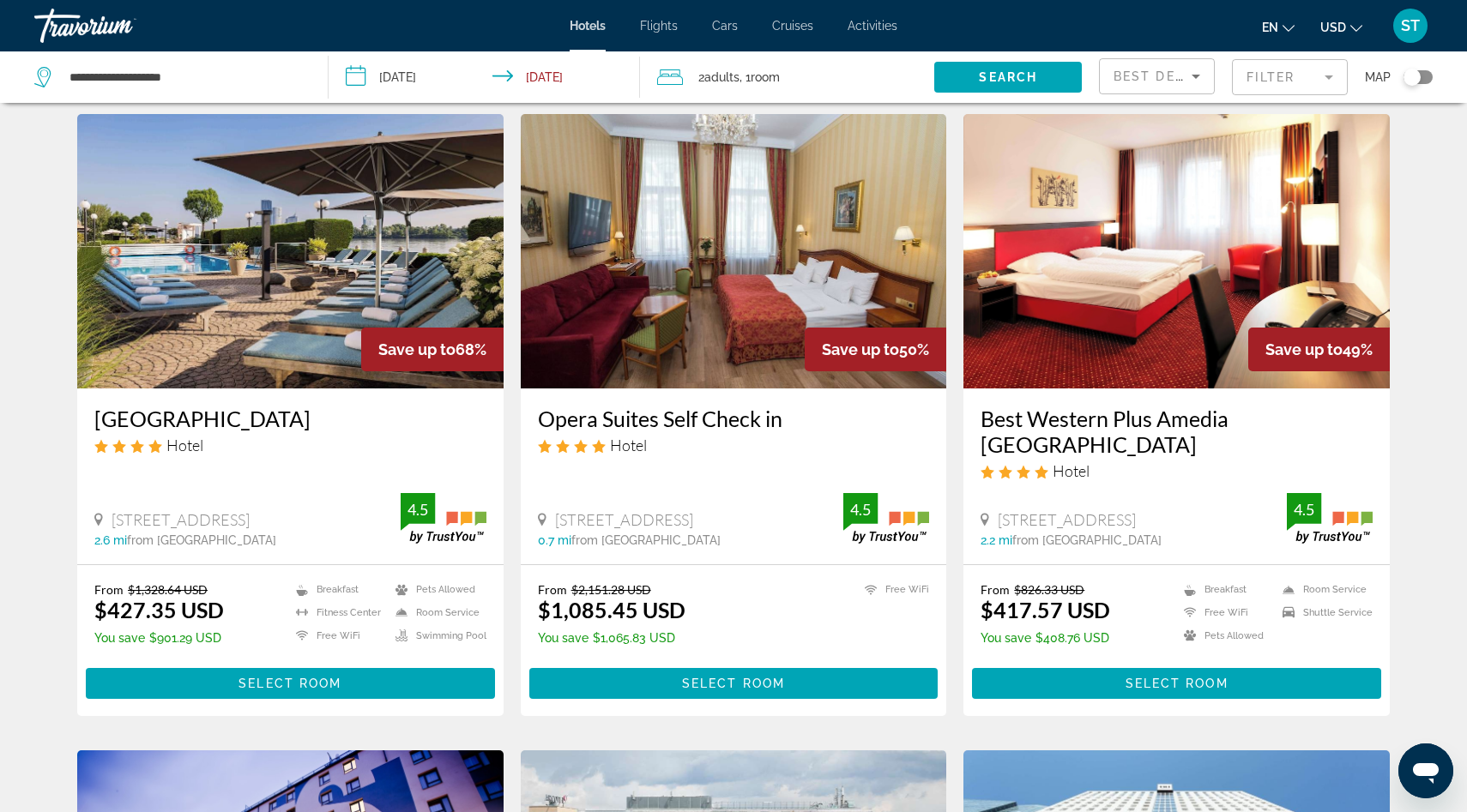
click at [870, 30] on span "Activities" at bounding box center [872, 26] width 49 height 14
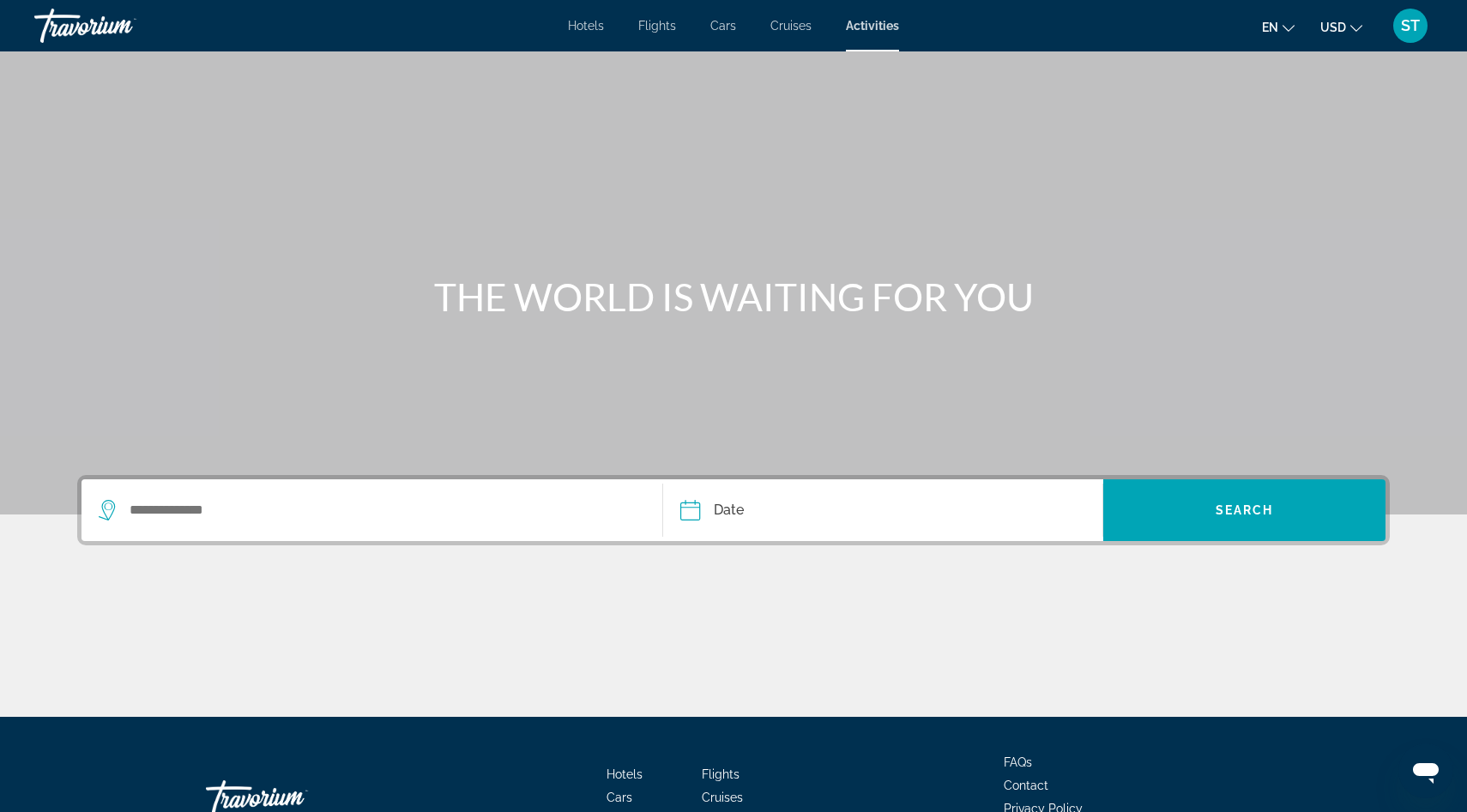
click at [598, 27] on span "Hotels" at bounding box center [585, 26] width 36 height 14
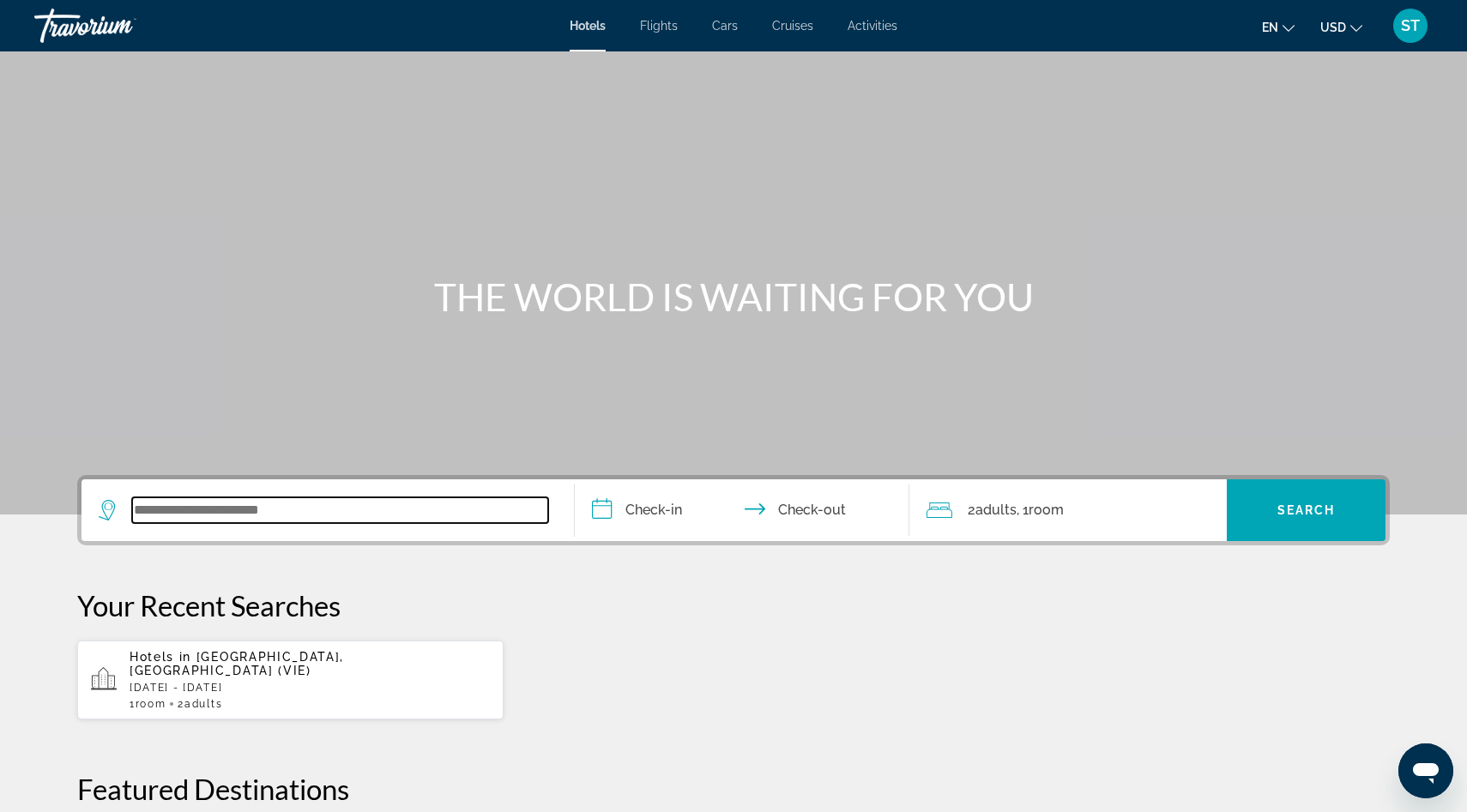
click at [392, 515] on input "Search widget" at bounding box center [339, 510] width 416 height 26
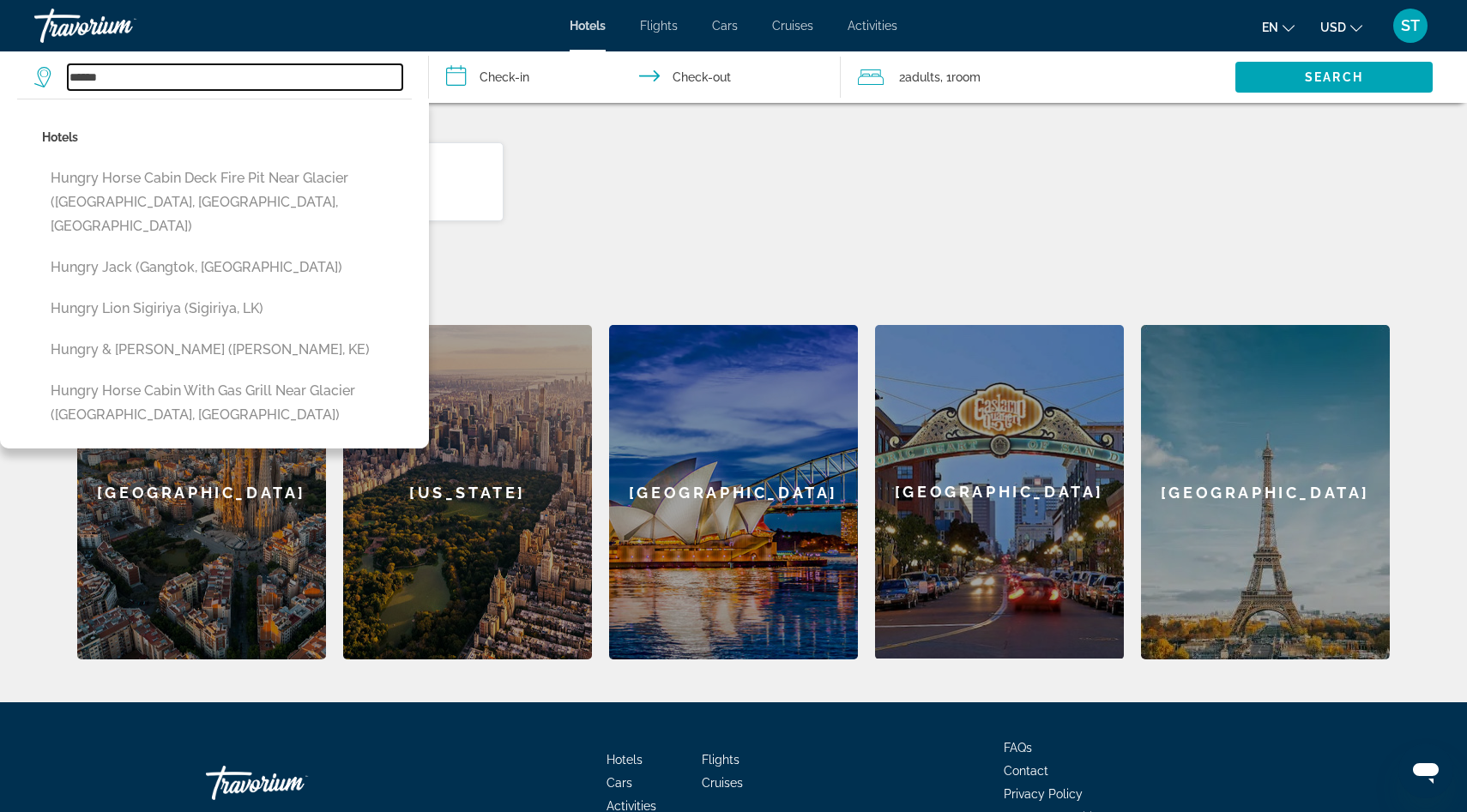
scroll to position [536, 0]
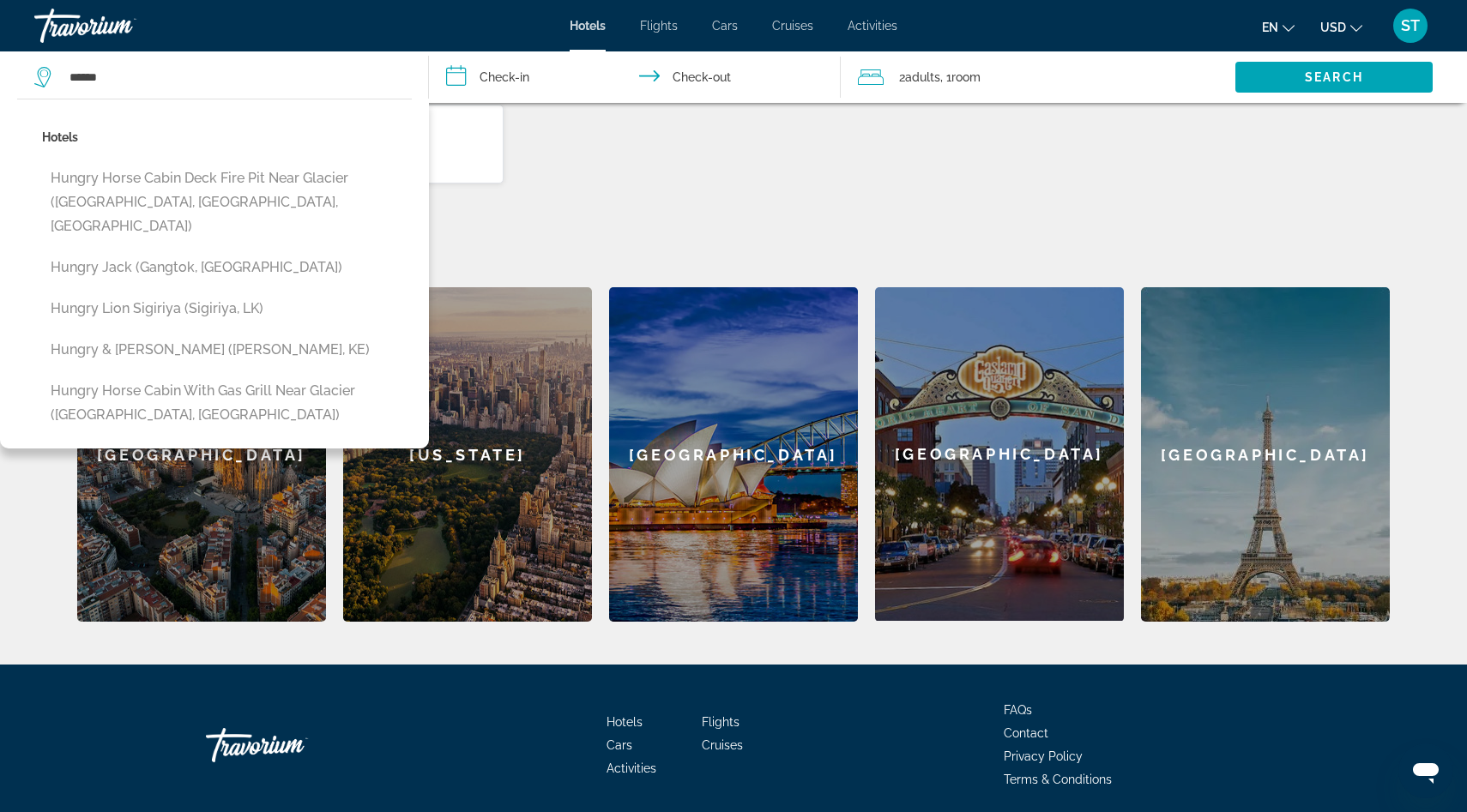
click at [559, 236] on h2 "Featured Destinations" at bounding box center [733, 253] width 1312 height 34
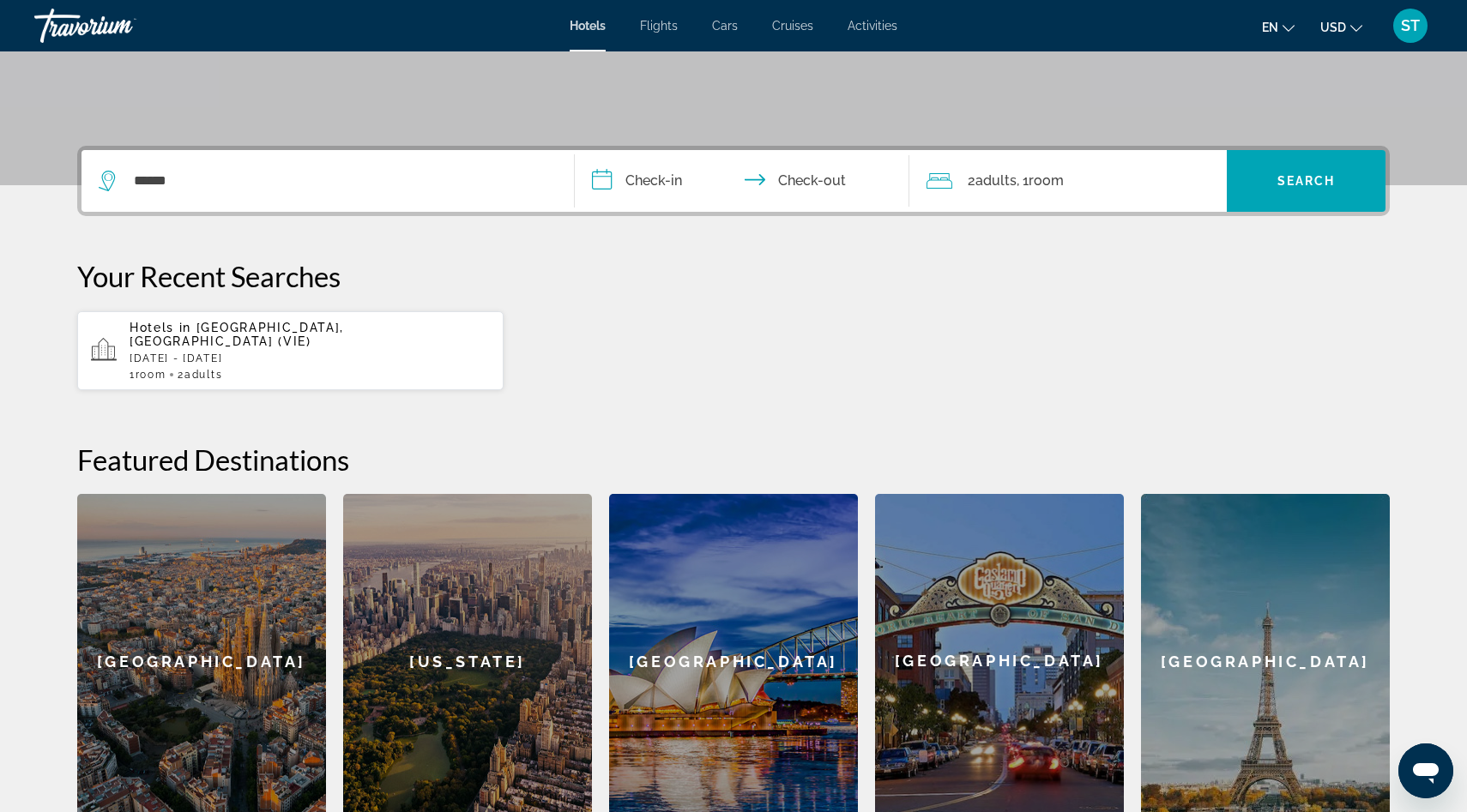
scroll to position [0, 0]
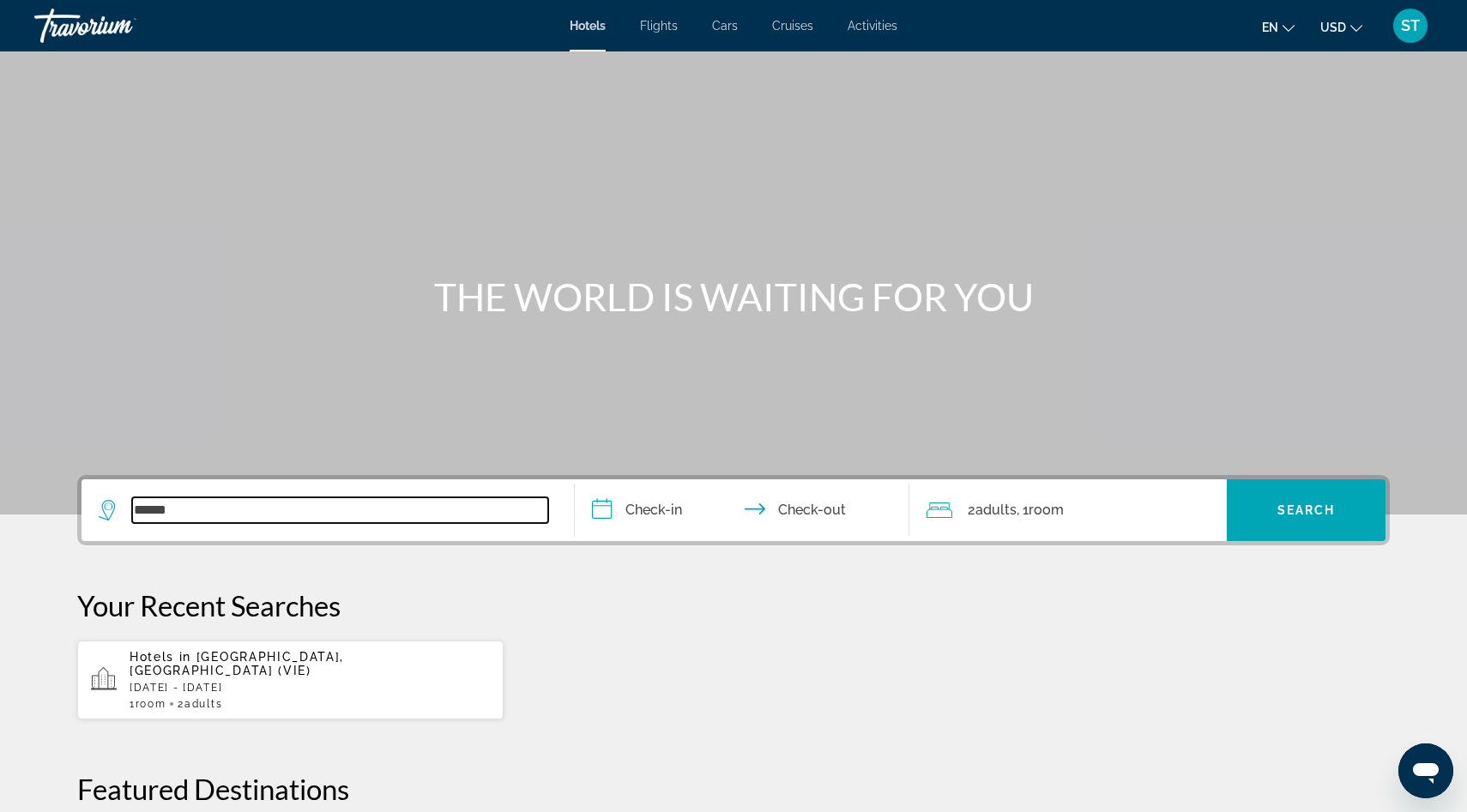
click at [290, 501] on input "******" at bounding box center [339, 510] width 416 height 26
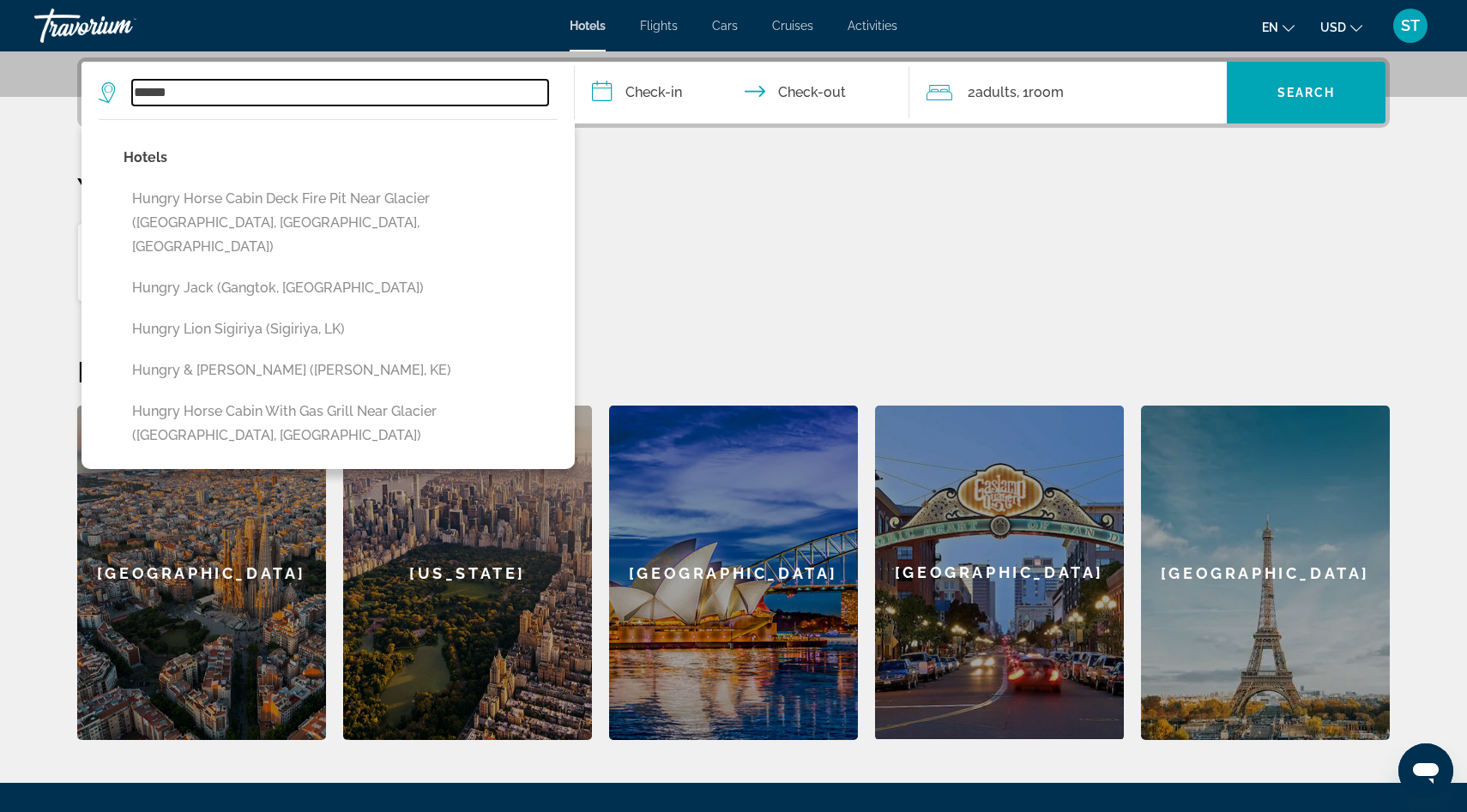
scroll to position [420, 0]
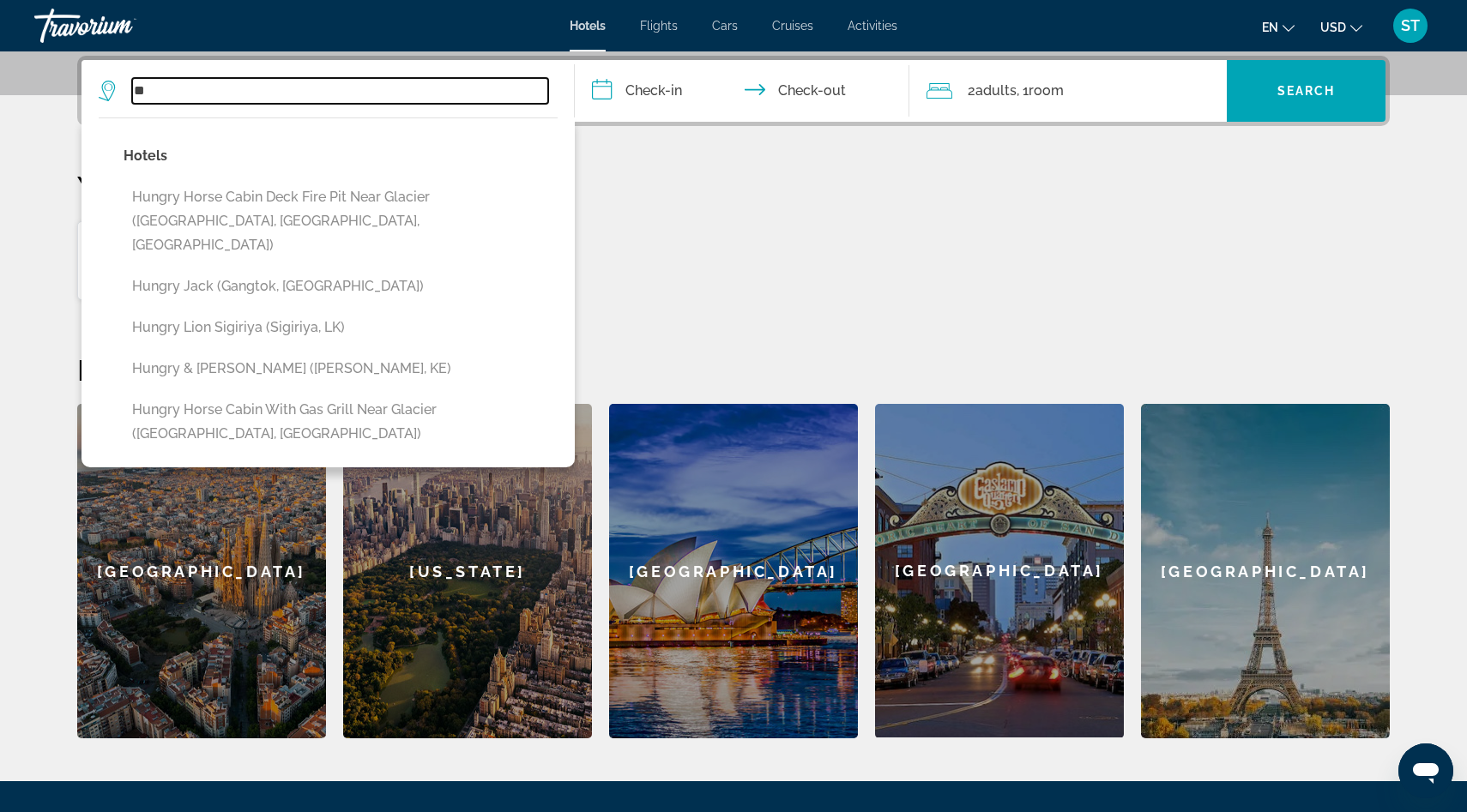
type input "*"
type input "******"
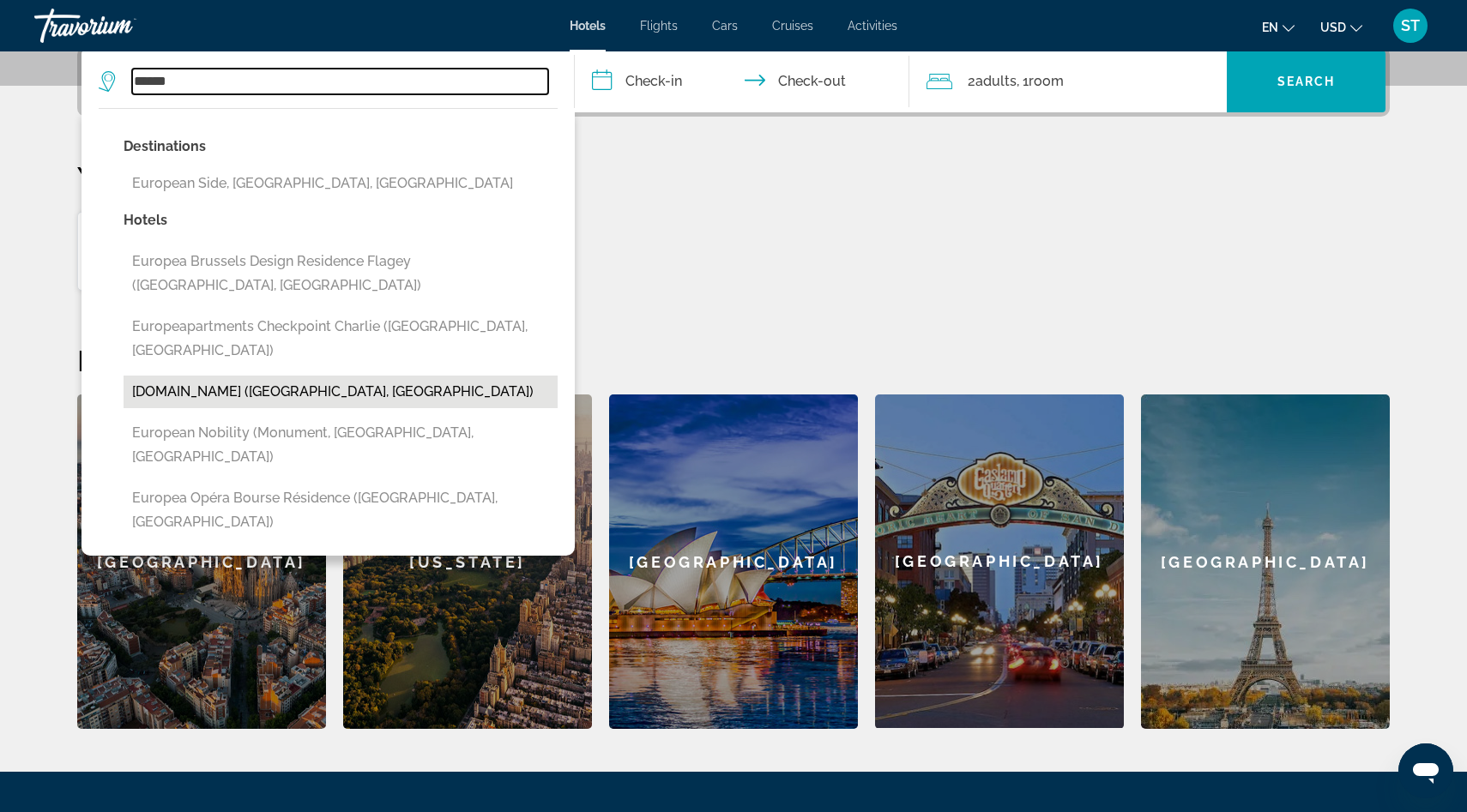
scroll to position [429, 0]
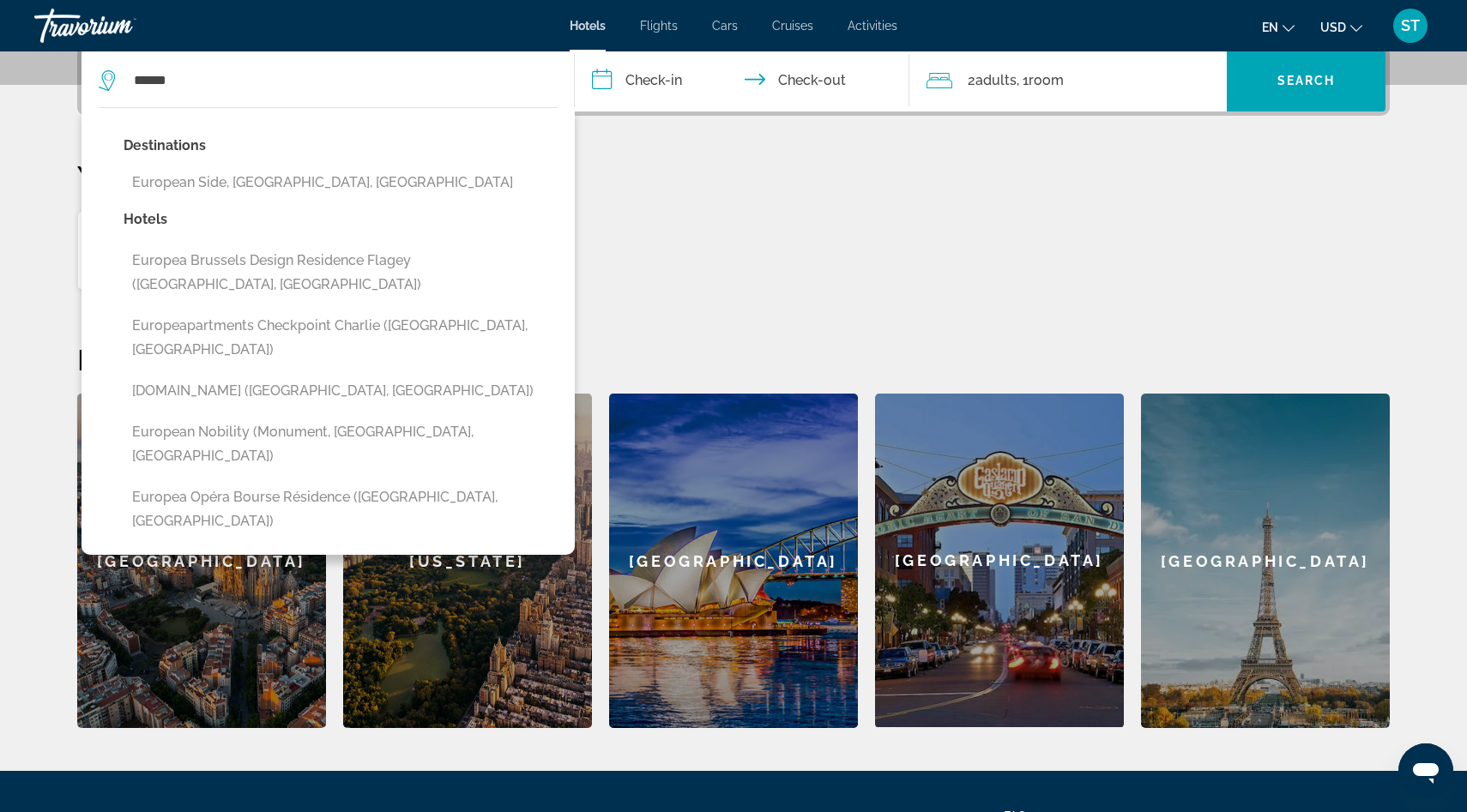
click at [675, 237] on div "Hotels in Vienna, Austria (VIE) Thu, 05 Mar - Mon, 09 Mar 1 Room rooms 2 Adult …" at bounding box center [733, 250] width 1312 height 80
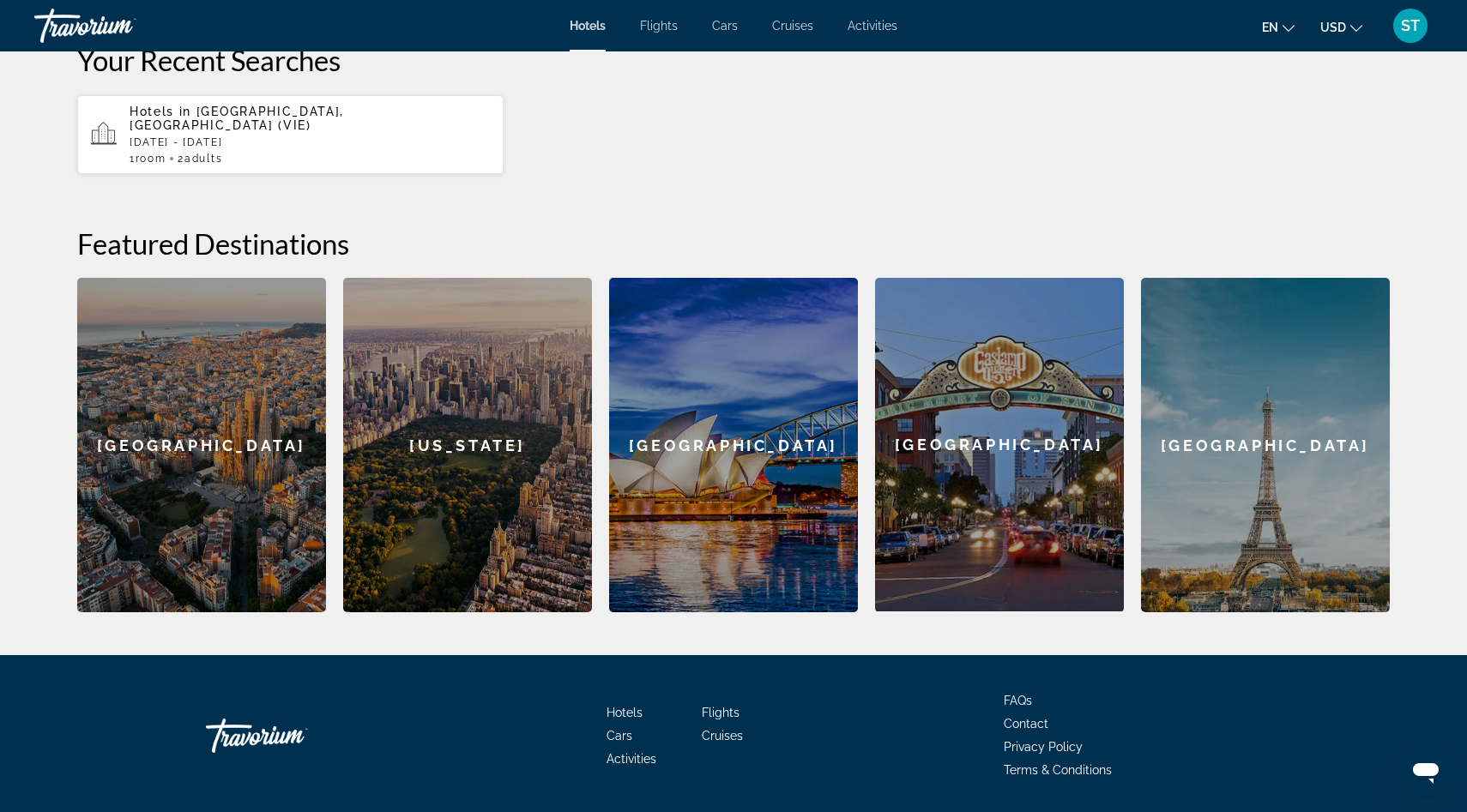
scroll to position [585, 0]
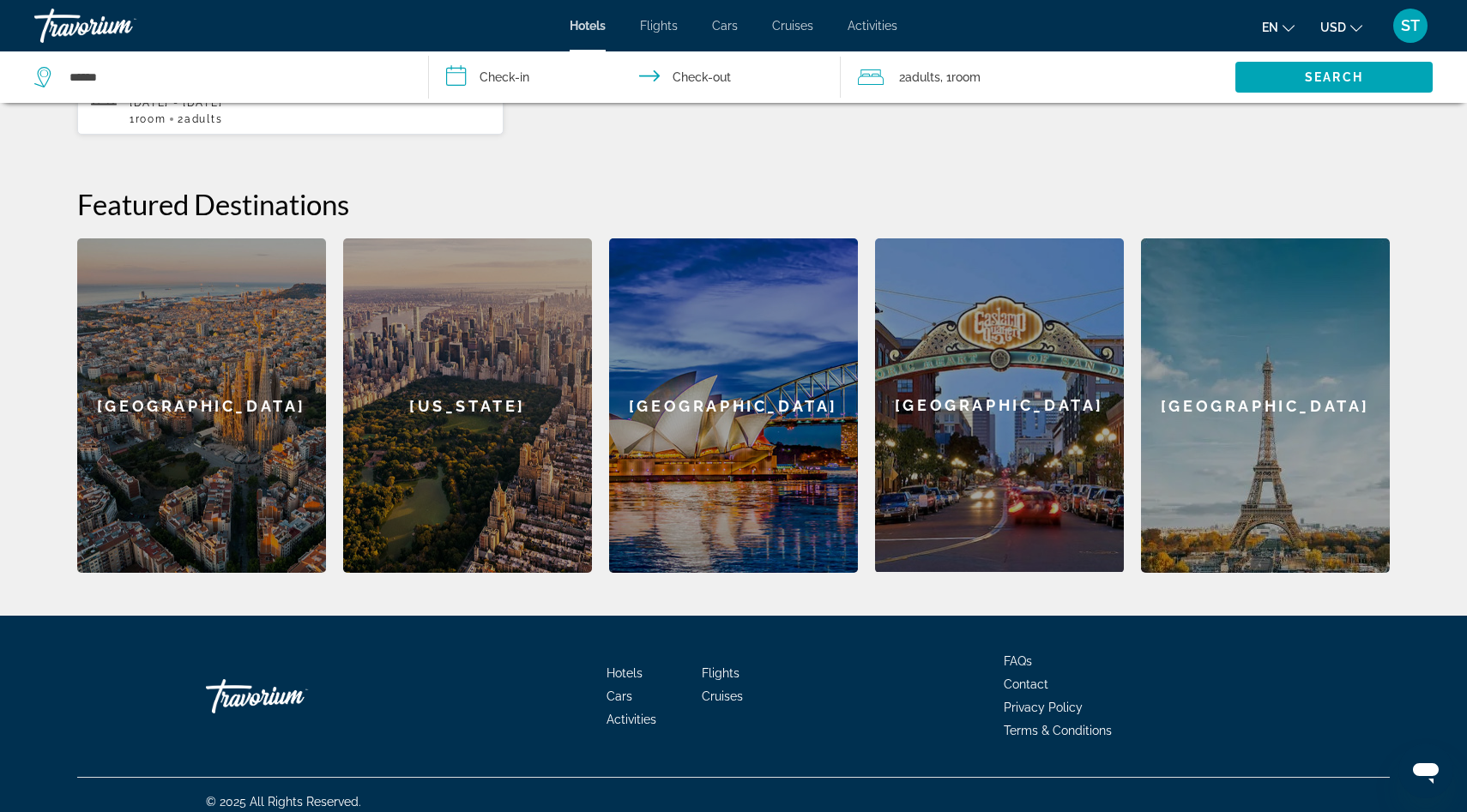
click at [1265, 411] on div "Paris" at bounding box center [1265, 406] width 248 height 334
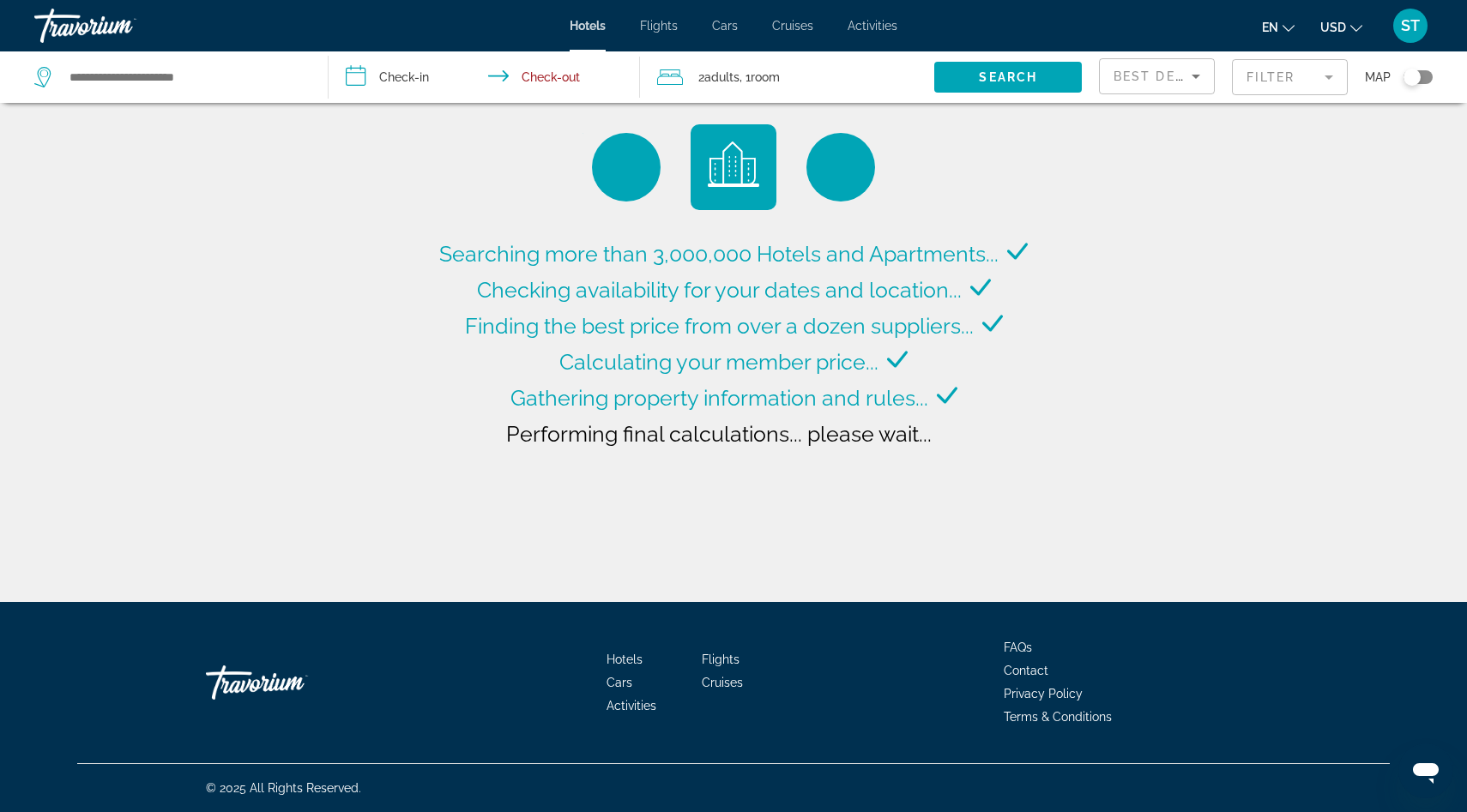
type input "**********"
